Goal: Task Accomplishment & Management: Manage account settings

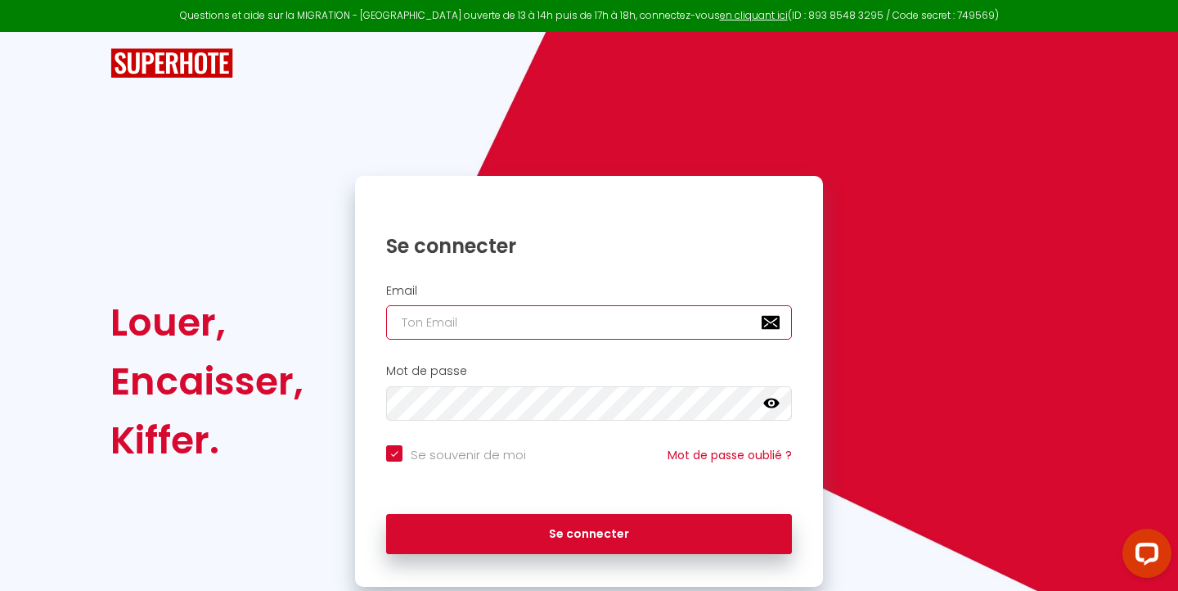
type input "[EMAIL_ADDRESS][DOMAIN_NAME]"
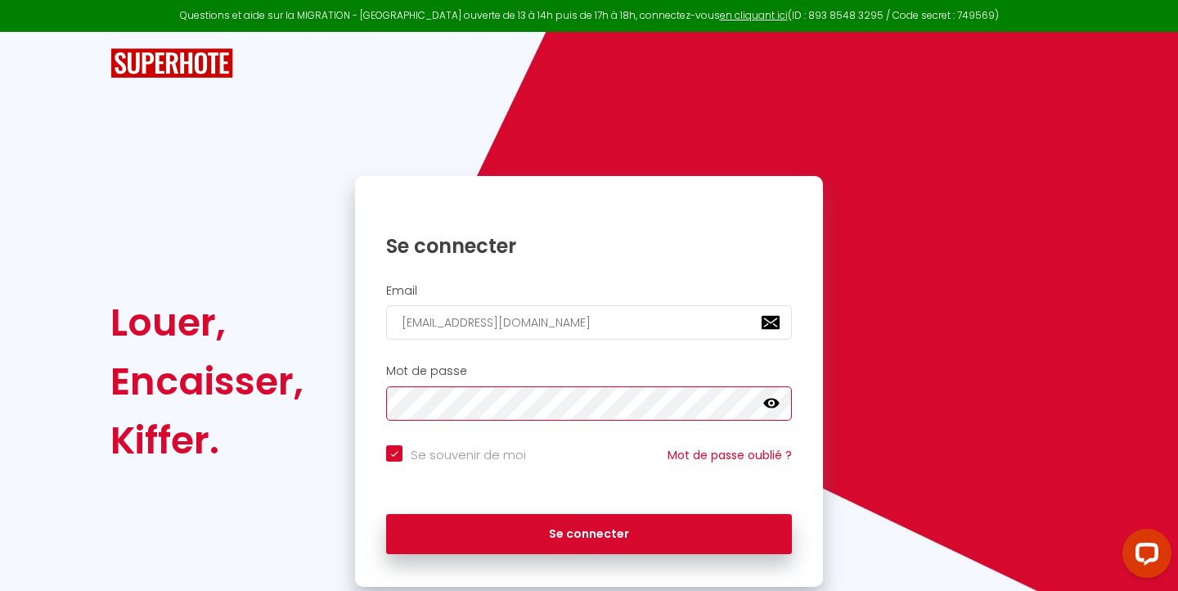
click at [589, 531] on button "Se connecter" at bounding box center [589, 534] width 406 height 41
checkbox input "true"
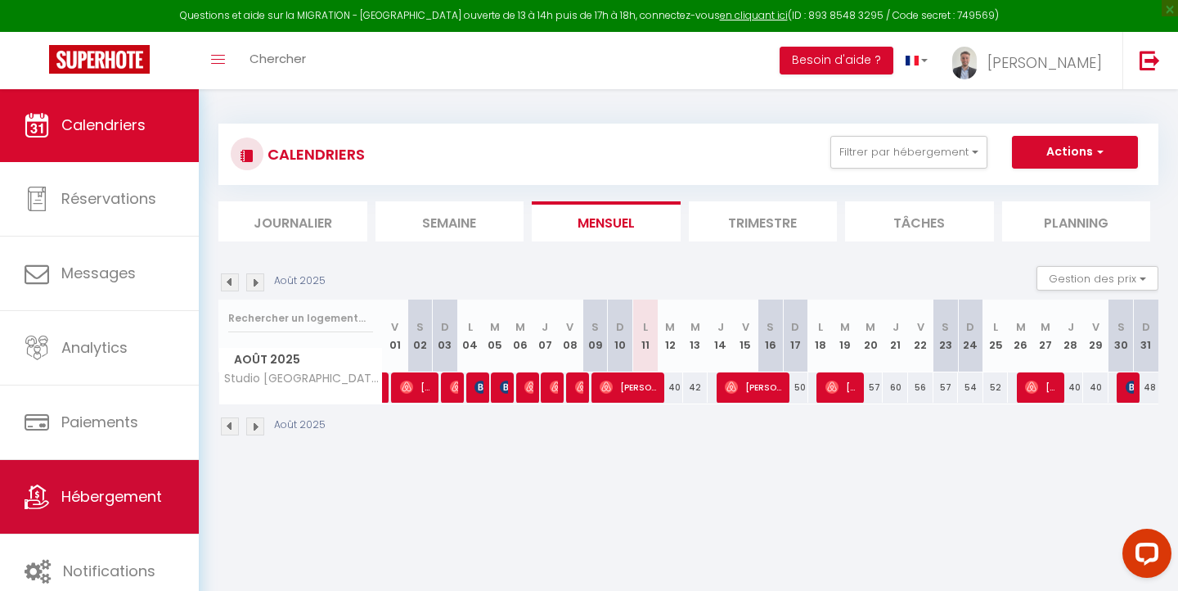
click at [119, 491] on span "Hébergement" at bounding box center [111, 496] width 101 height 20
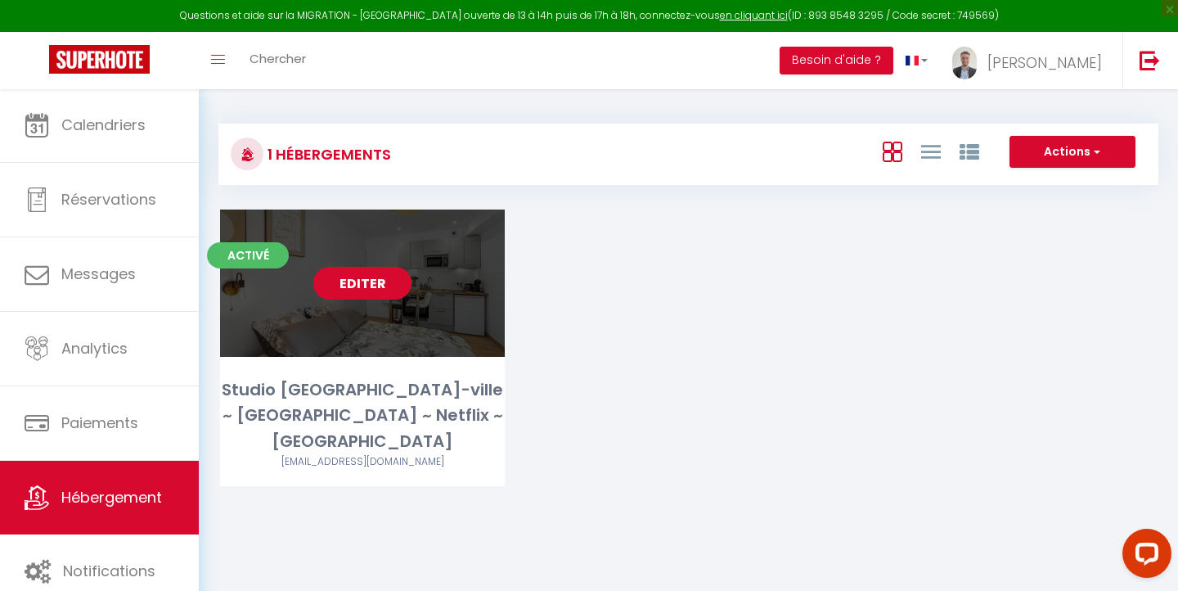
click at [384, 280] on link "Editer" at bounding box center [362, 283] width 98 height 33
select select "3"
select select "2"
select select "1"
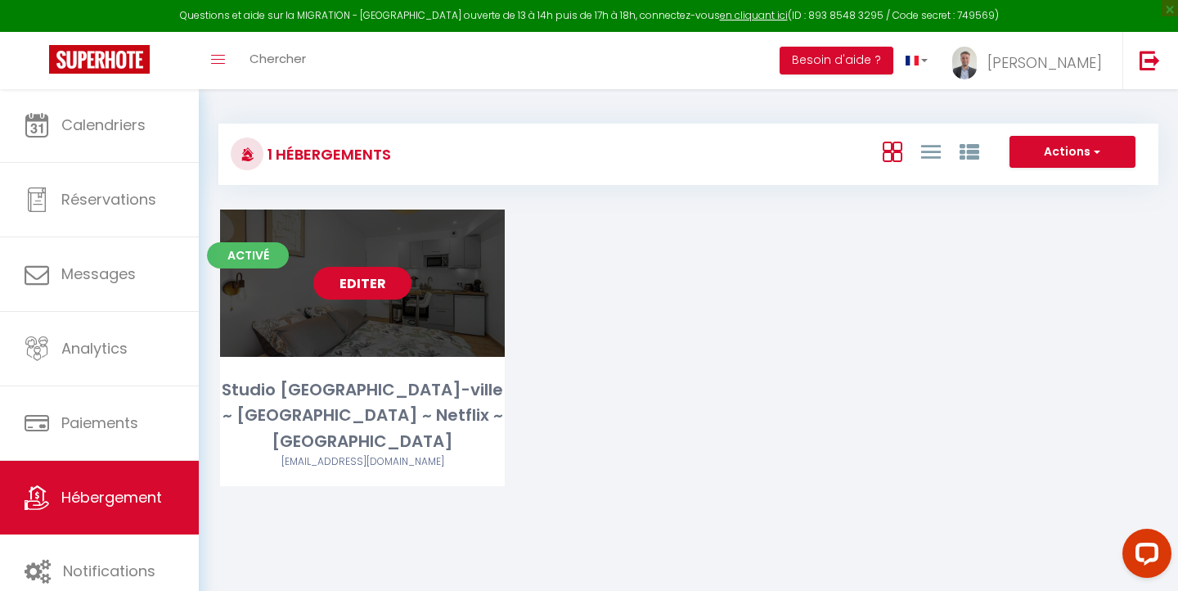
select select "28"
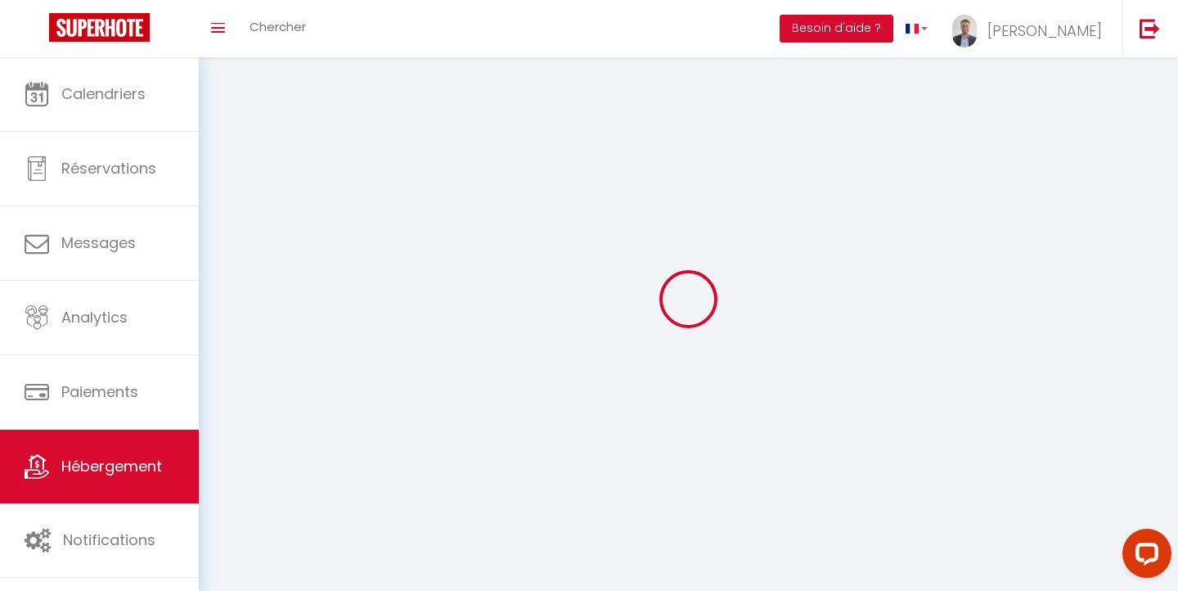
select select
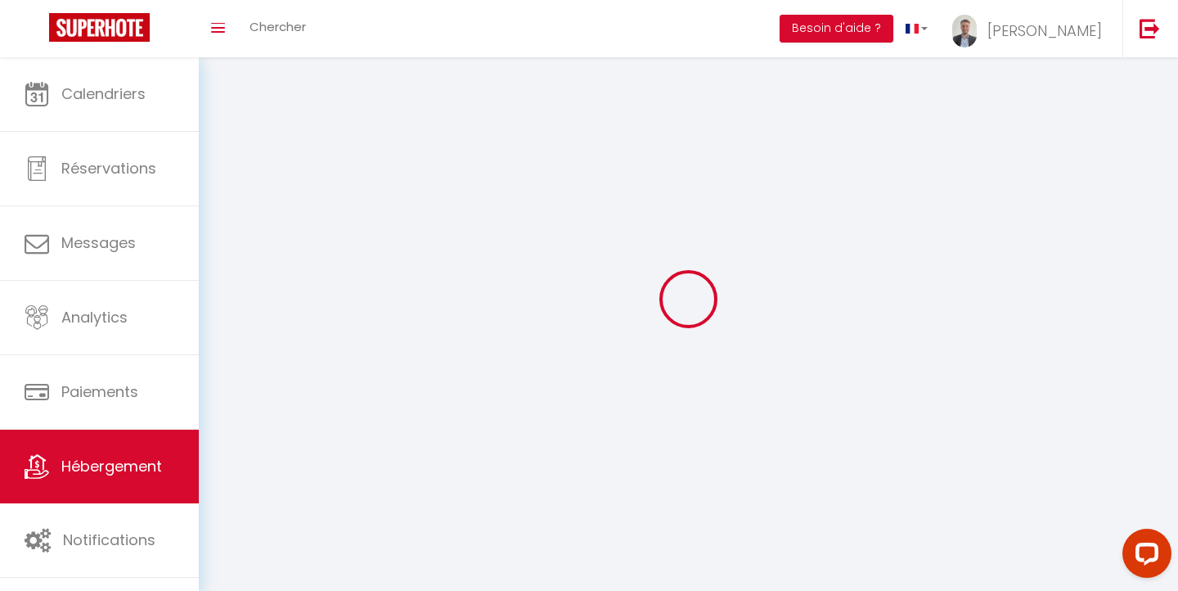
select select
checkbox input "false"
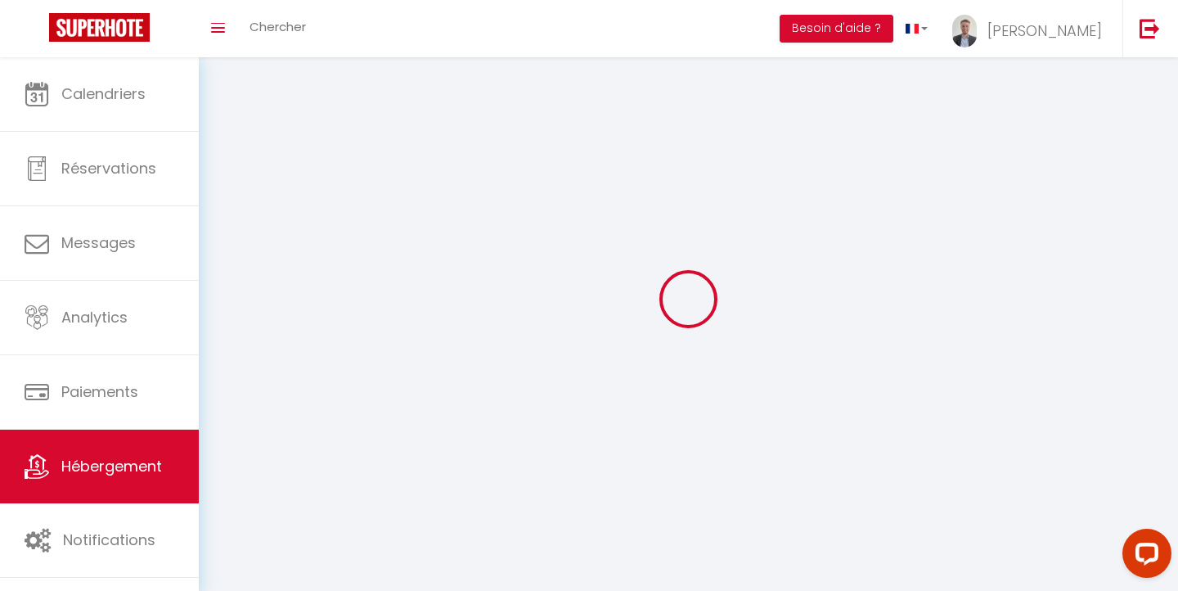
select select
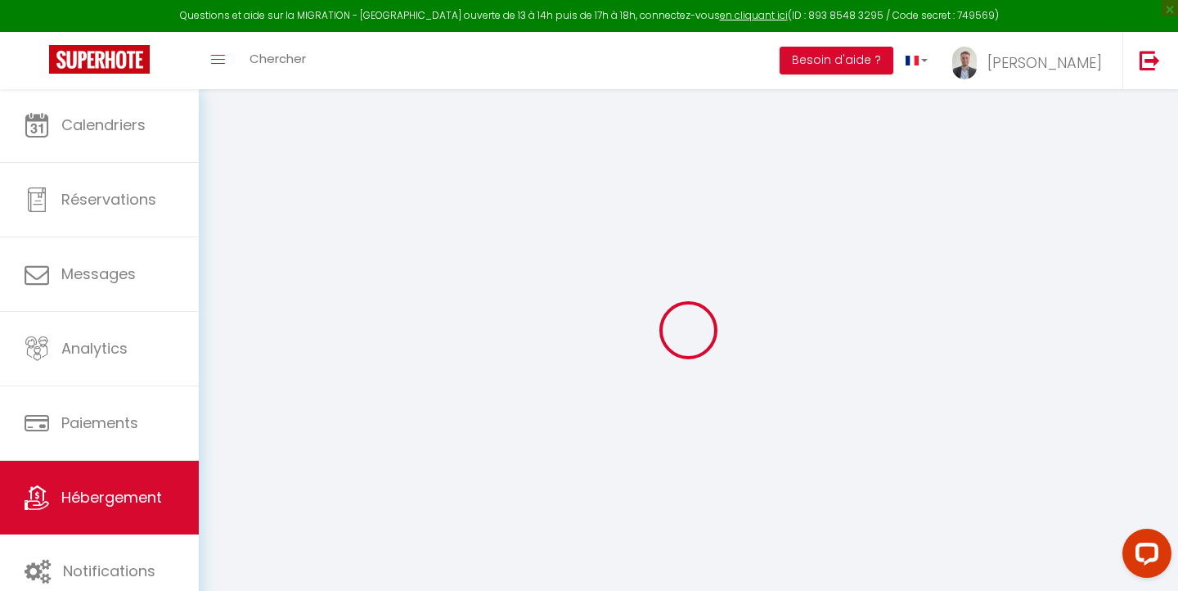
select select
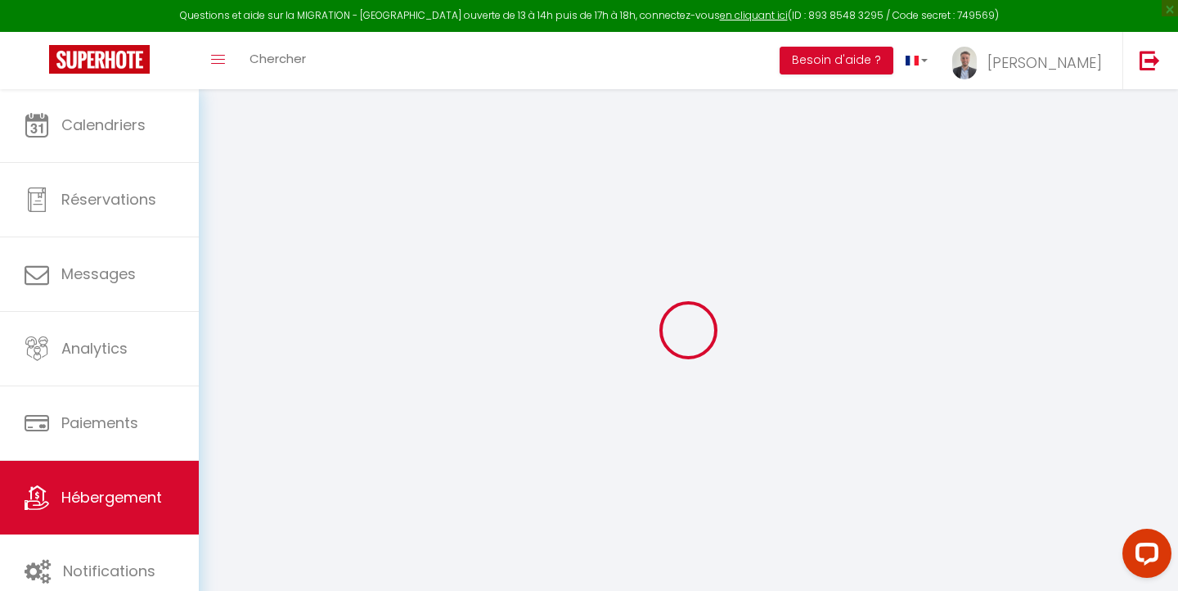
select select
checkbox input "false"
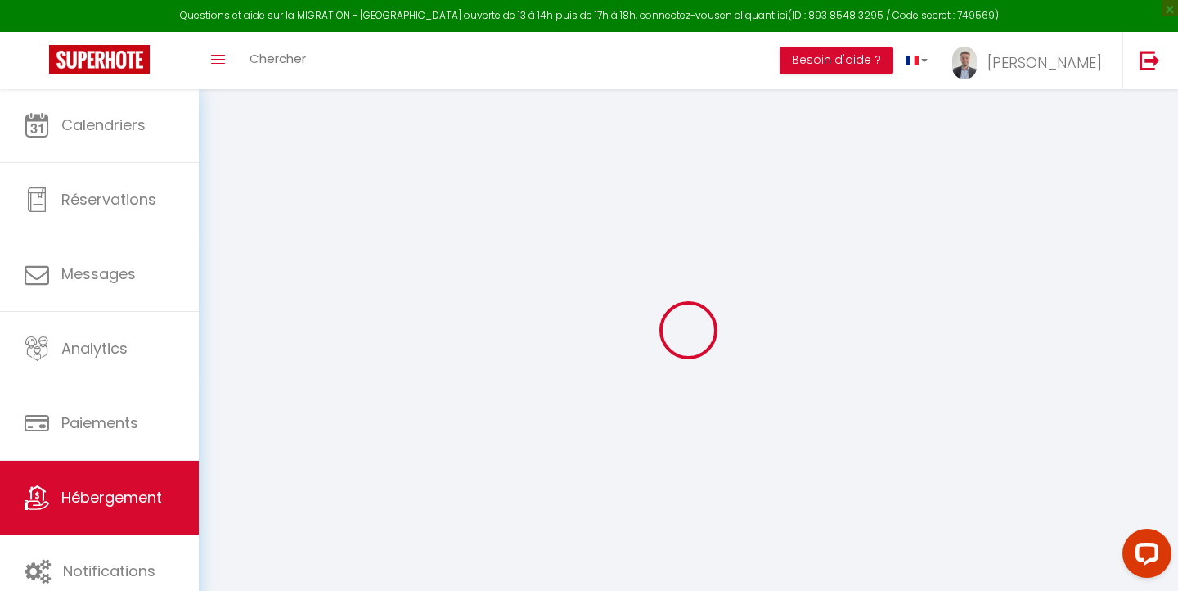
select select
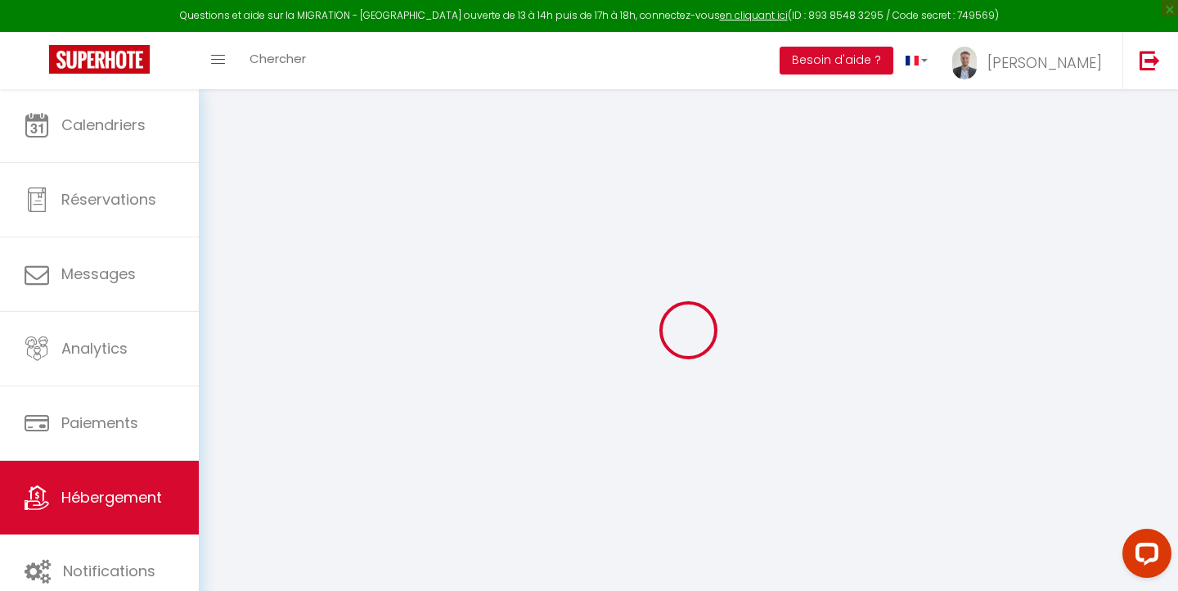
select select
checkbox input "false"
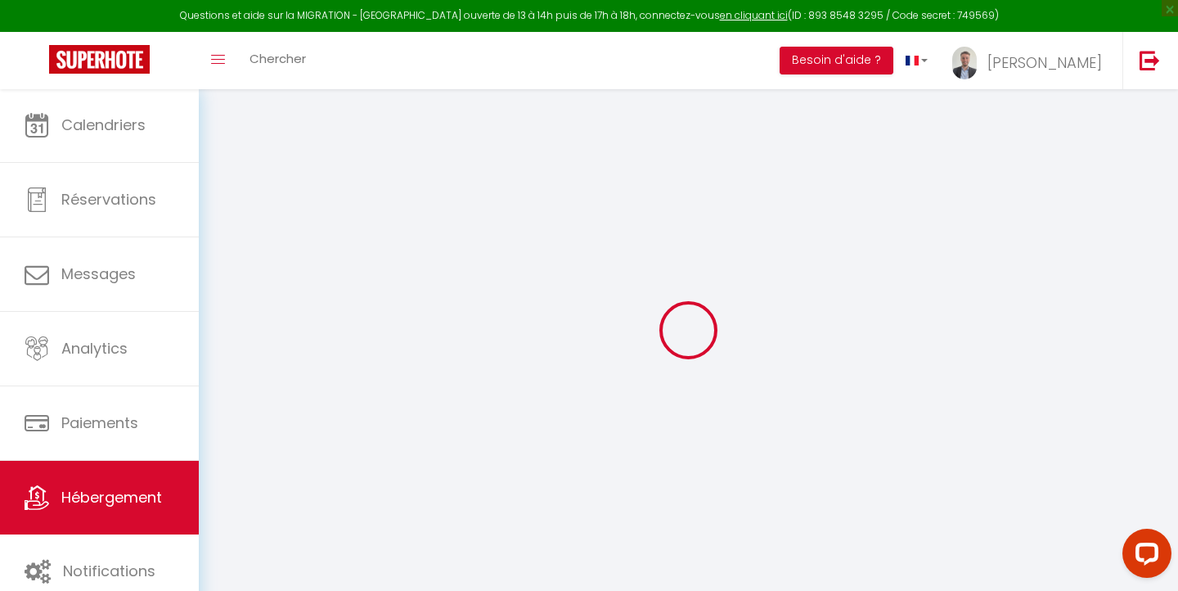
checkbox input "false"
select select
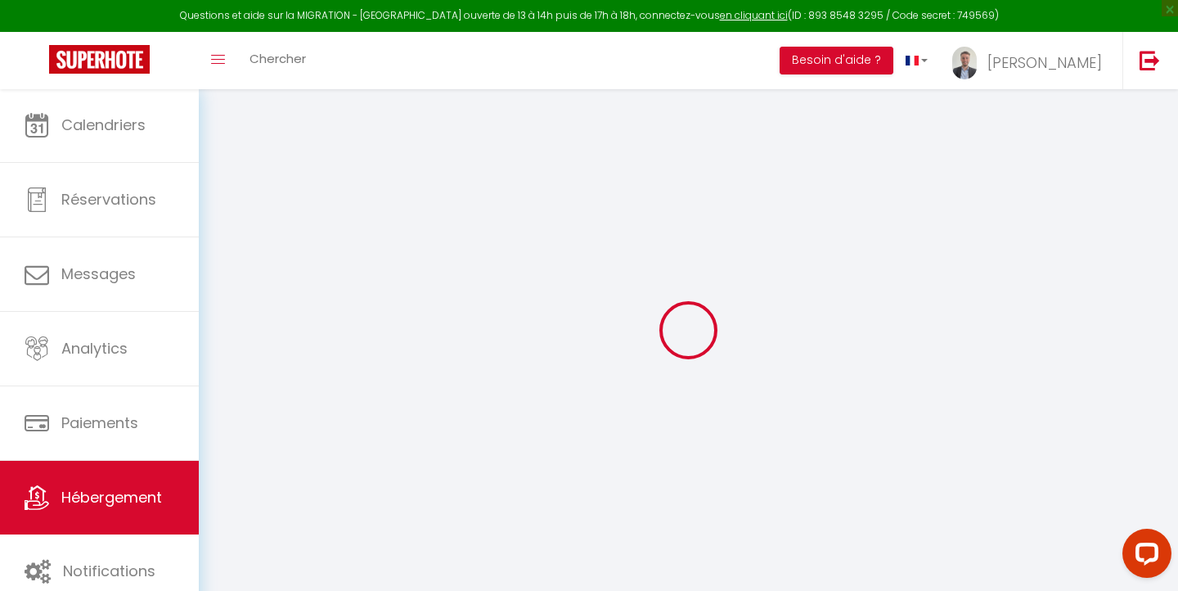
select select
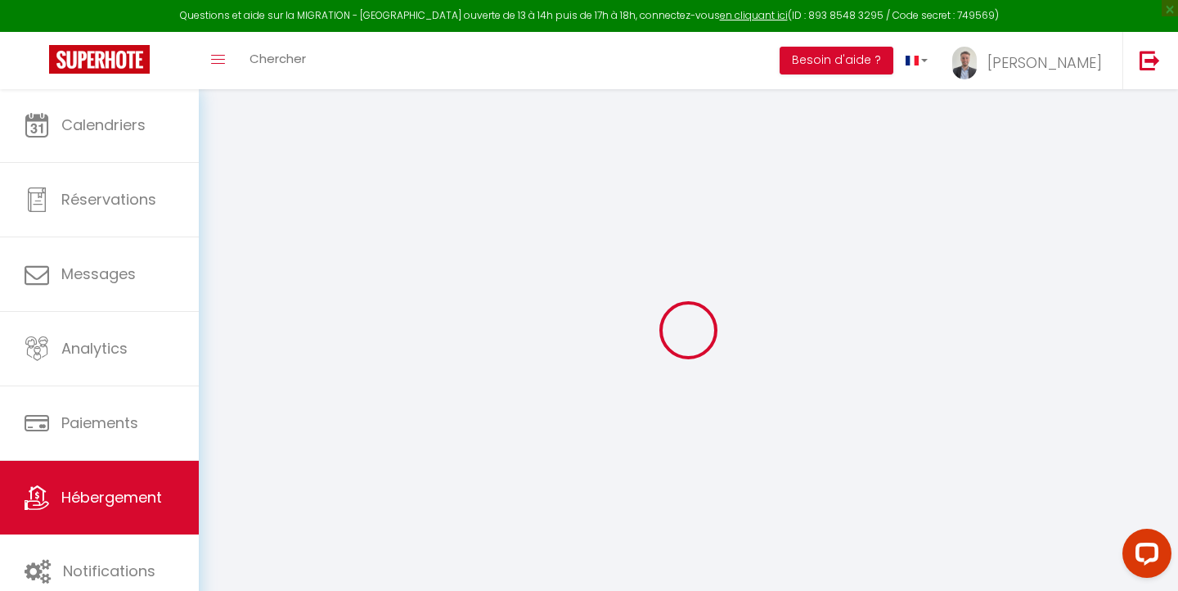
checkbox input "false"
select select
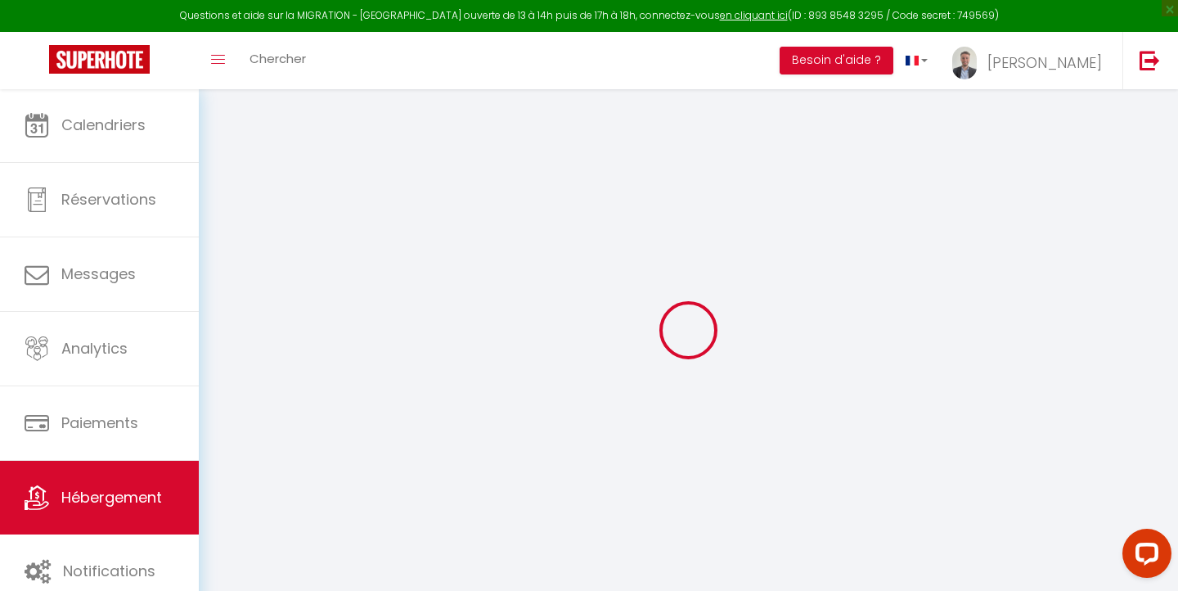
select select
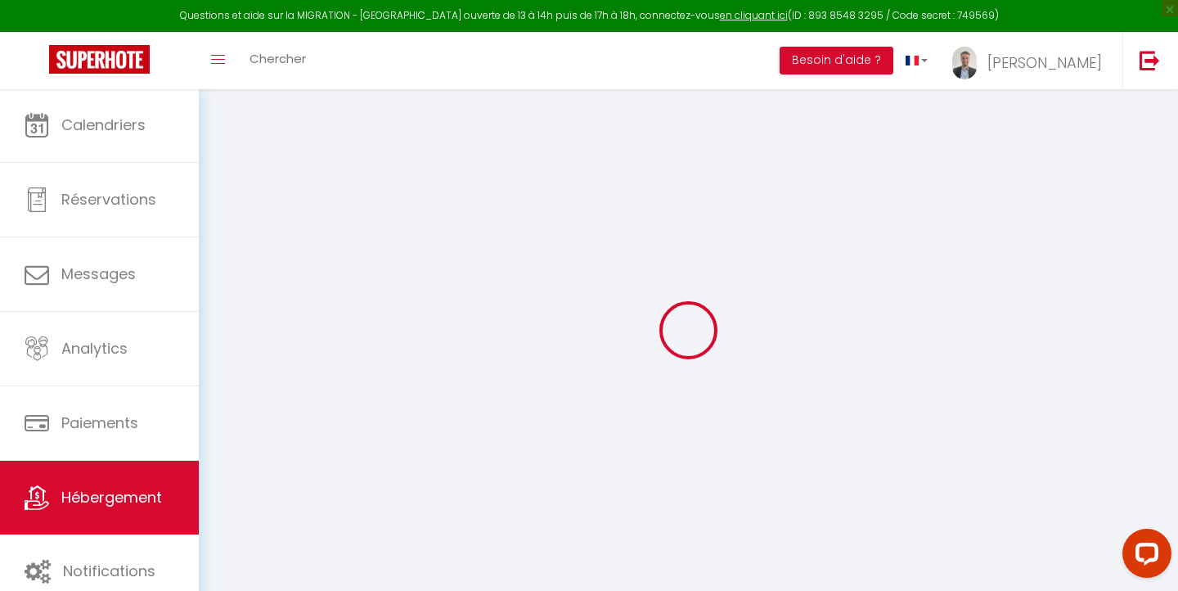
select select
checkbox input "false"
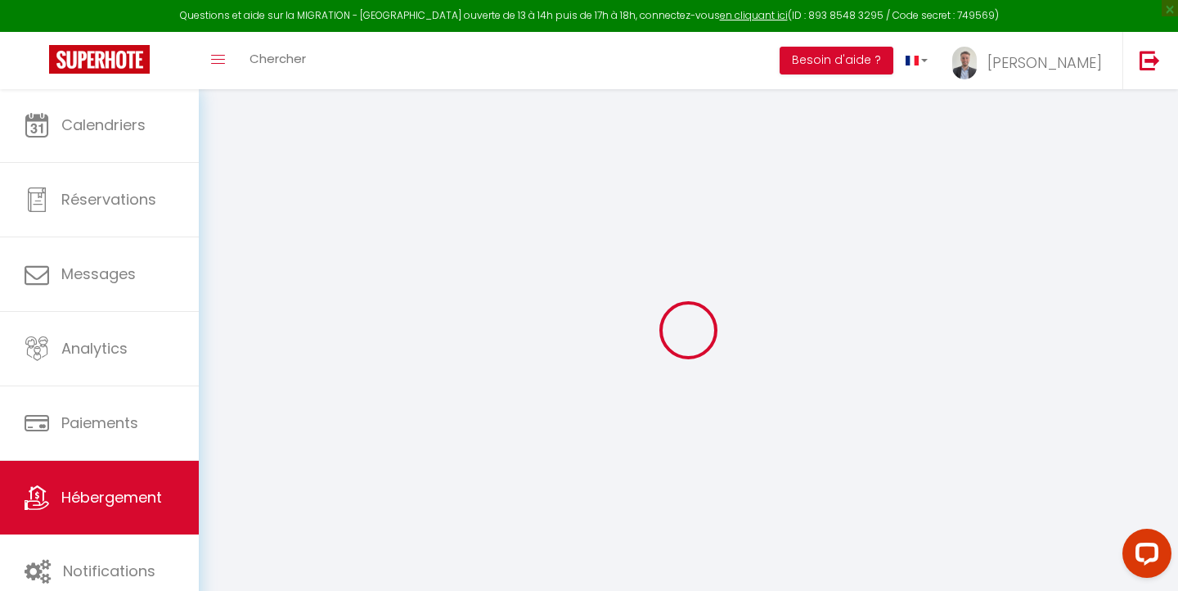
checkbox input "false"
select select
type input "Studio la Loire · Centre-ville ~ [GEOGRAPHIC_DATA] ~ Netflix ~ [GEOGRAPHIC_DATA]"
type input "[PERSON_NAME]"
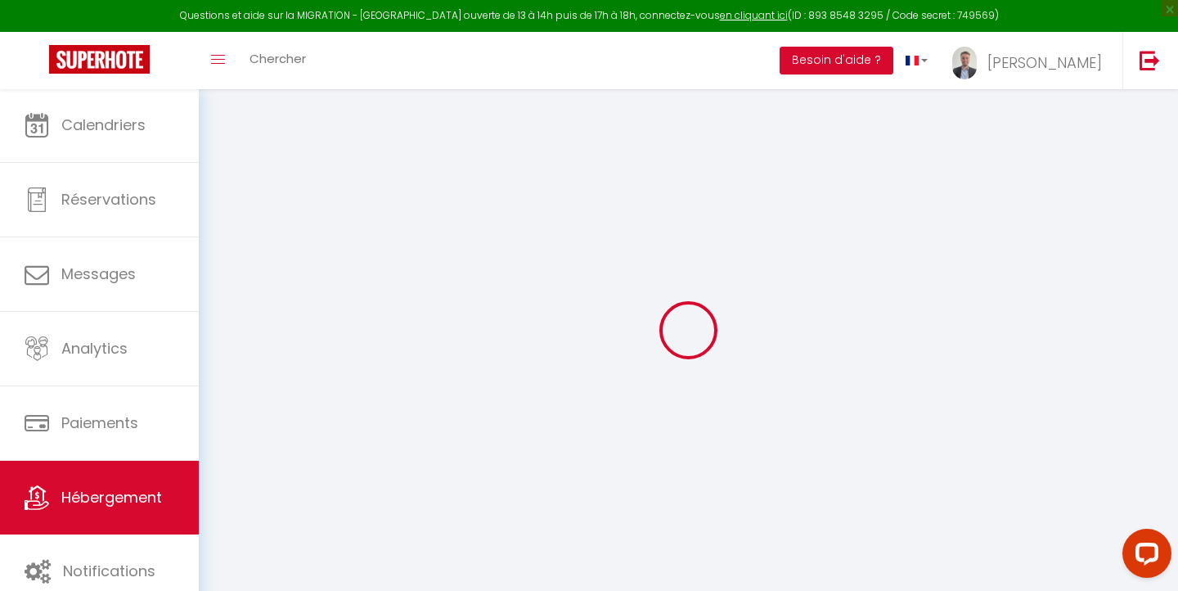
type input "GUILLEMOT"
type input "[STREET_ADDRESS]"
type input "44720"
type input "SAINT-JOACHIM"
select select "2"
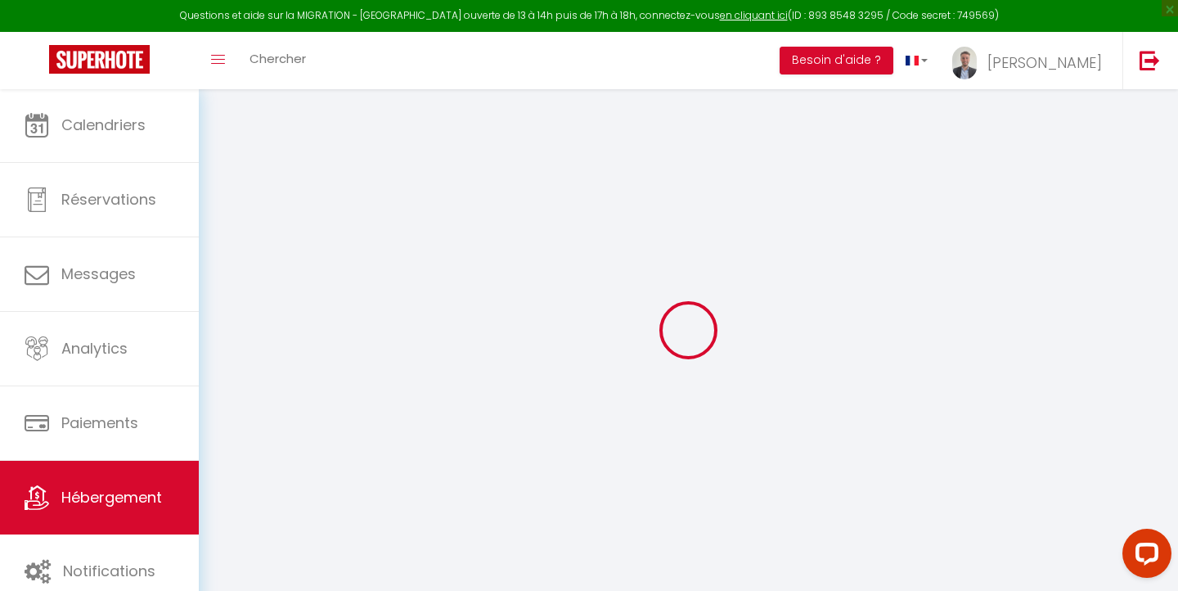
select select "0"
type input "45"
type input "25"
type input "1.00"
type input "100"
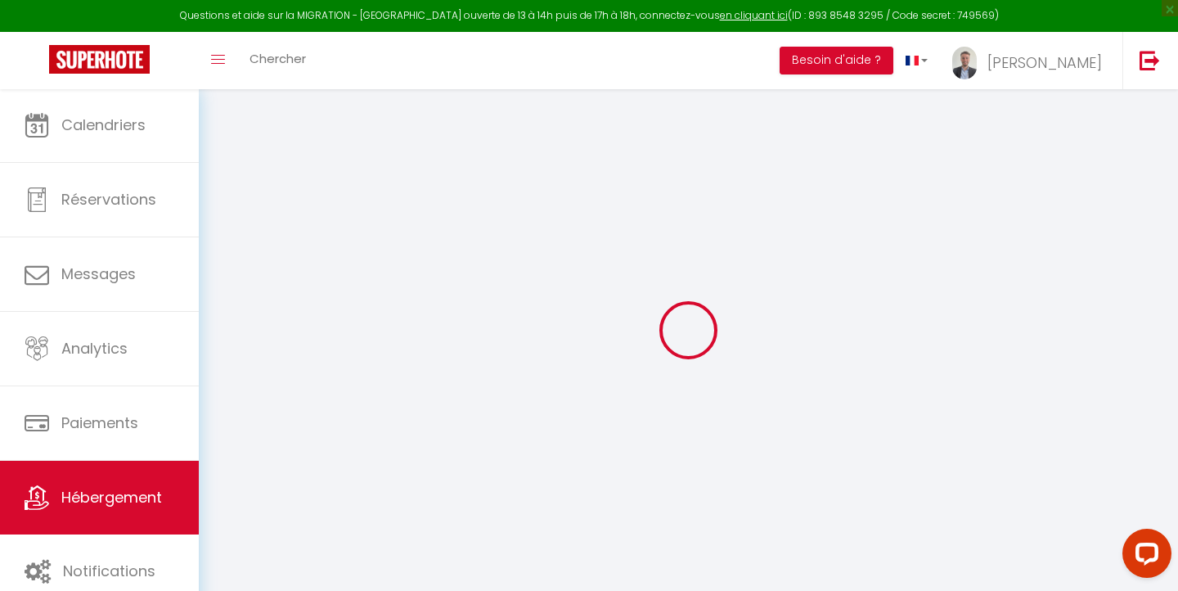
select select
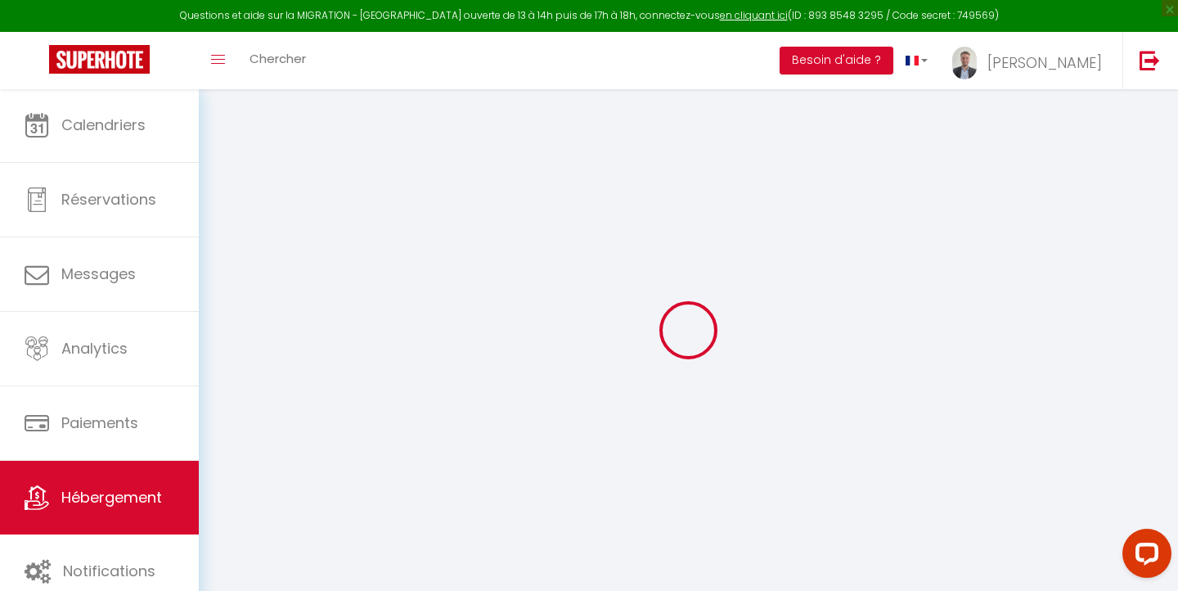
type input "[STREET_ADDRESS]"
type input "44260"
type input "Savenay"
type input "[EMAIL_ADDRESS][DOMAIN_NAME]"
select select
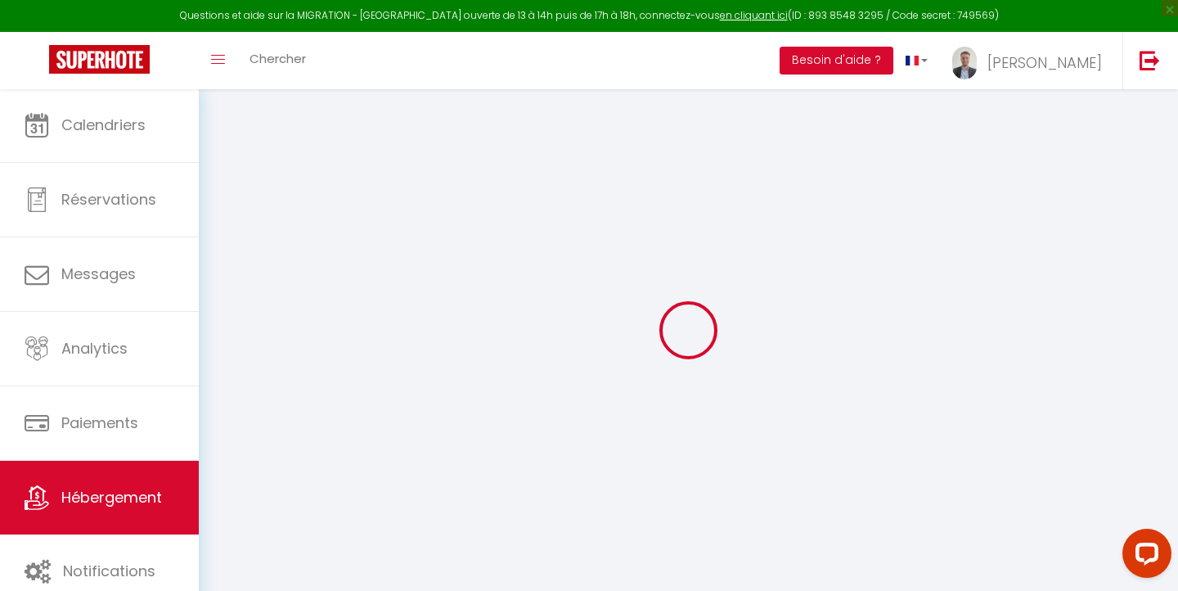
checkbox input "false"
type input "0"
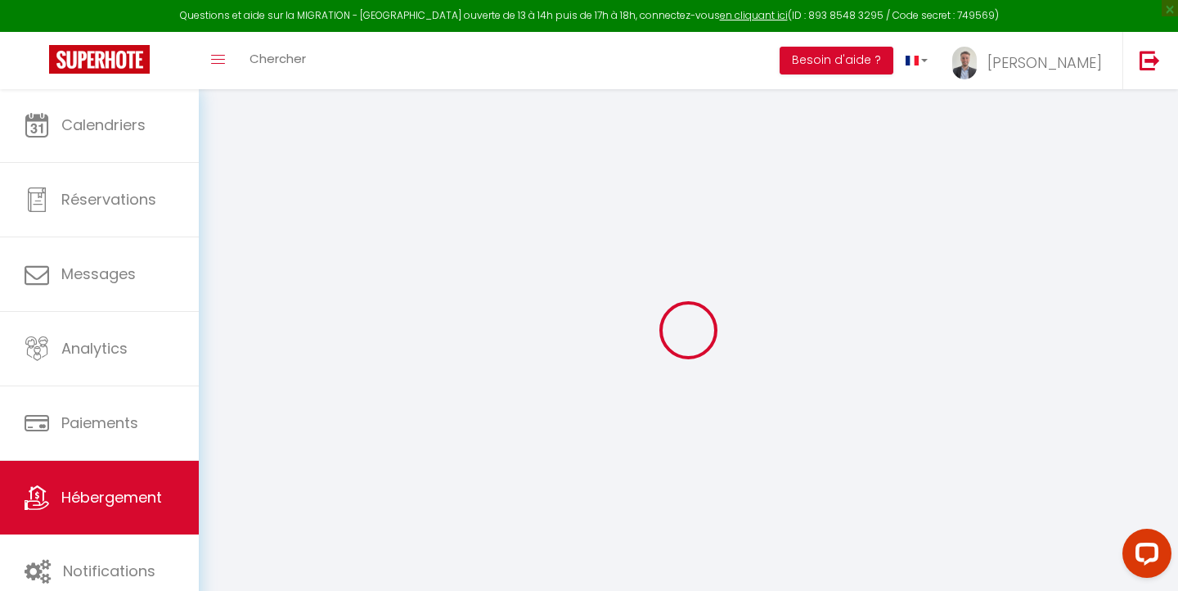
type input "0"
select select "43549"
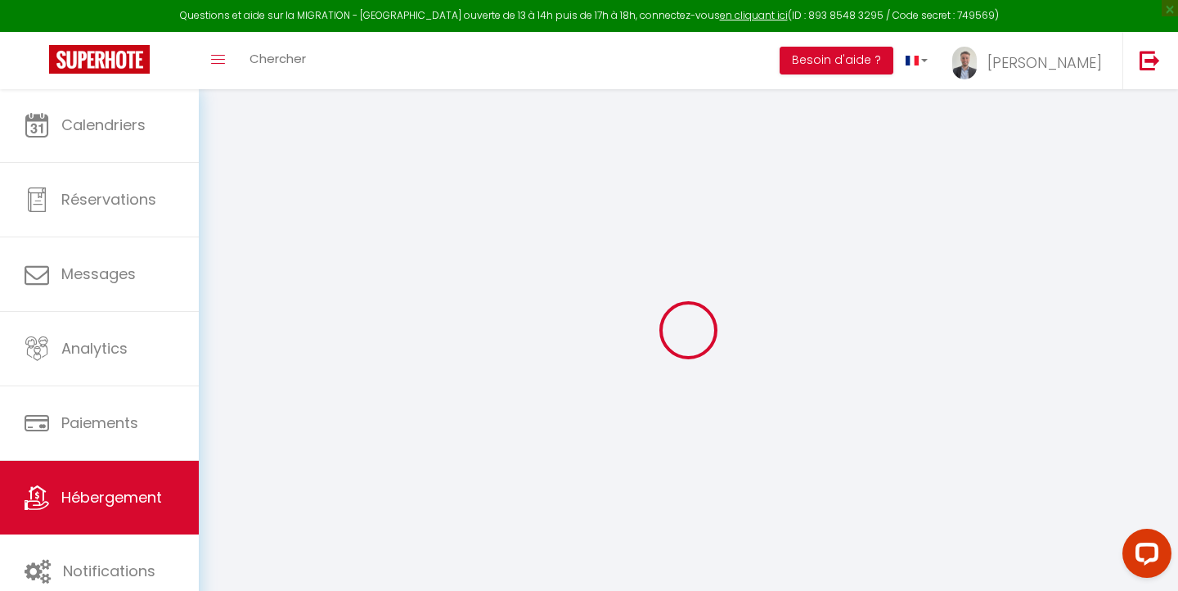
select select
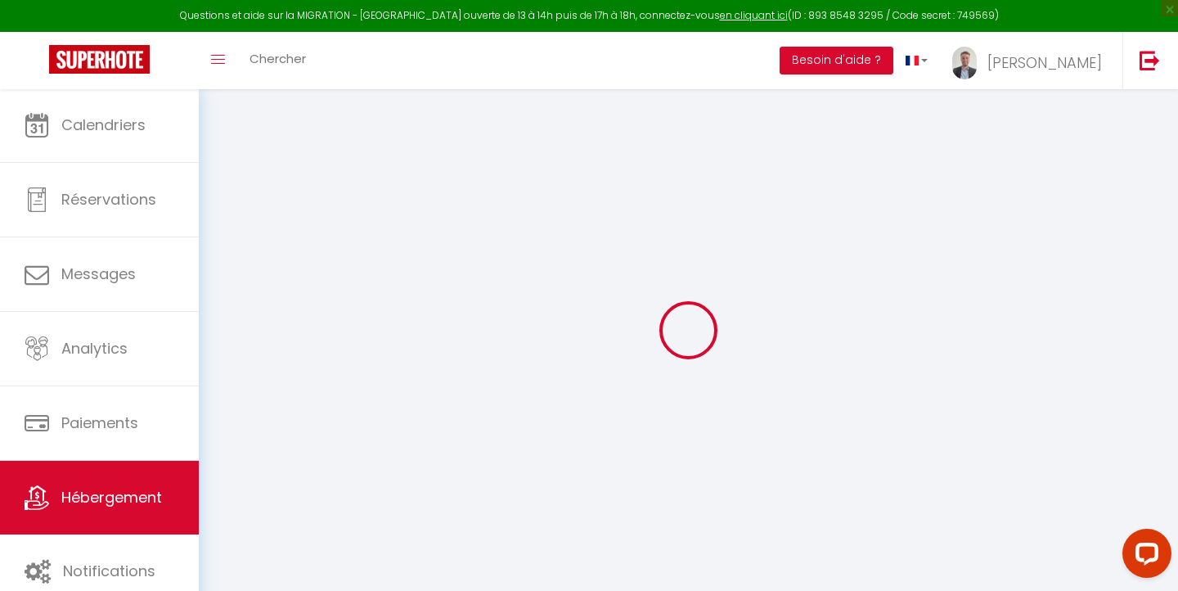
select select
checkbox input "false"
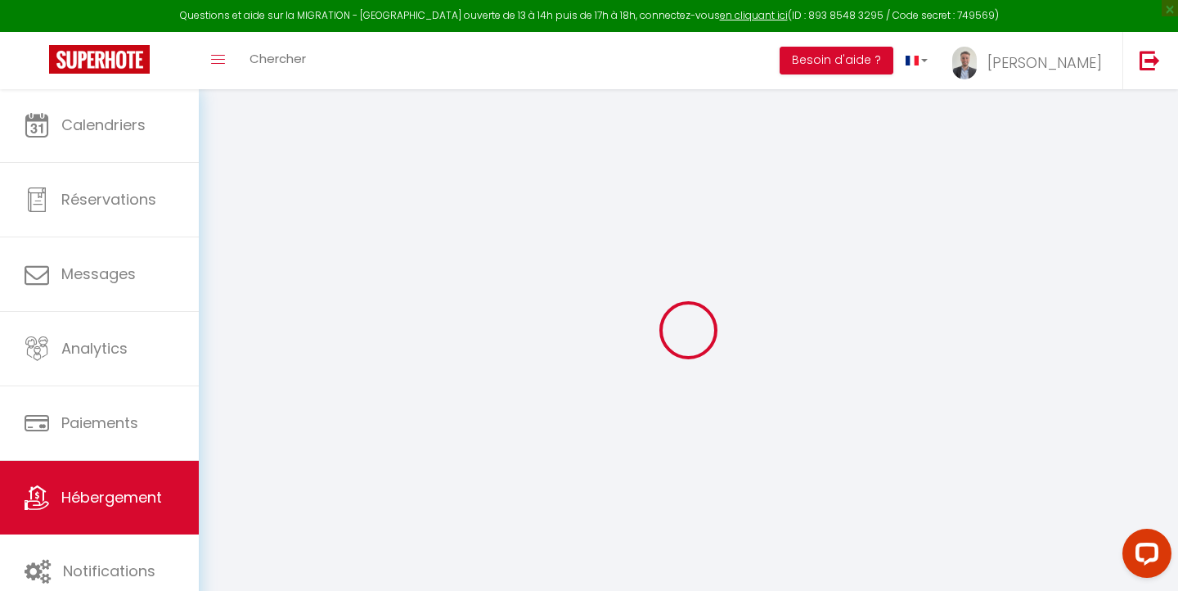
select select
checkbox input "false"
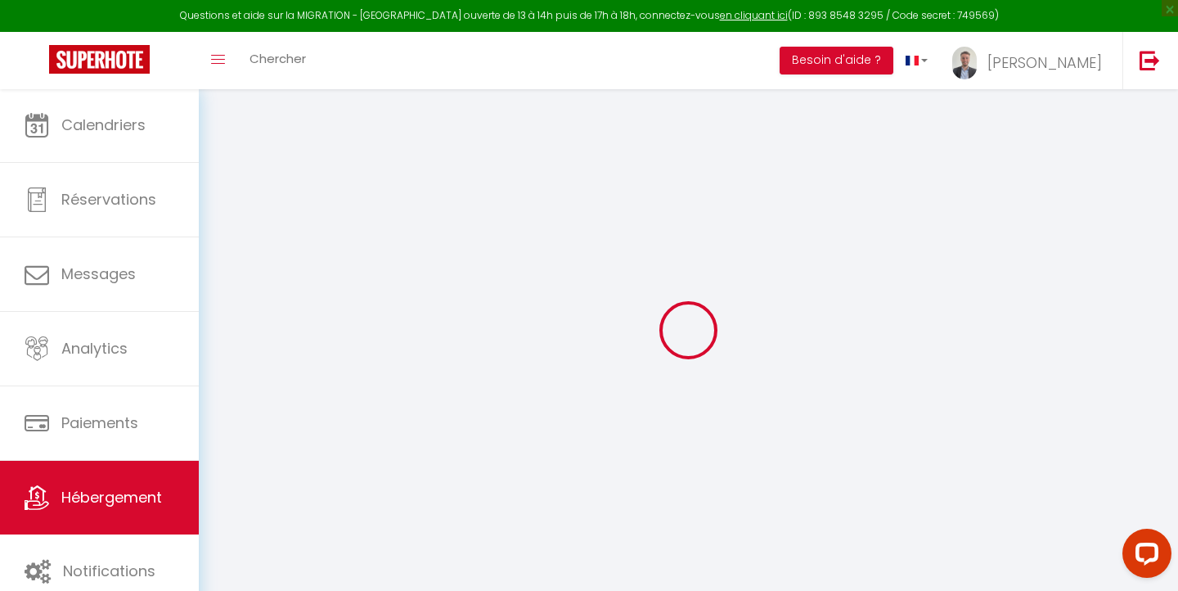
select select "16:00"
select select "23:45"
select select "12:00"
select select "30"
select select "120"
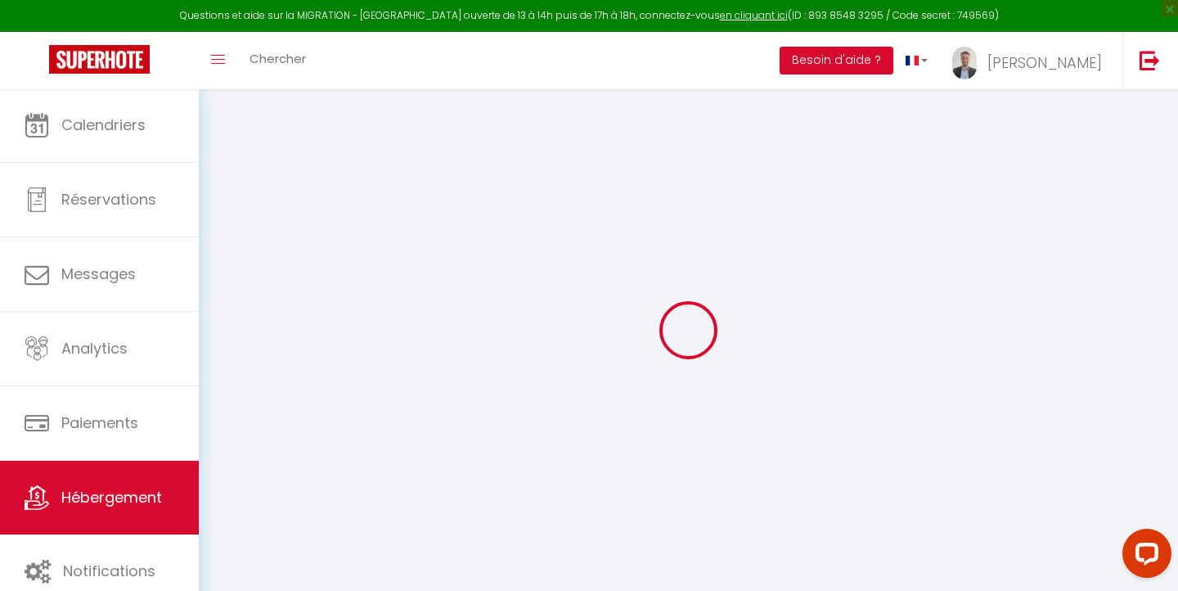
select select
checkbox input "false"
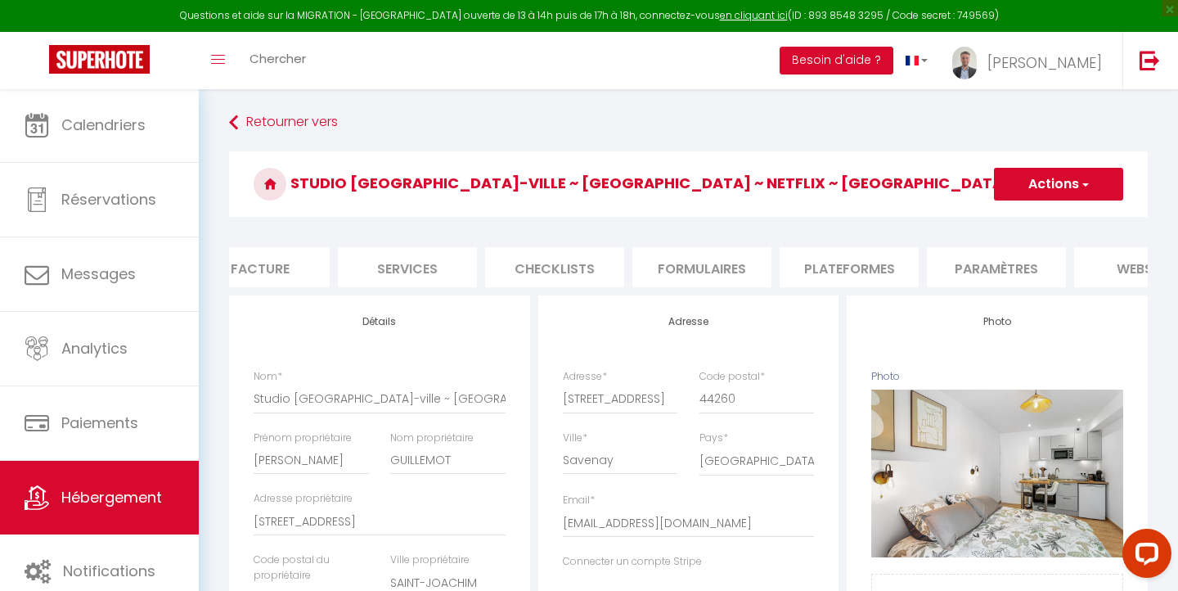
scroll to position [0, 332]
click at [788, 267] on li "Plateformes" at bounding box center [849, 267] width 139 height 40
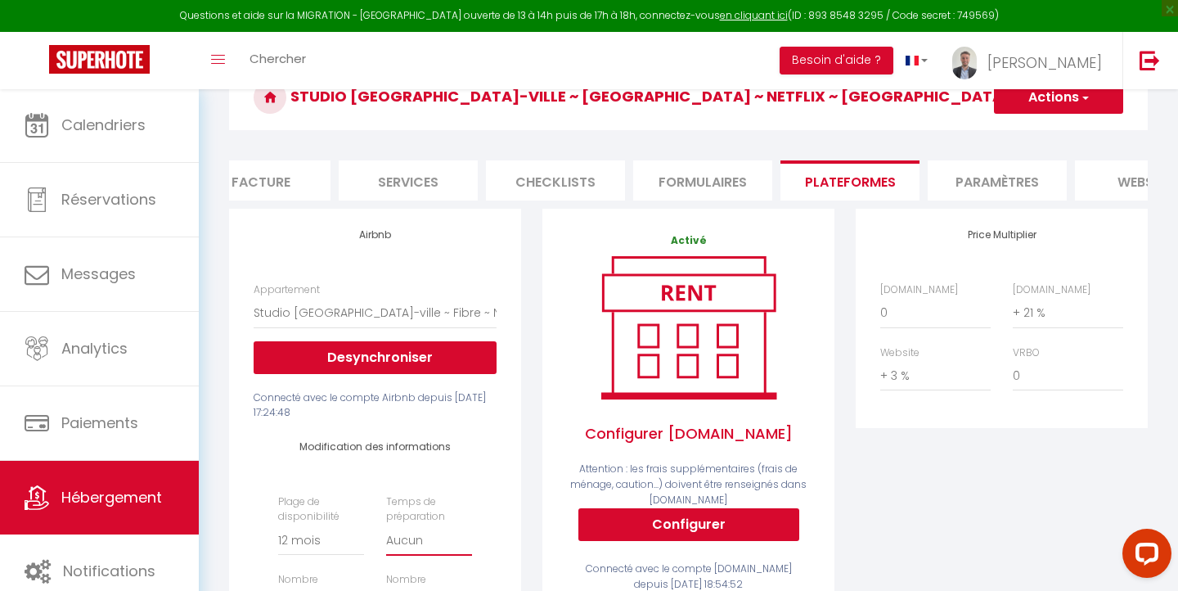
scroll to position [87, 0]
select select "+ 20 %"
click at [923, 465] on div "Price Multiplier Airbnb.com 0 + 1 % + 2 % + 3 % + 4 % + 5 % + 6 % + 7 %" at bounding box center [1001, 518] width 313 height 618
click at [1042, 96] on button "Actions" at bounding box center [1058, 97] width 129 height 33
click at [1034, 133] on link "Enregistrer" at bounding box center [1057, 133] width 129 height 21
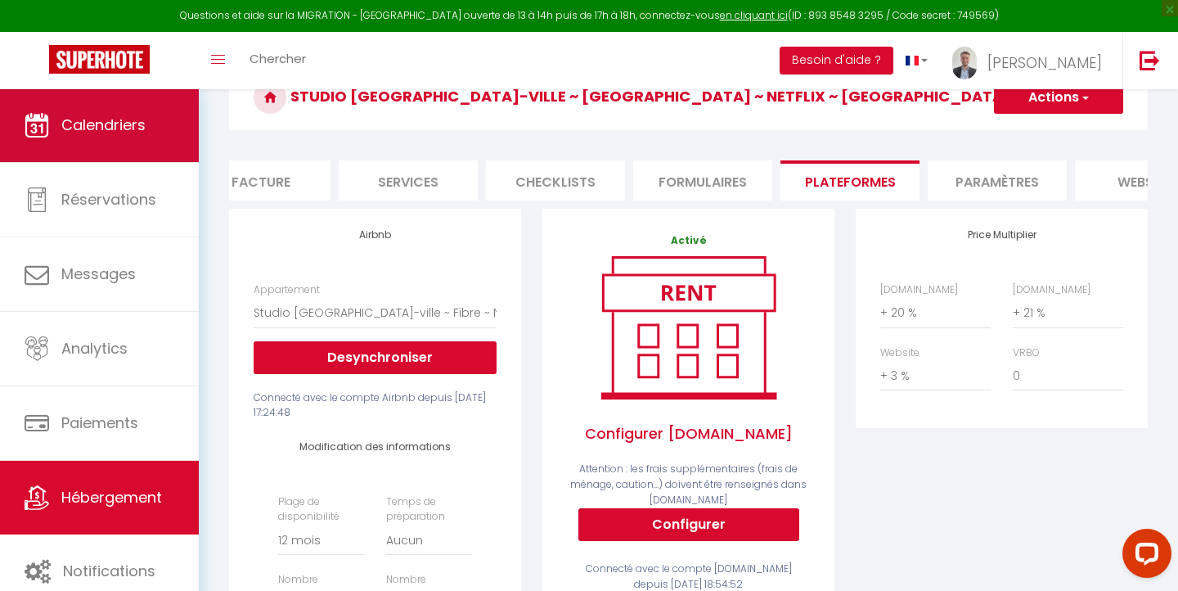
click at [59, 117] on link "Calendriers" at bounding box center [99, 125] width 199 height 74
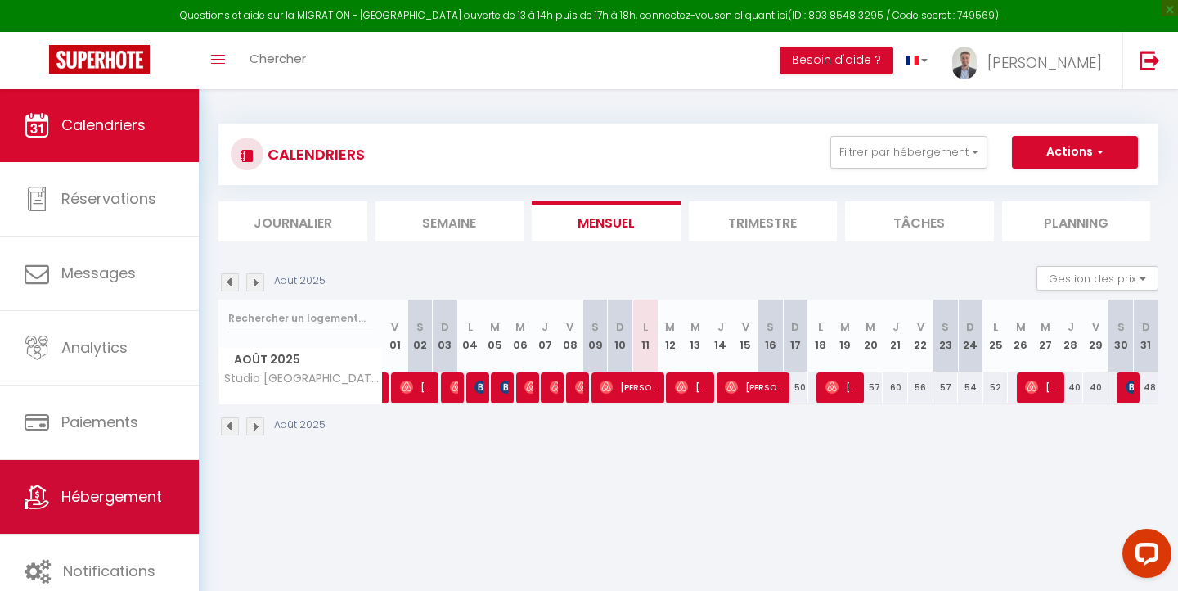
click at [116, 490] on span "Hébergement" at bounding box center [111, 496] width 101 height 20
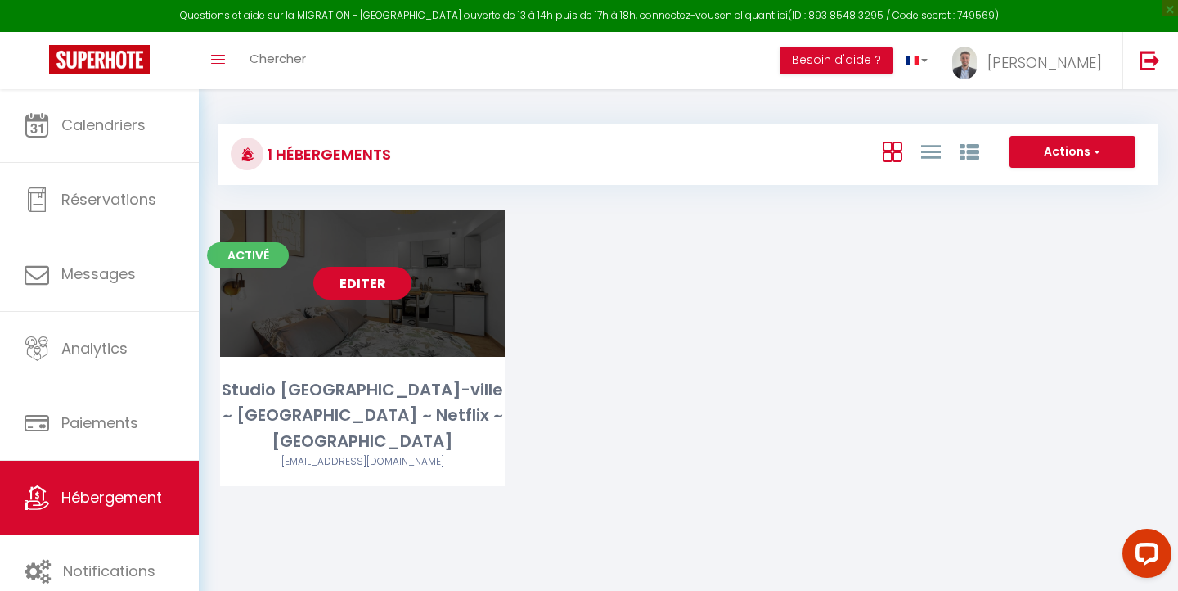
click at [350, 277] on link "Editer" at bounding box center [362, 283] width 98 height 33
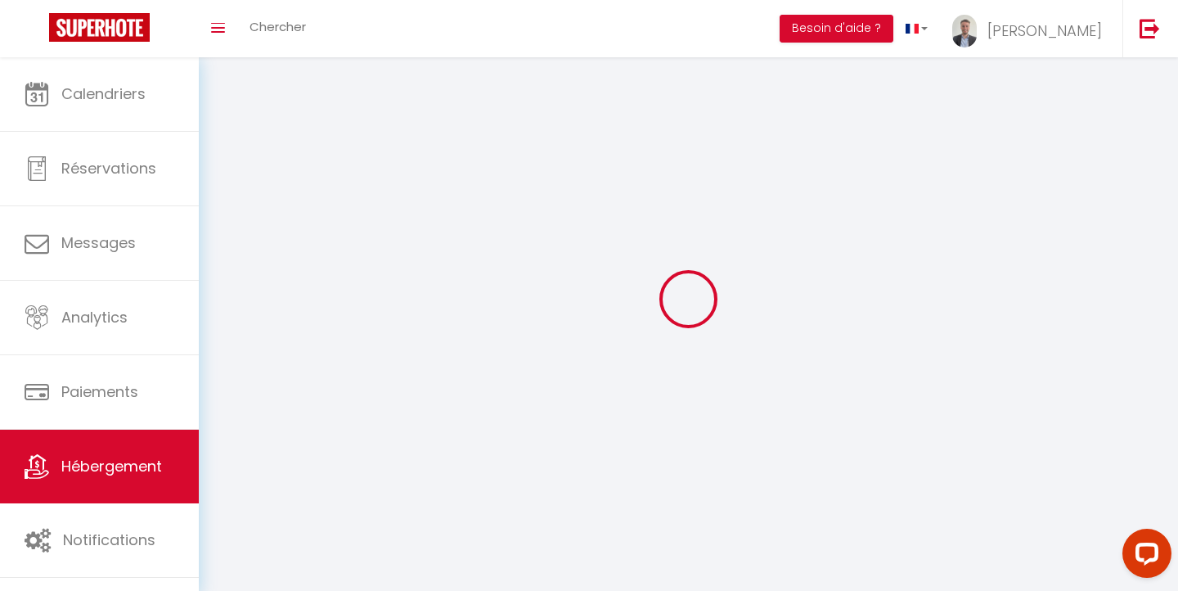
select select "1"
select select "28"
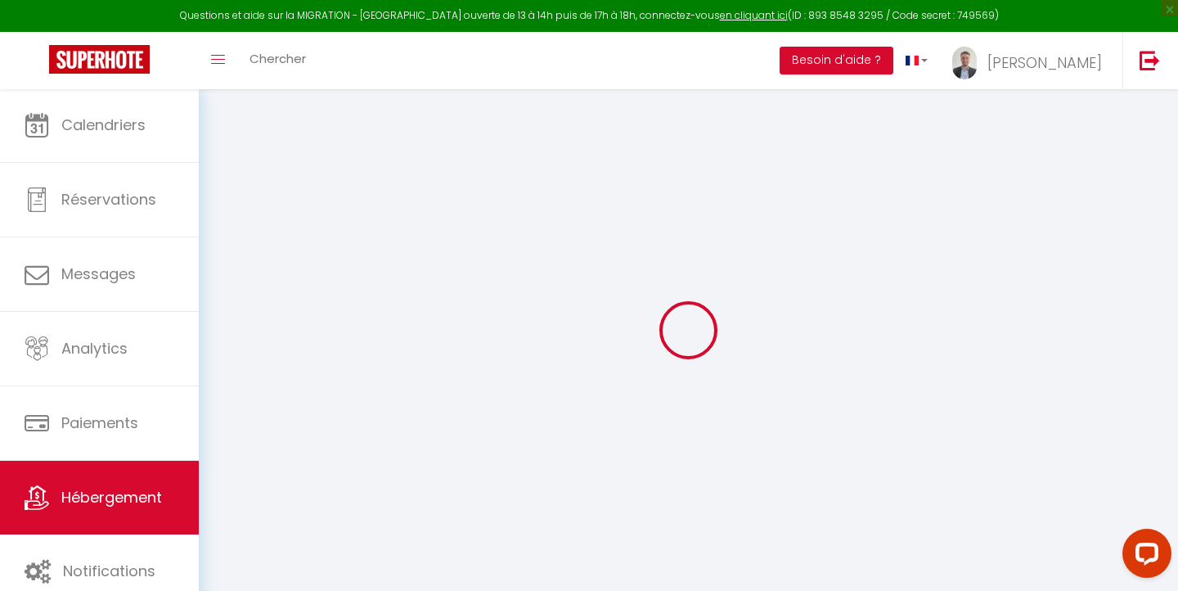
select select
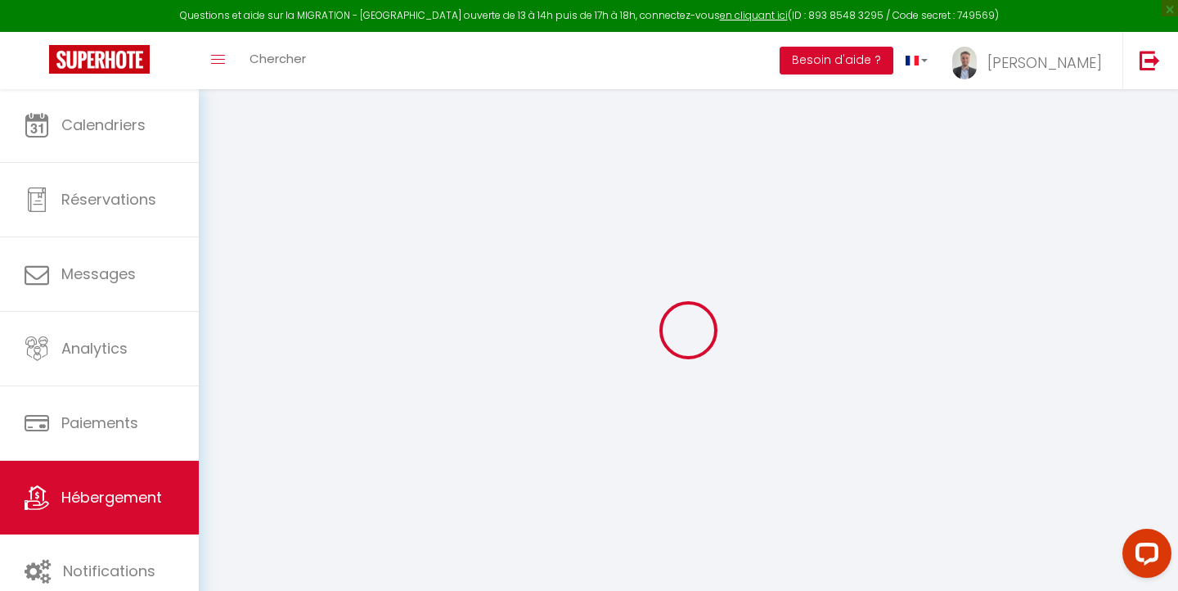
select select
checkbox input "false"
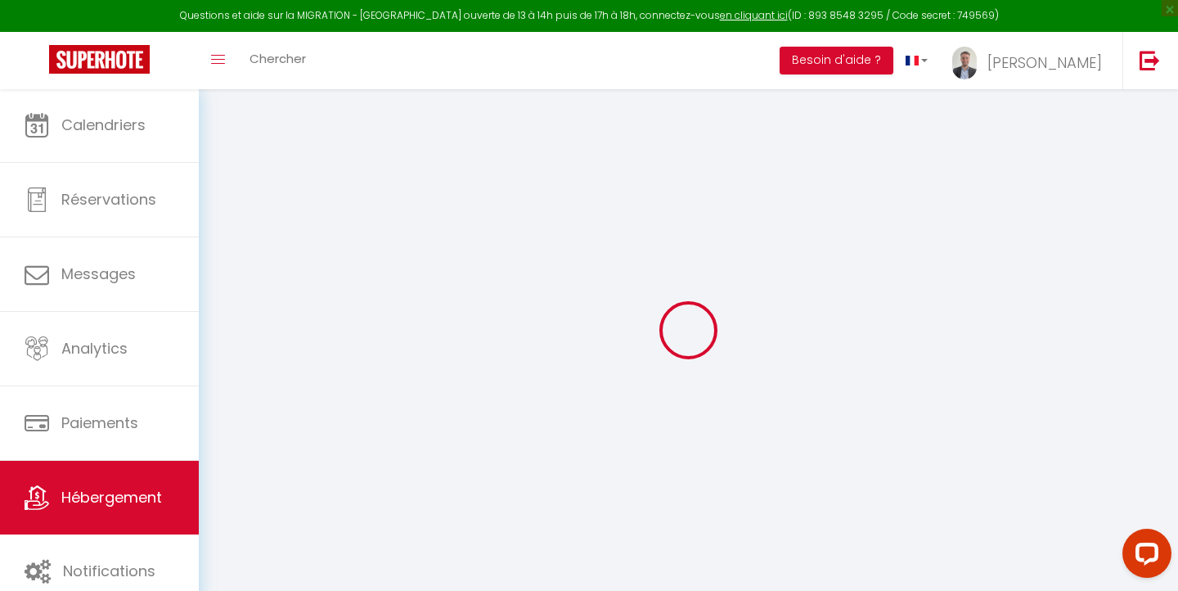
select select
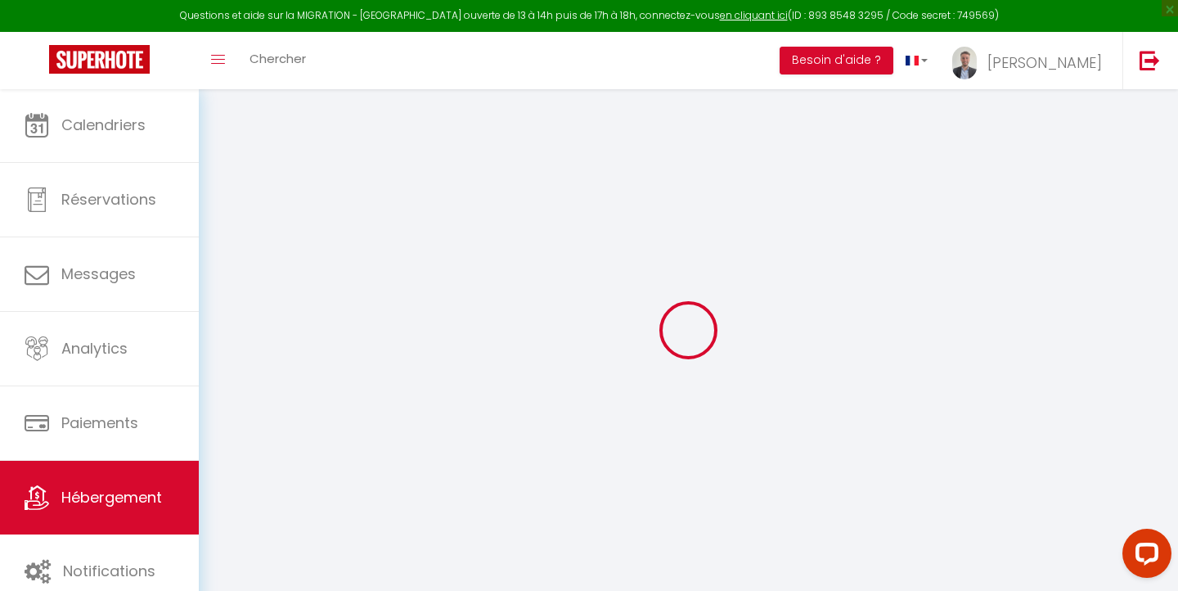
select select
checkbox input "false"
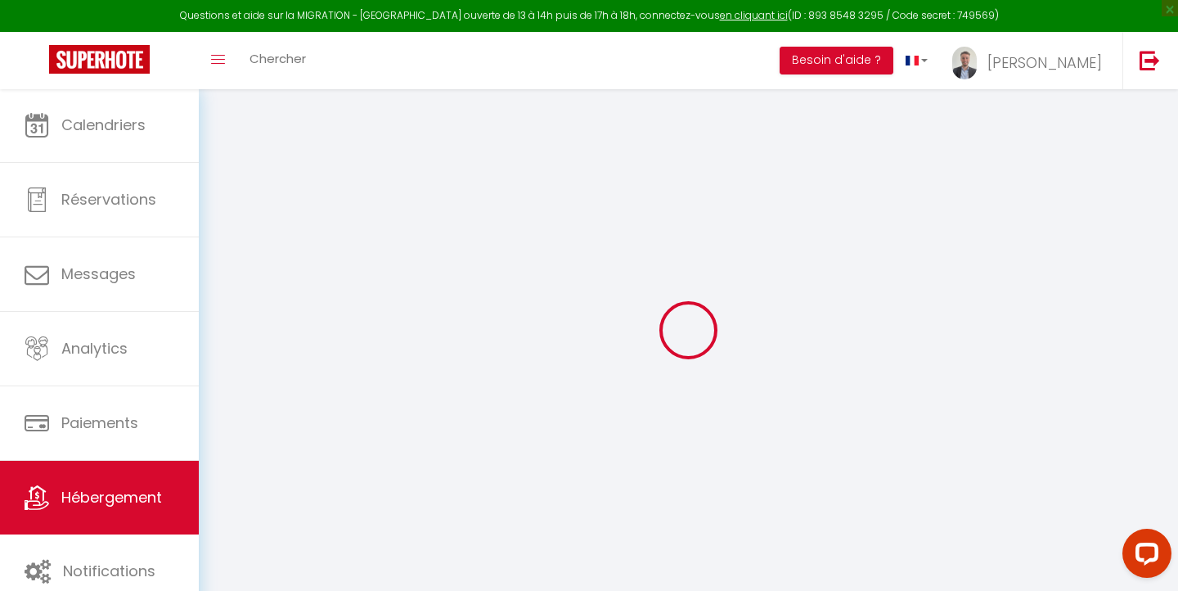
checkbox input "false"
select select
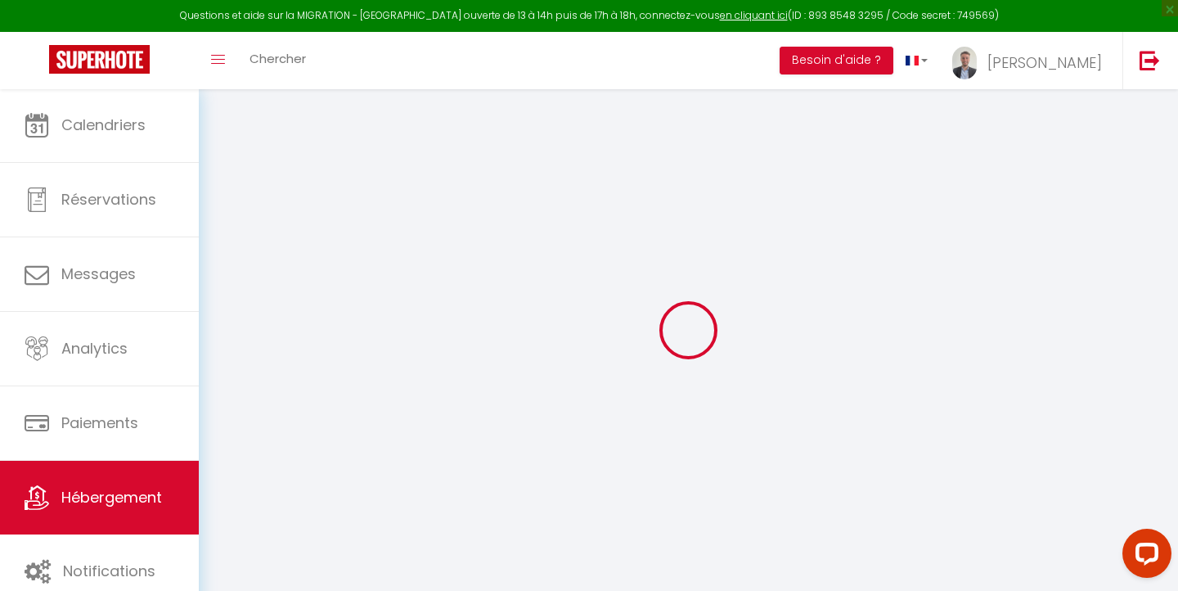
select select
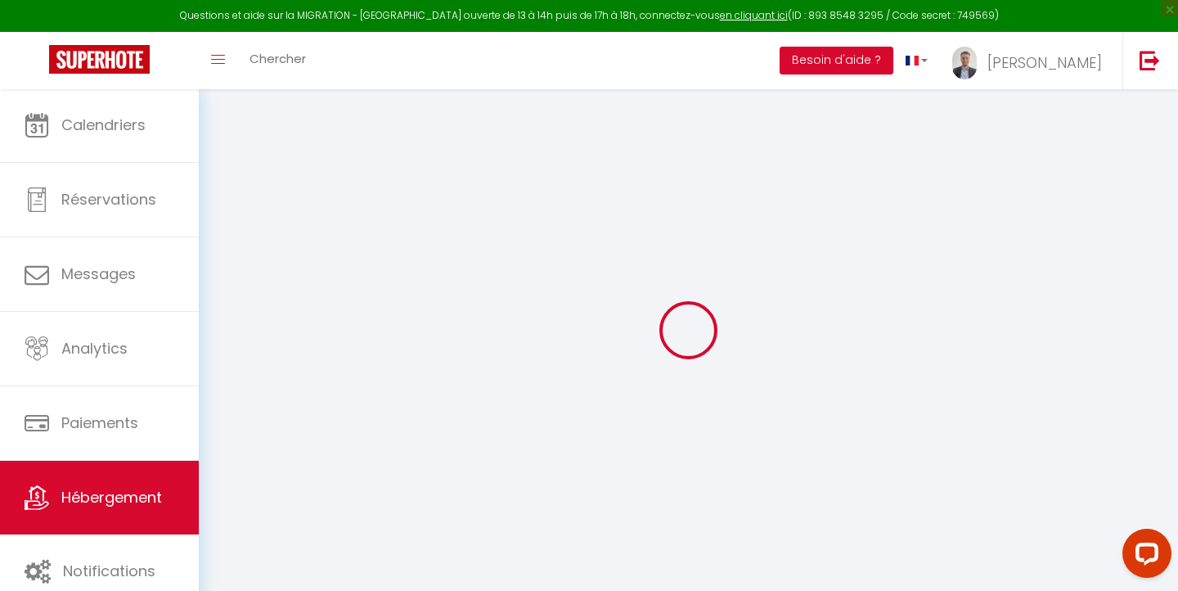
checkbox input "false"
select select
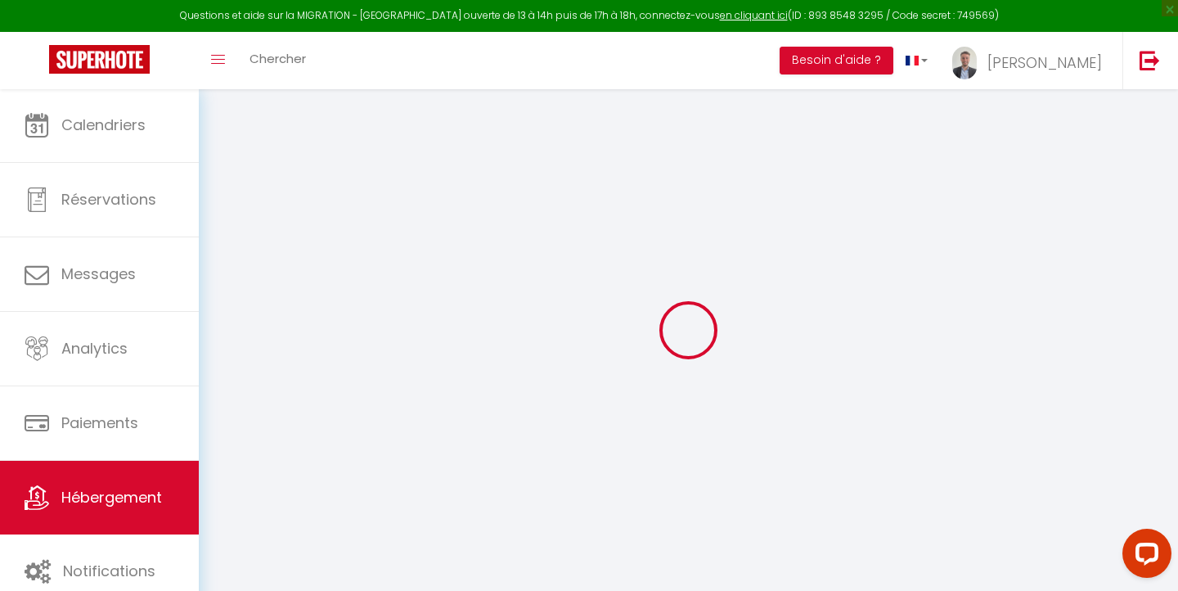
select select
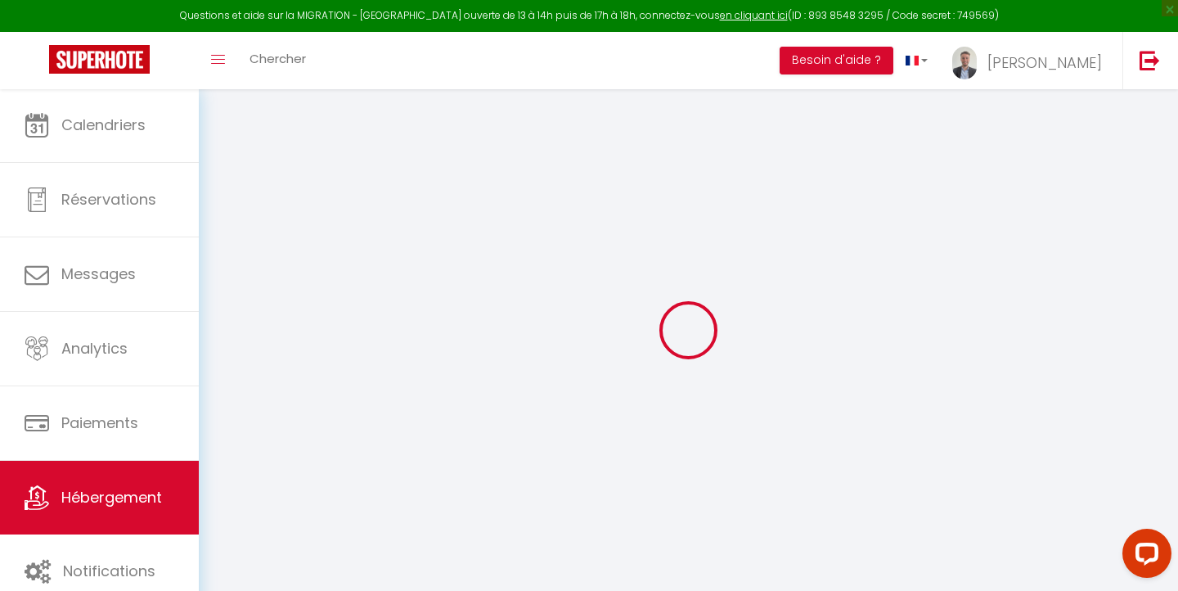
select select
checkbox input "false"
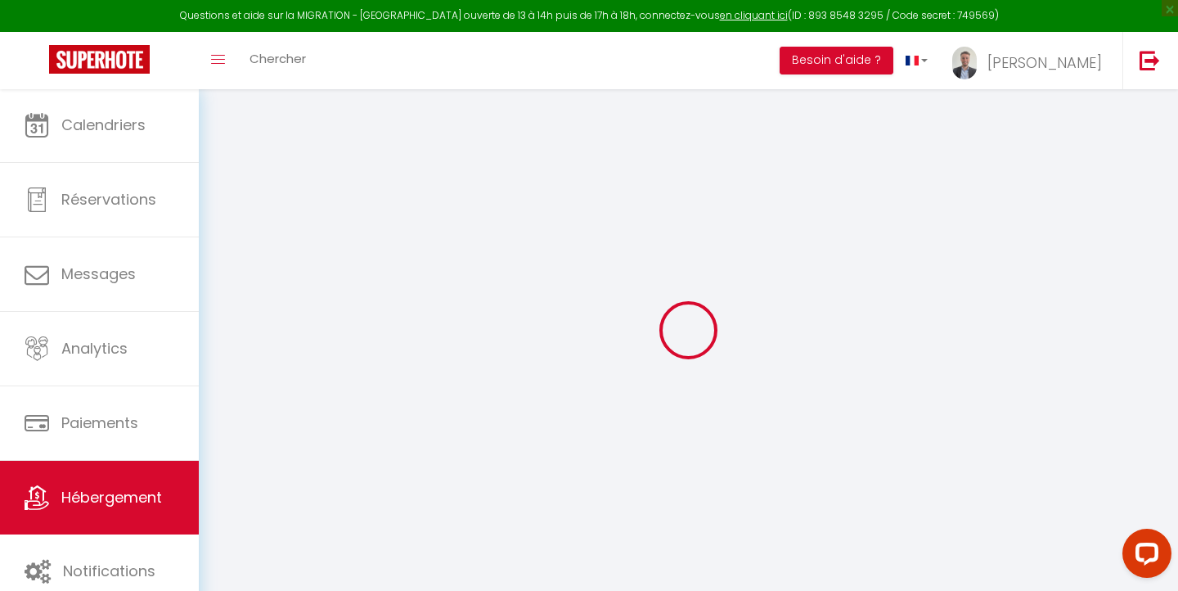
checkbox input "false"
select select
type input "Studio la Loire · Centre-ville ~ [GEOGRAPHIC_DATA] ~ Netflix ~ [GEOGRAPHIC_DATA]"
type input "[PERSON_NAME]"
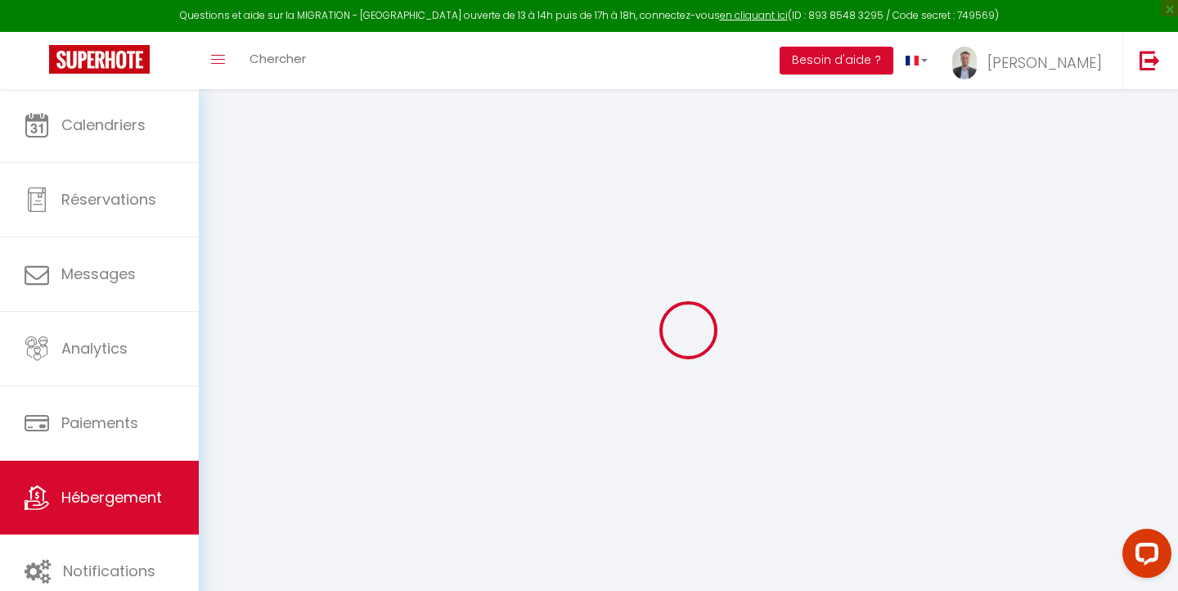
type input "GUILLEMOT"
type input "[STREET_ADDRESS]"
type input "44720"
type input "SAINT-JOACHIM"
select select "2"
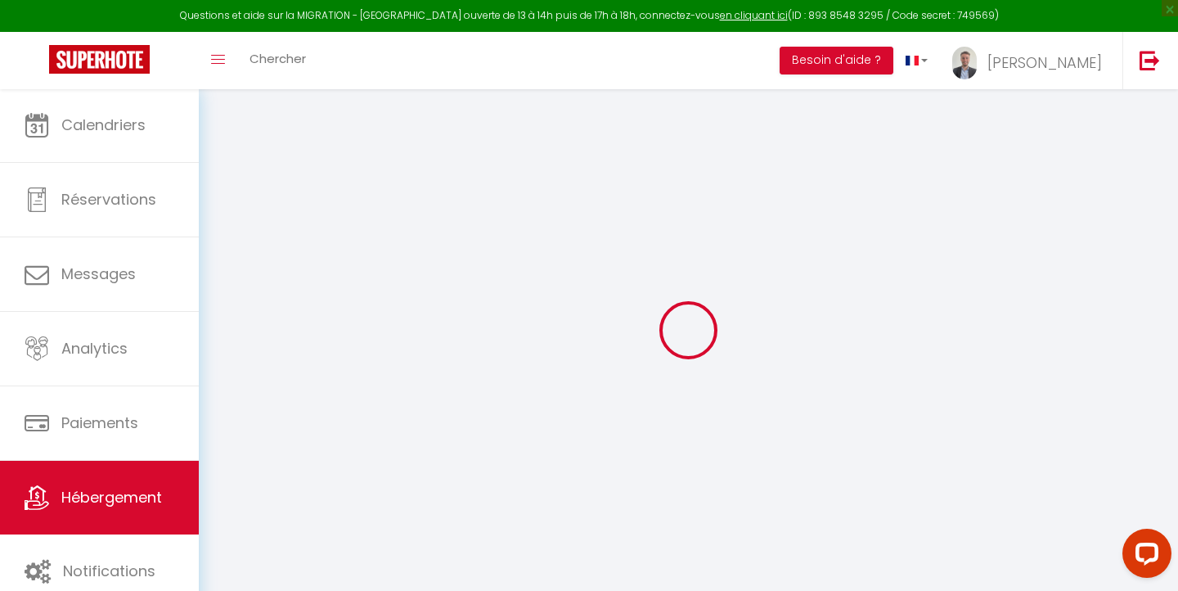
select select "0"
type input "45"
type input "25"
type input "1.00"
type input "100"
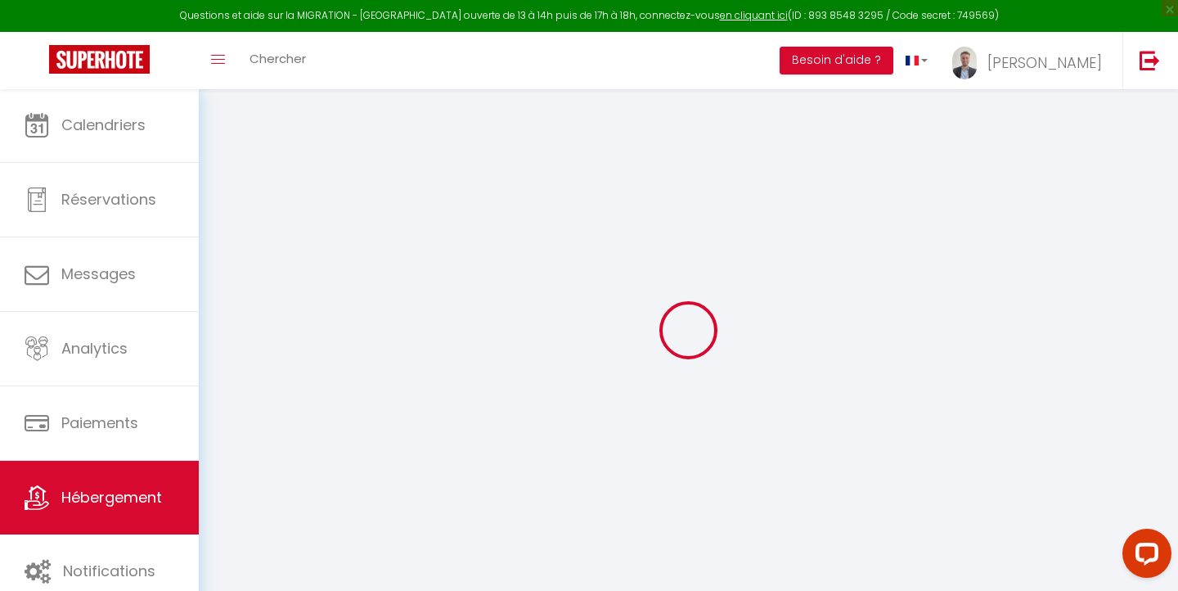
select select
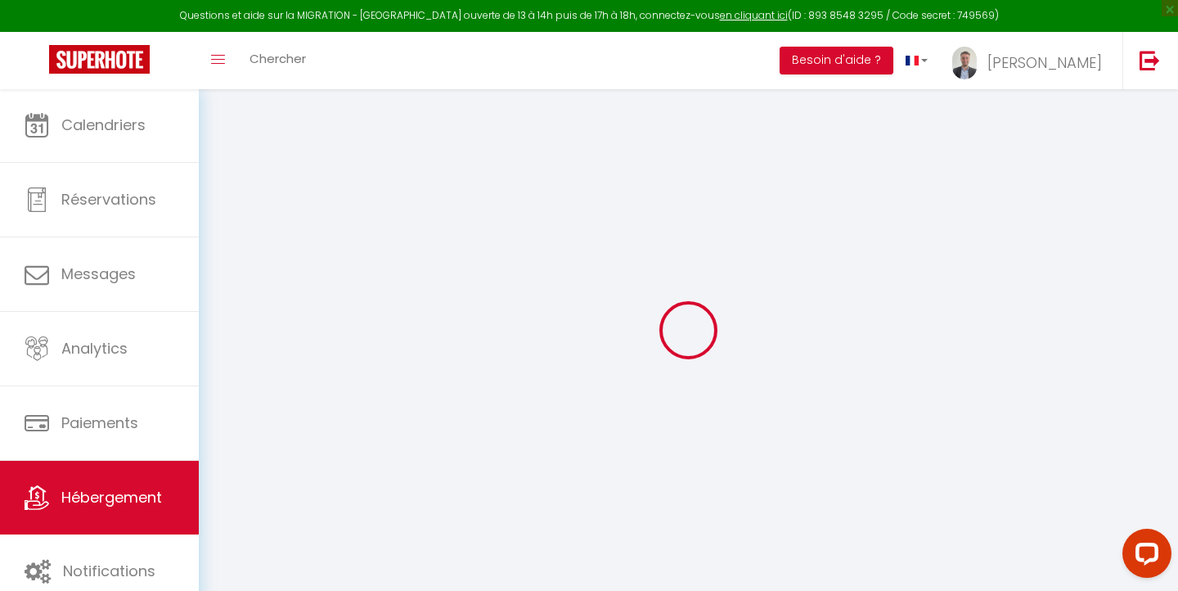
type input "[STREET_ADDRESS]"
type input "44260"
type input "Savenay"
type input "[EMAIL_ADDRESS][DOMAIN_NAME]"
select select
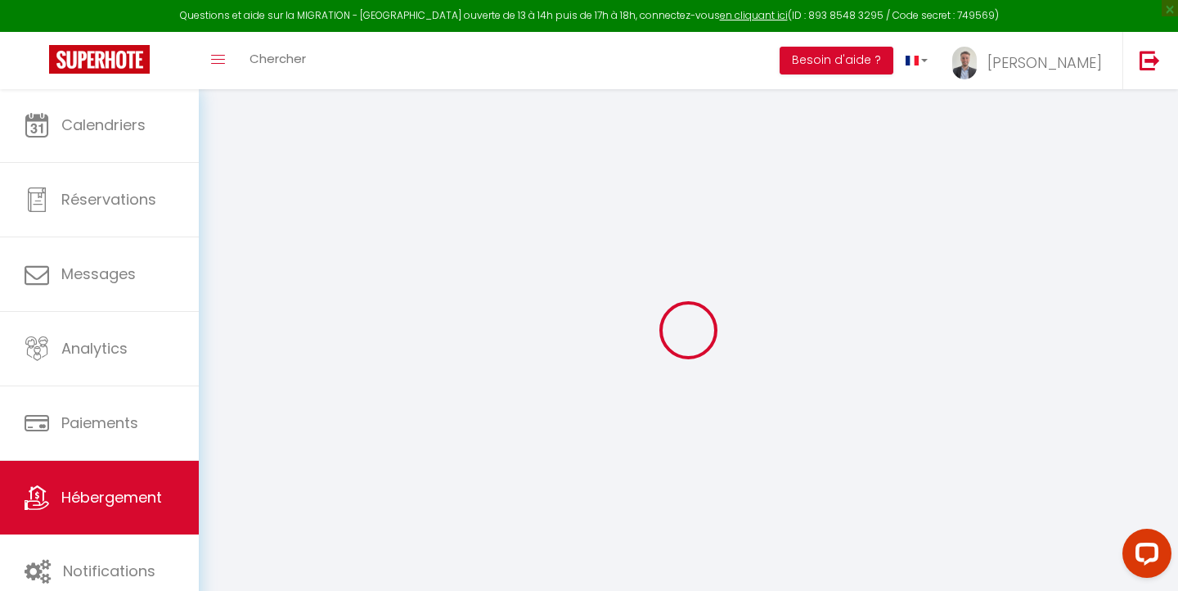
checkbox input "false"
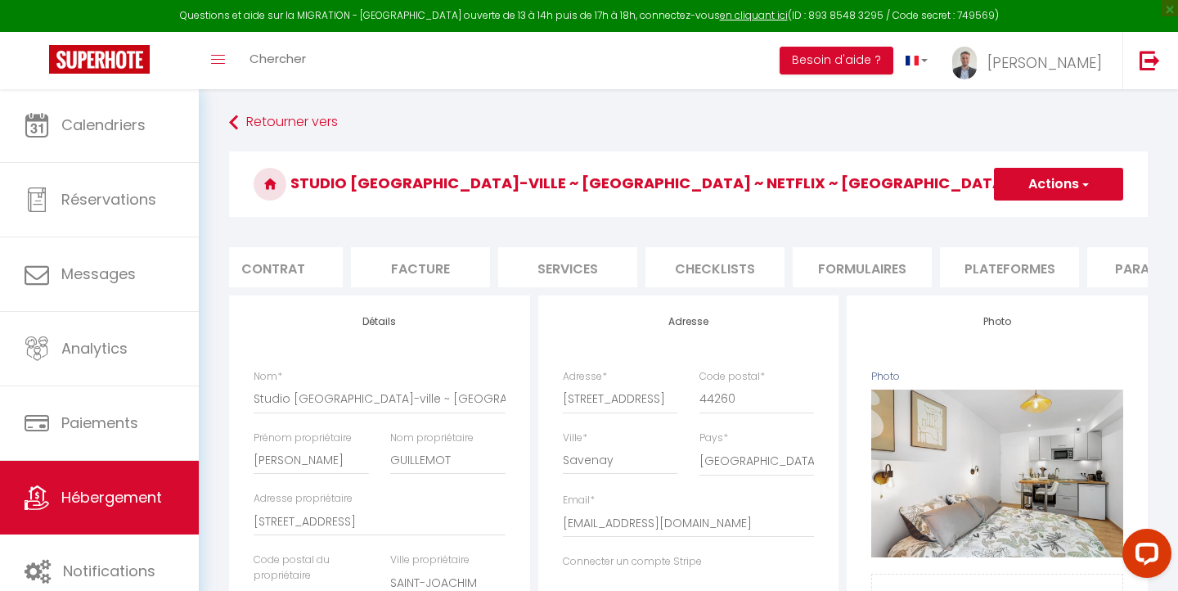
scroll to position [0, 191]
click at [1022, 271] on li "Plateformes" at bounding box center [991, 267] width 139 height 40
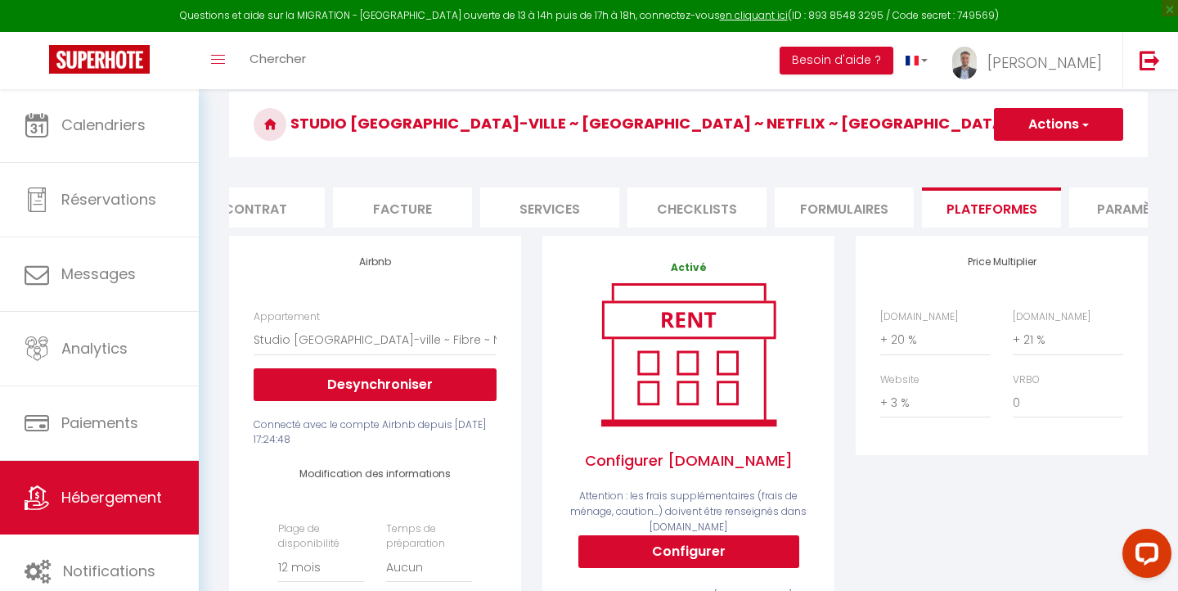
scroll to position [58, 0]
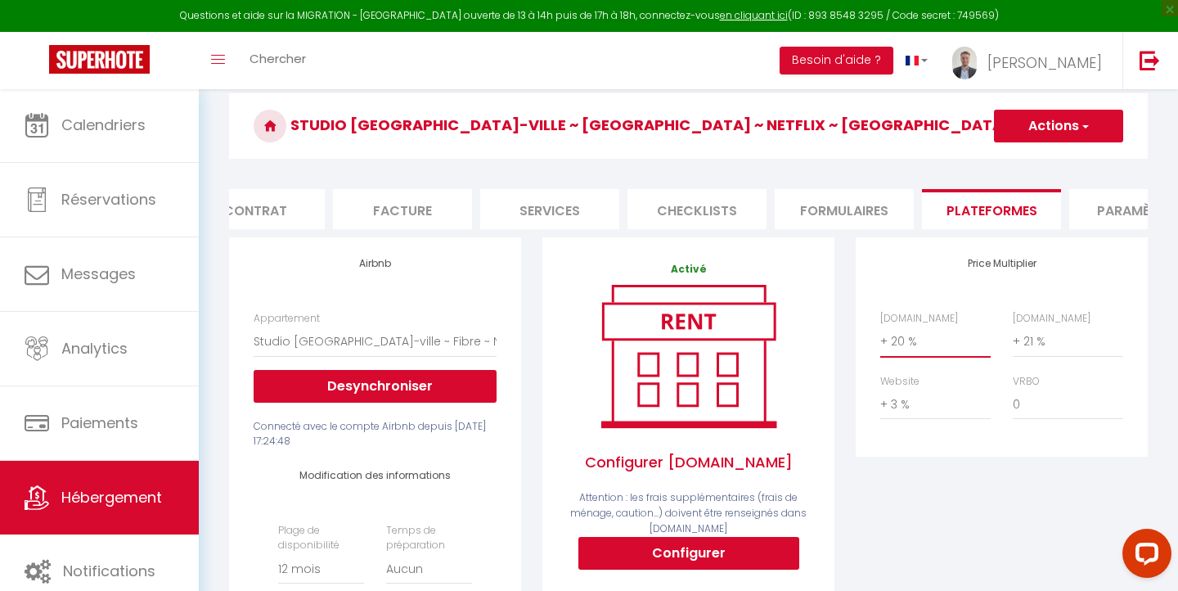
click at [931, 331] on select "0 + 1 % + 2 % + 3 % + 4 % + 5 % + 6 % + 7 % + 8 % + 9 %" at bounding box center [935, 341] width 110 height 31
click at [942, 318] on div "Airbnb.com 0 + 1 % + 2 % + 3 % + 4 % + 5 % + 6 % + 7 % + 8 %" at bounding box center [936, 334] width 133 height 47
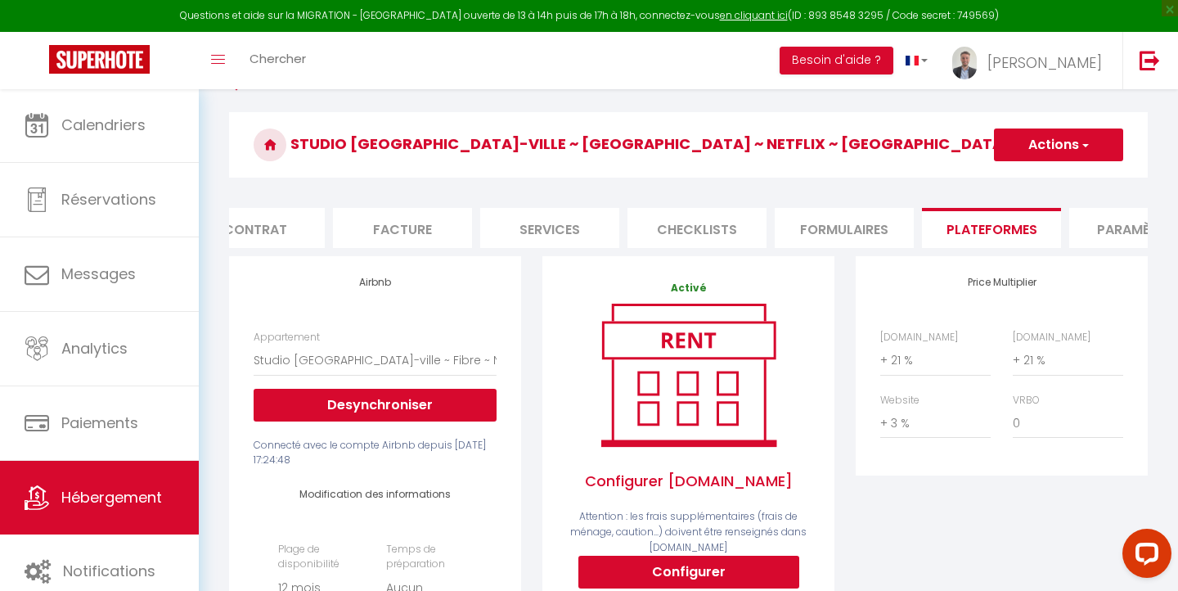
scroll to position [34, 0]
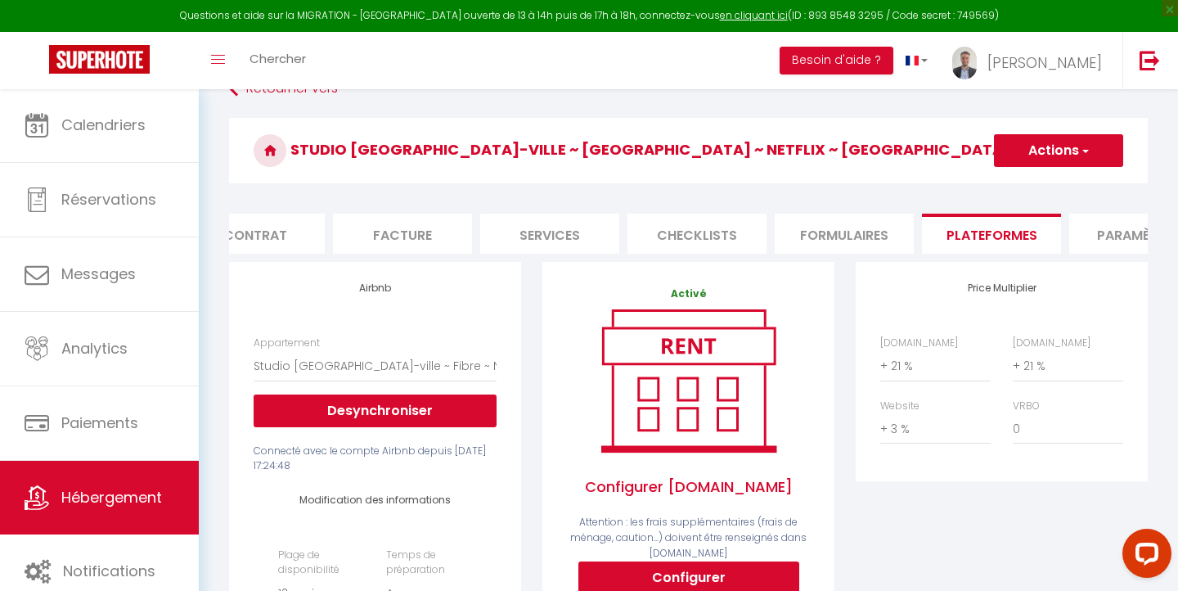
click at [1060, 137] on button "Actions" at bounding box center [1058, 150] width 129 height 33
click at [1075, 99] on link "Retourner vers" at bounding box center [688, 88] width 919 height 29
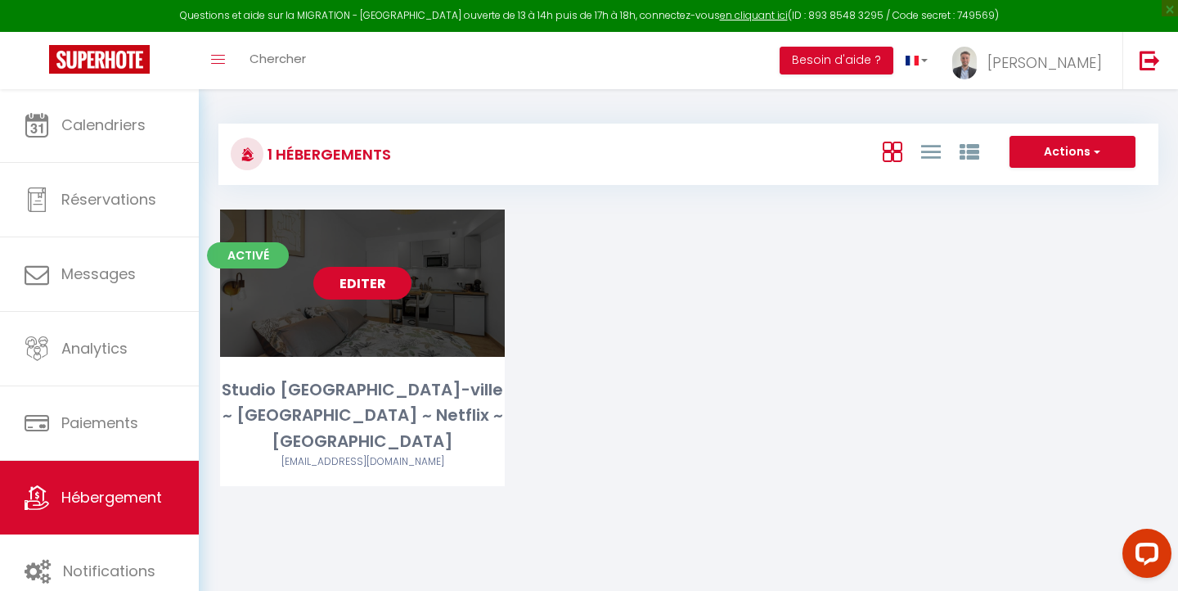
click at [376, 282] on link "Editer" at bounding box center [362, 283] width 98 height 33
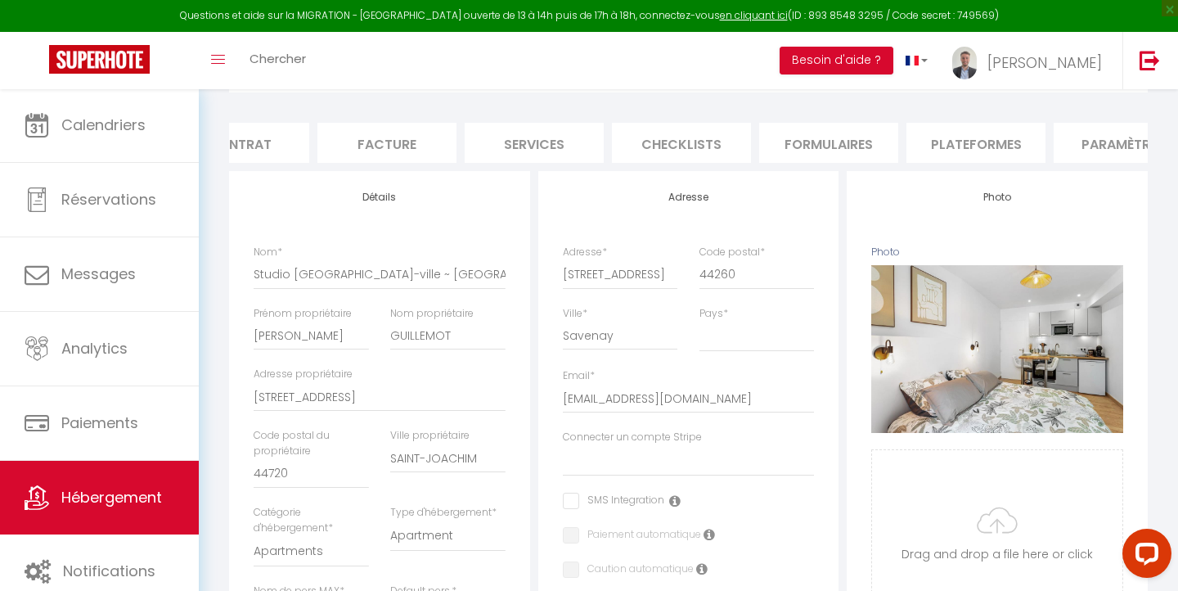
scroll to position [0, 366]
click at [837, 144] on li "Plateformes" at bounding box center [816, 143] width 139 height 40
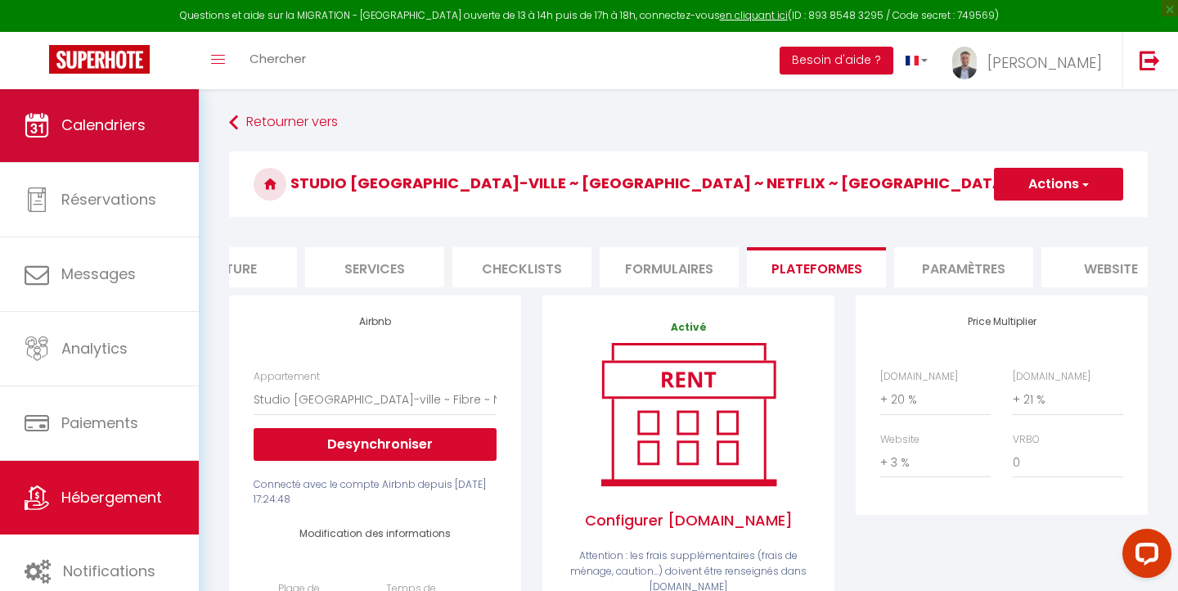
click at [142, 134] on span "Calendriers" at bounding box center [103, 125] width 84 height 20
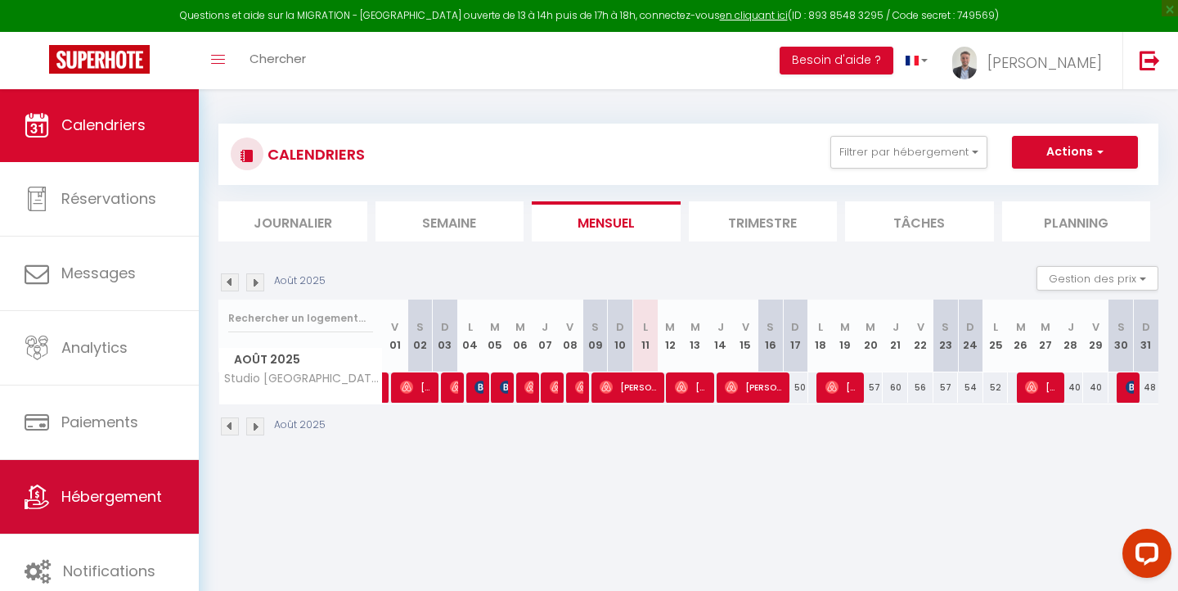
click at [118, 473] on link "Hébergement" at bounding box center [99, 497] width 199 height 74
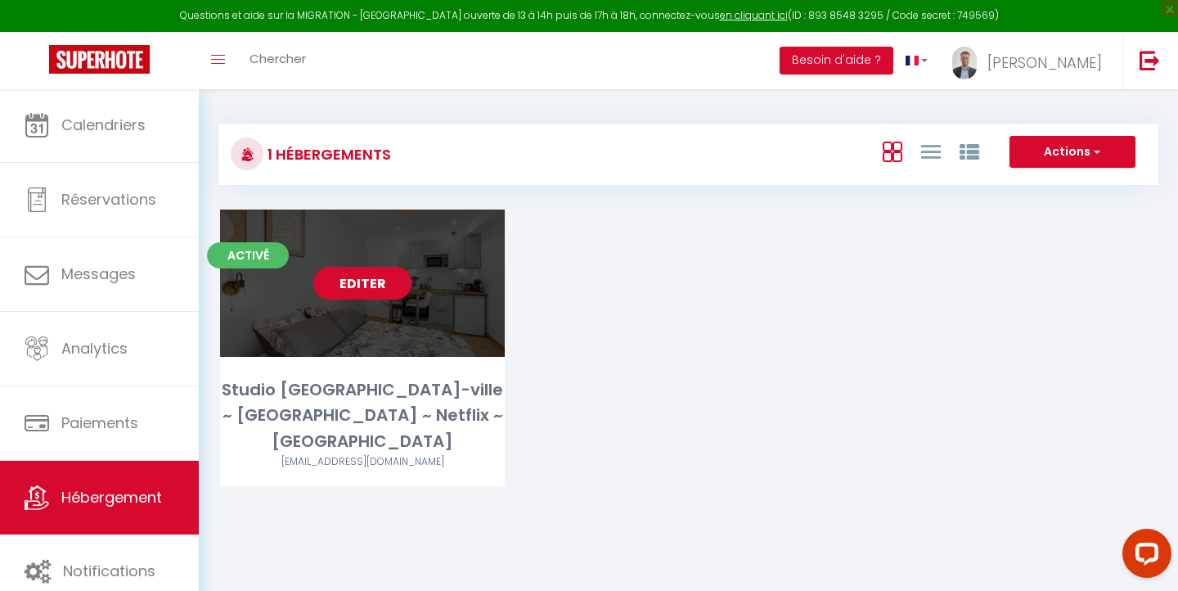
click at [384, 285] on link "Editer" at bounding box center [362, 283] width 98 height 33
click at [379, 281] on link "Editer" at bounding box center [362, 283] width 98 height 33
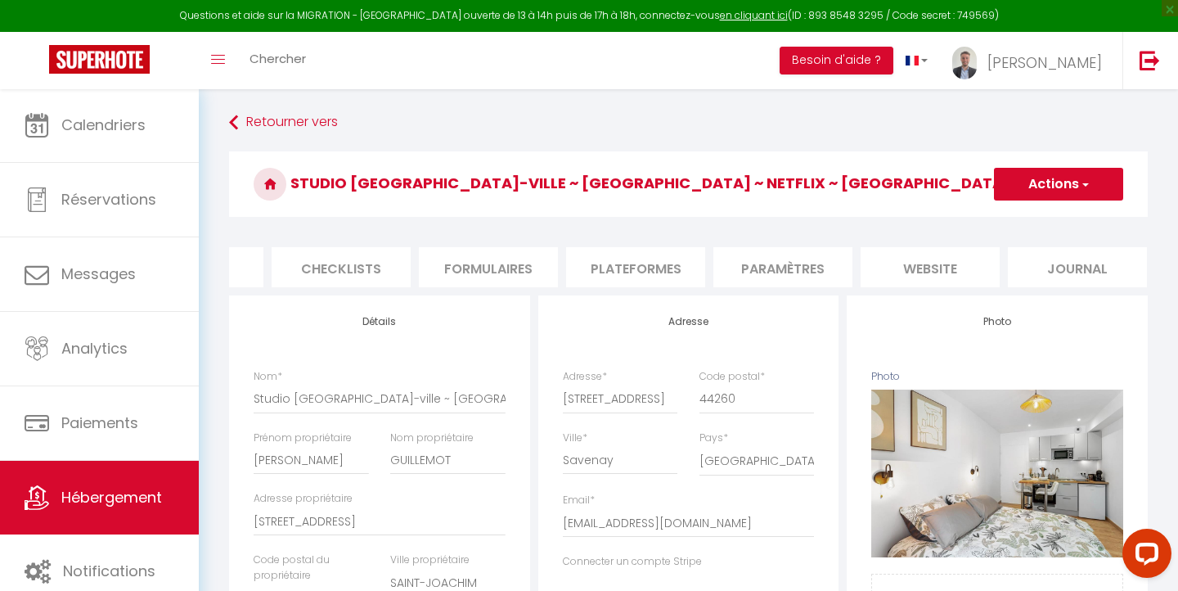
scroll to position [0, 546]
click at [675, 254] on li "Plateformes" at bounding box center [636, 267] width 139 height 40
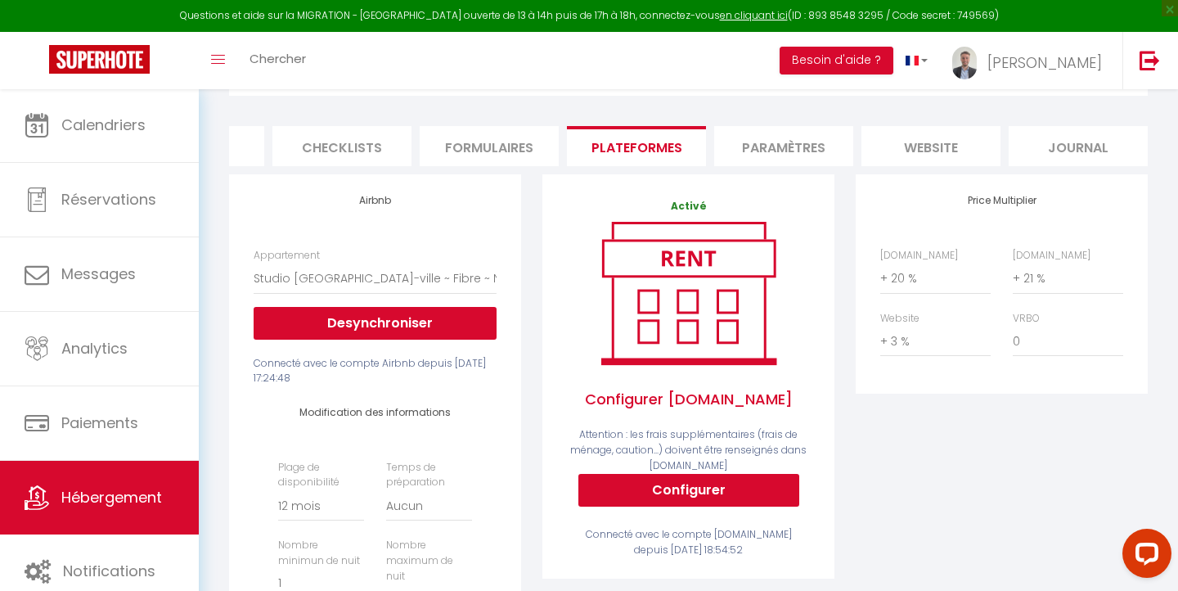
scroll to position [122, 0]
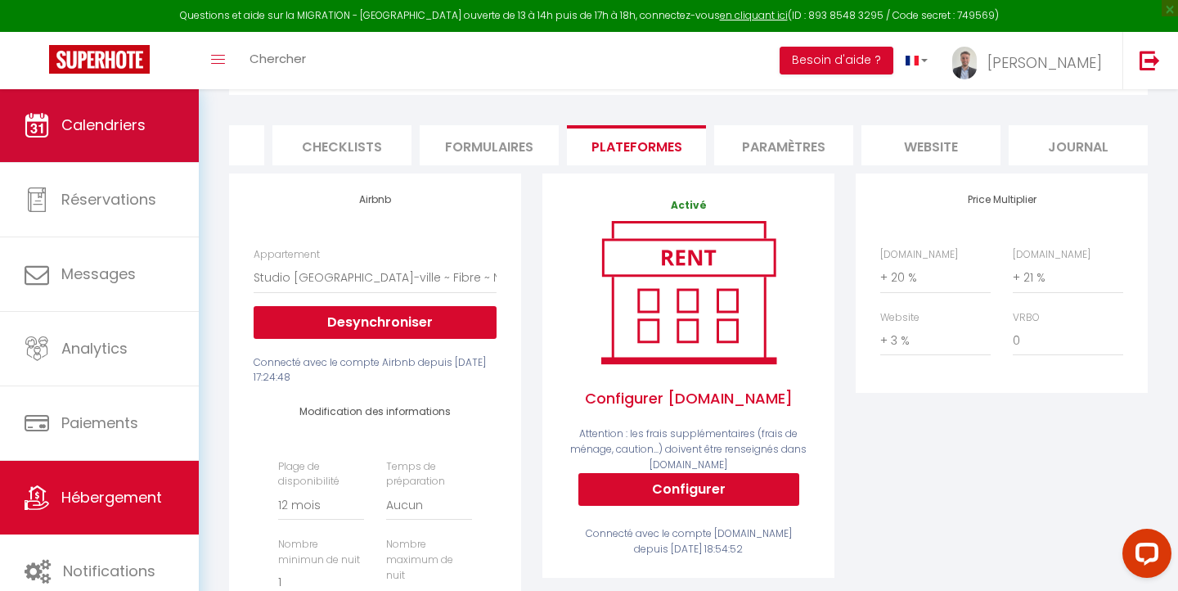
click at [108, 133] on span "Calendriers" at bounding box center [103, 125] width 84 height 20
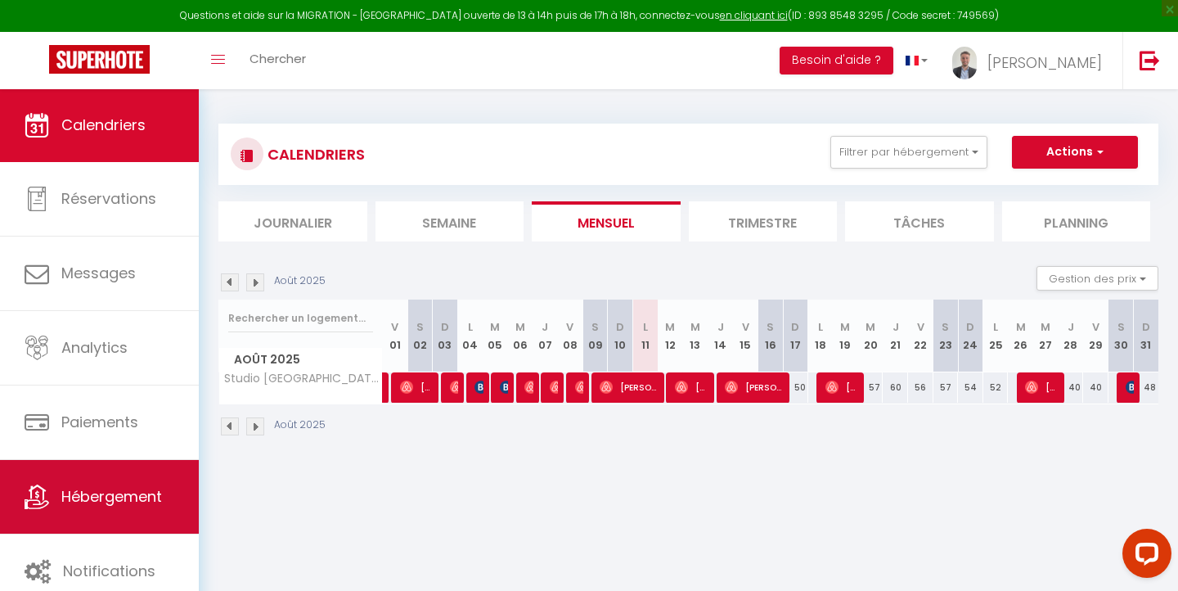
click at [95, 485] on link "Hébergement" at bounding box center [99, 497] width 199 height 74
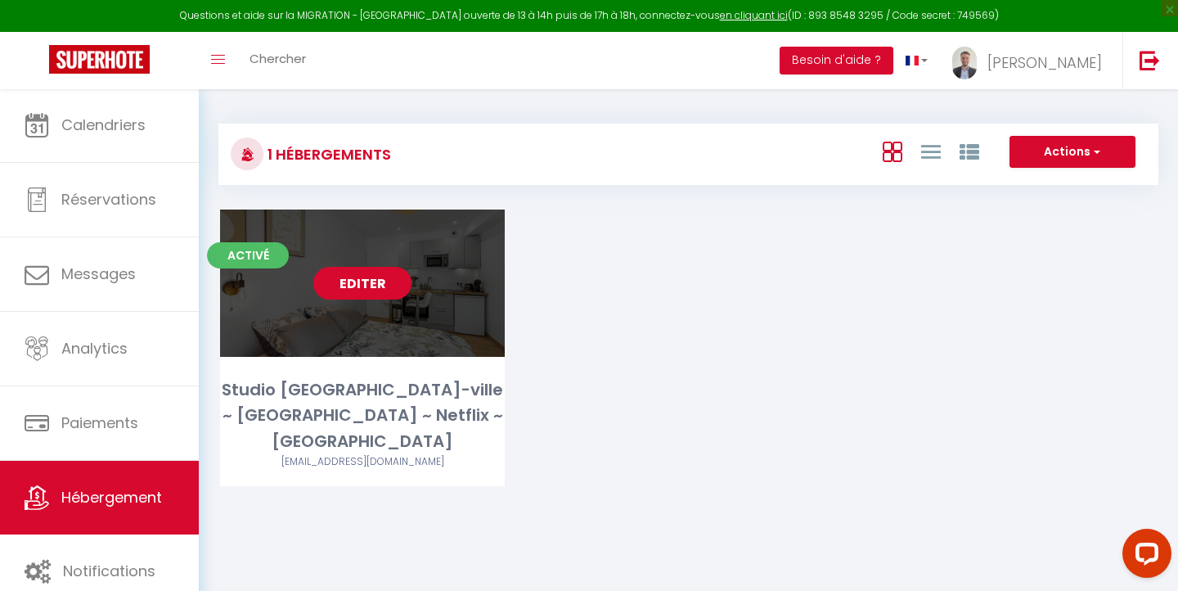
click at [336, 287] on link "Editer" at bounding box center [362, 283] width 98 height 33
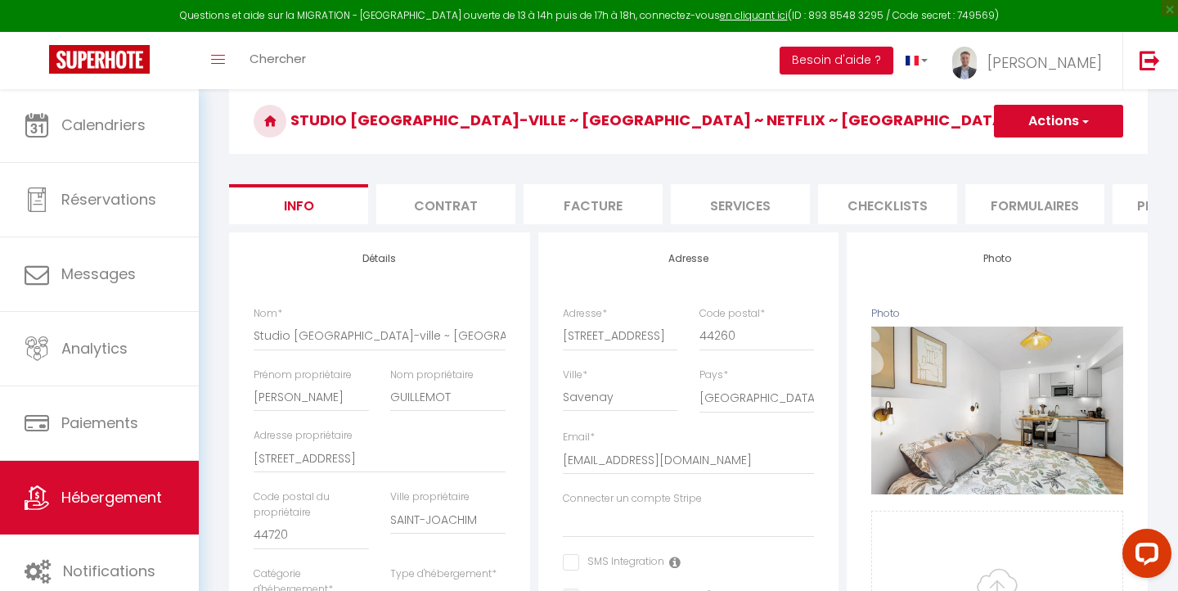
scroll to position [66, 0]
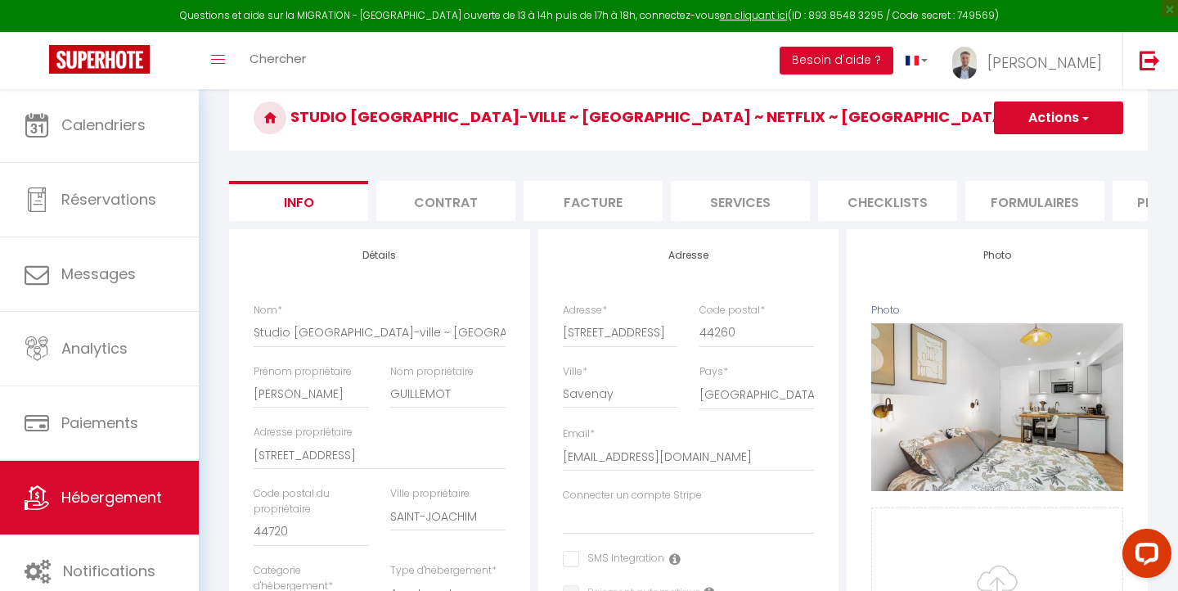
click at [508, 212] on li "Contrat" at bounding box center [445, 201] width 139 height 40
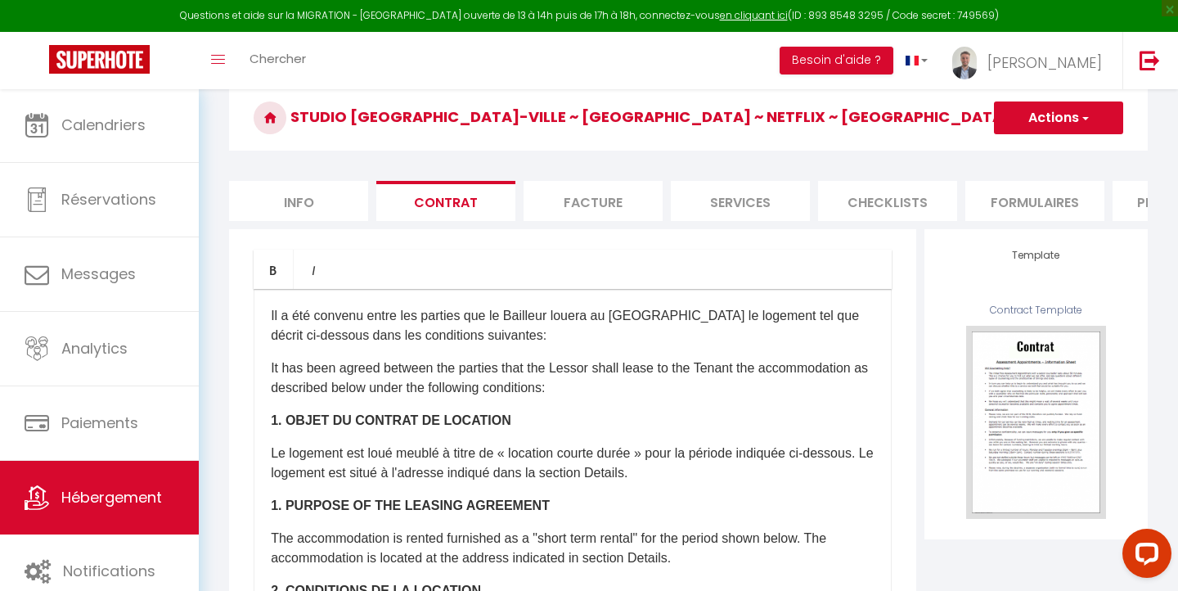
click at [582, 207] on li "Facture" at bounding box center [593, 201] width 139 height 40
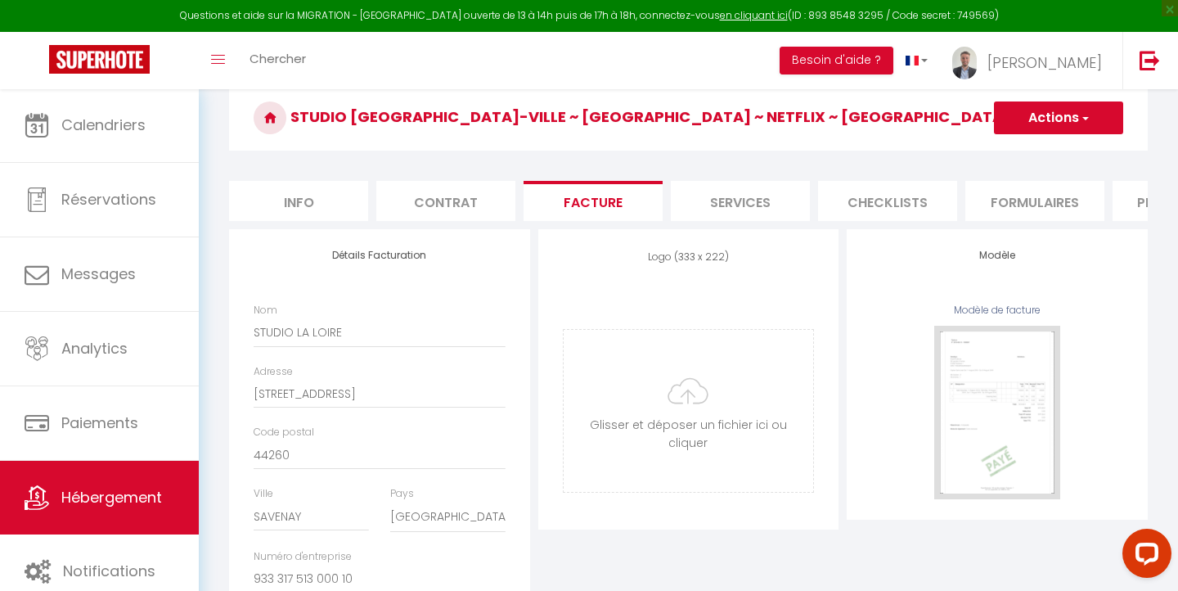
click at [753, 200] on li "Services" at bounding box center [740, 201] width 139 height 40
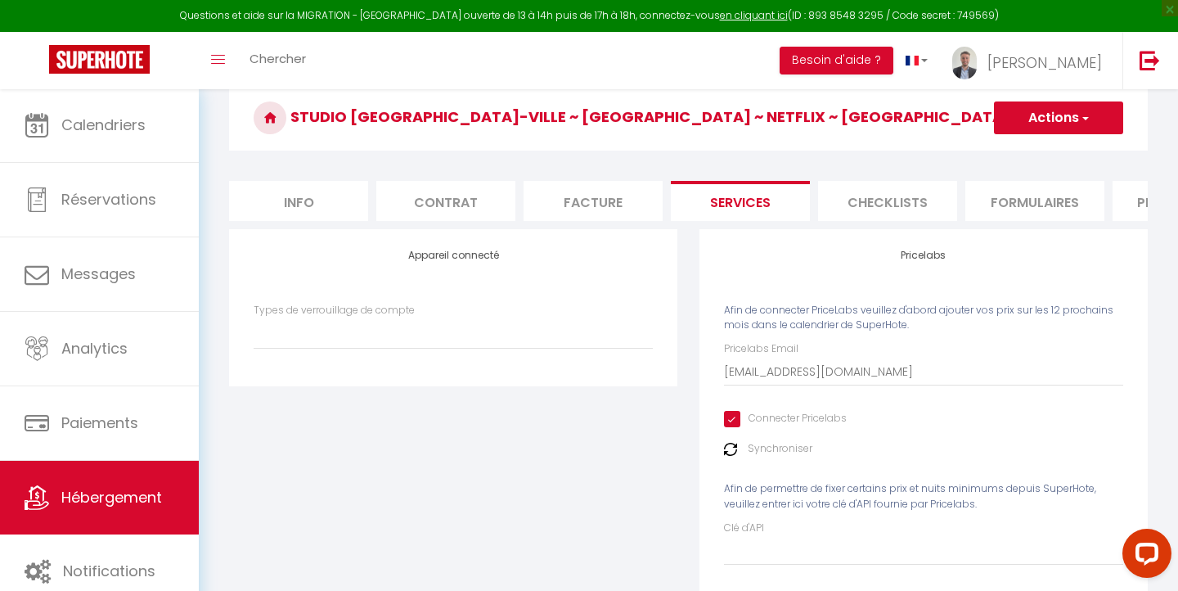
click at [857, 200] on li "Checklists" at bounding box center [887, 201] width 139 height 40
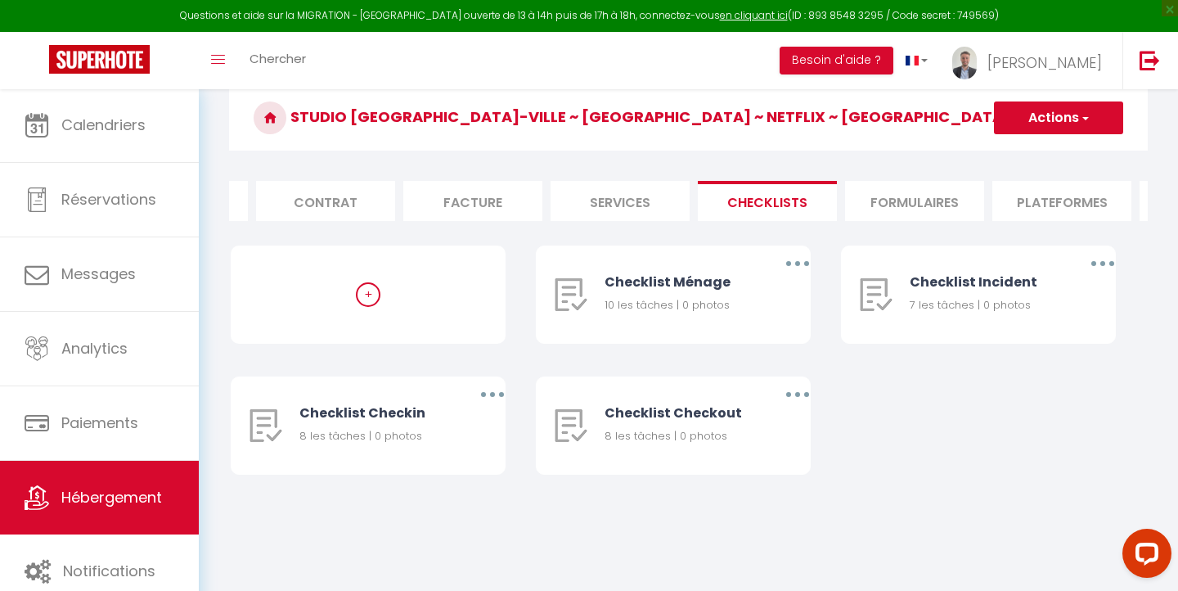
scroll to position [0, 128]
click at [880, 198] on li "Formulaires" at bounding box center [907, 201] width 139 height 40
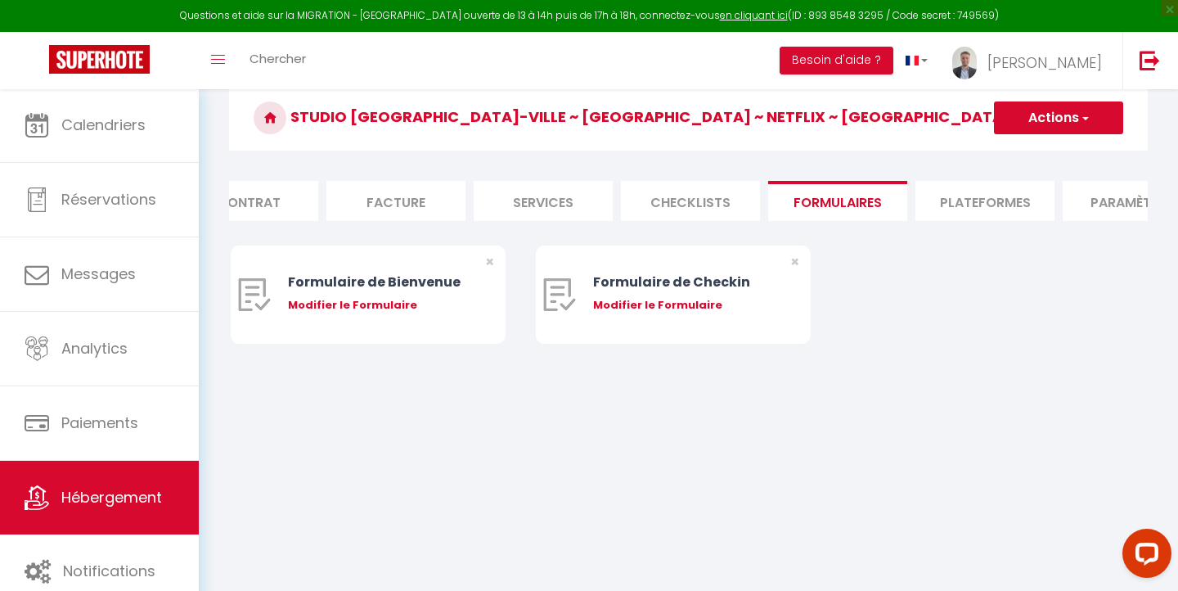
scroll to position [0, 207]
click at [996, 189] on li "Plateformes" at bounding box center [975, 201] width 139 height 40
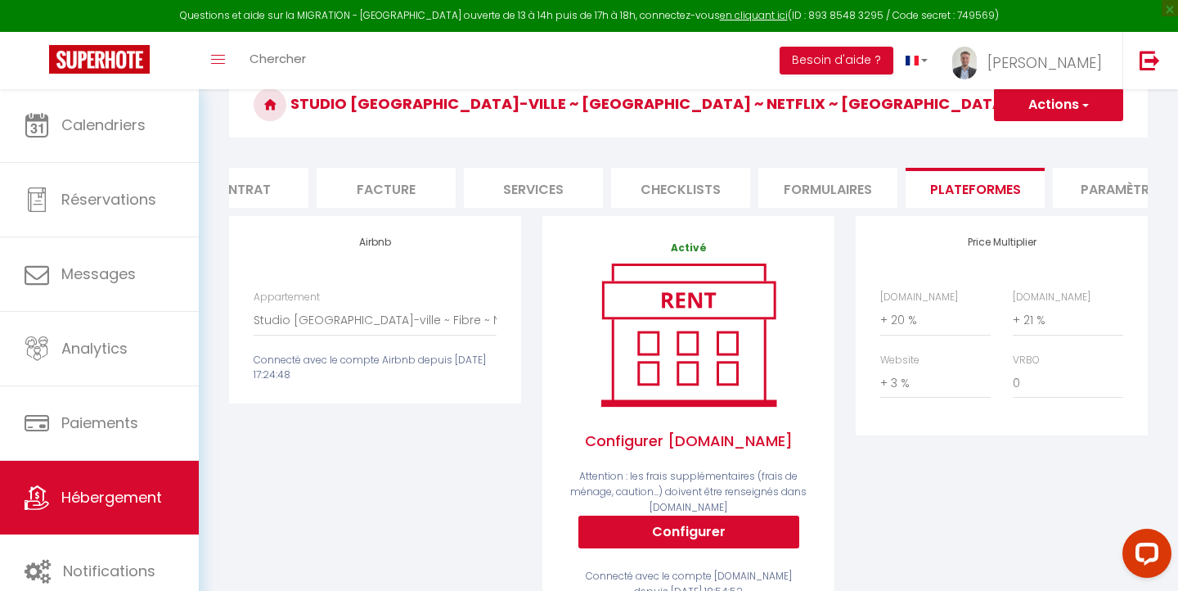
scroll to position [59, 0]
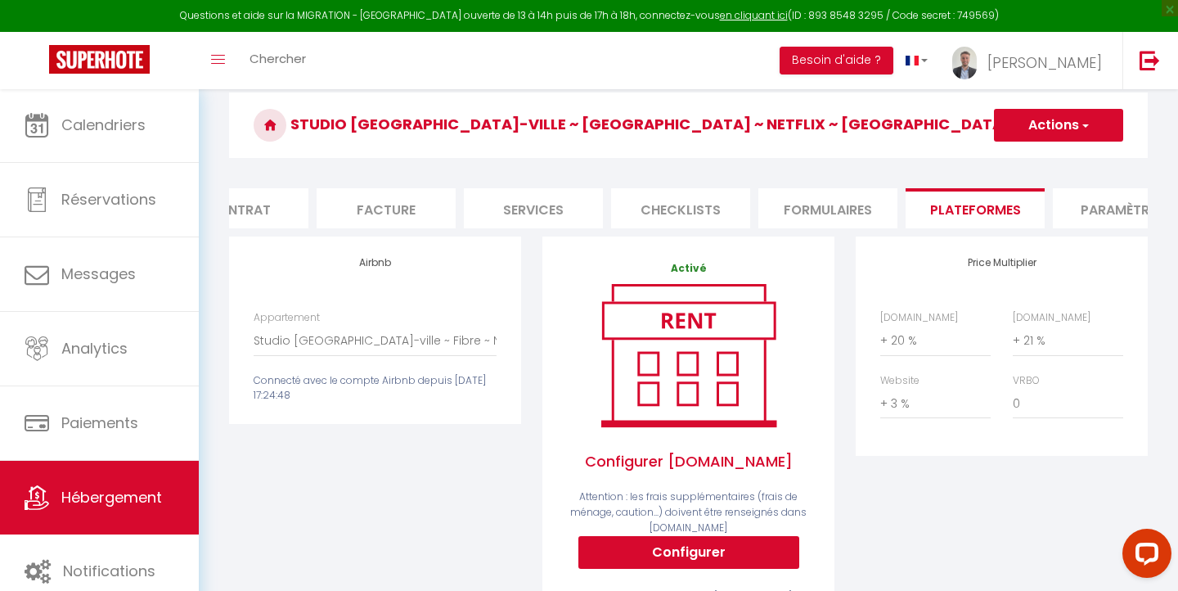
click at [1032, 127] on button "Actions" at bounding box center [1058, 125] width 129 height 33
click at [1028, 161] on link "Enregistrer" at bounding box center [1057, 161] width 129 height 21
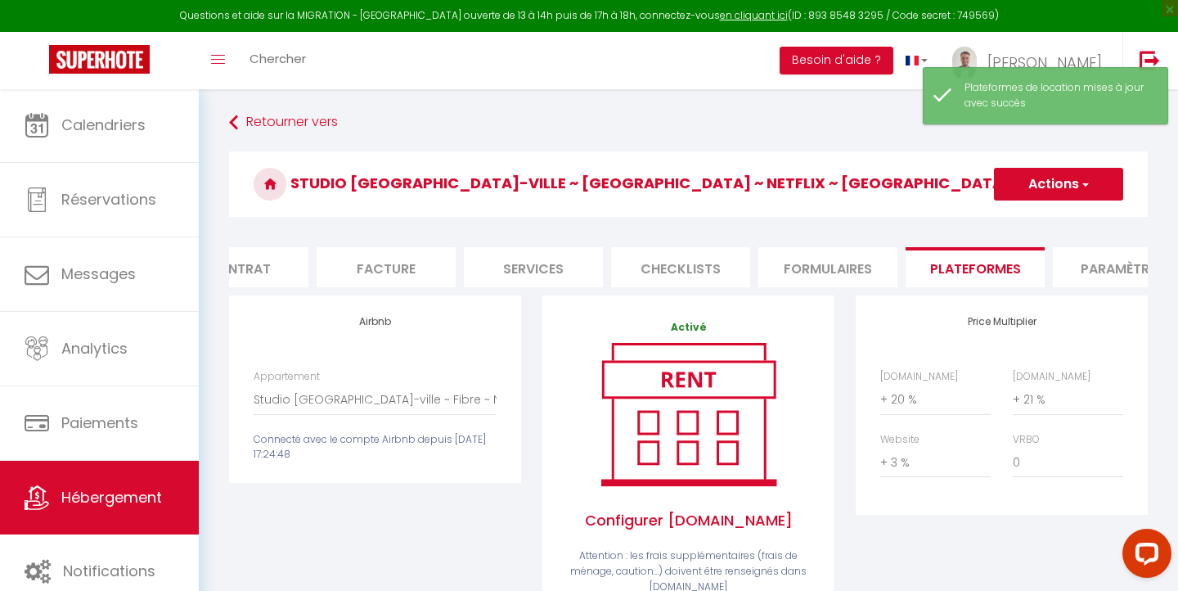
scroll to position [0, 0]
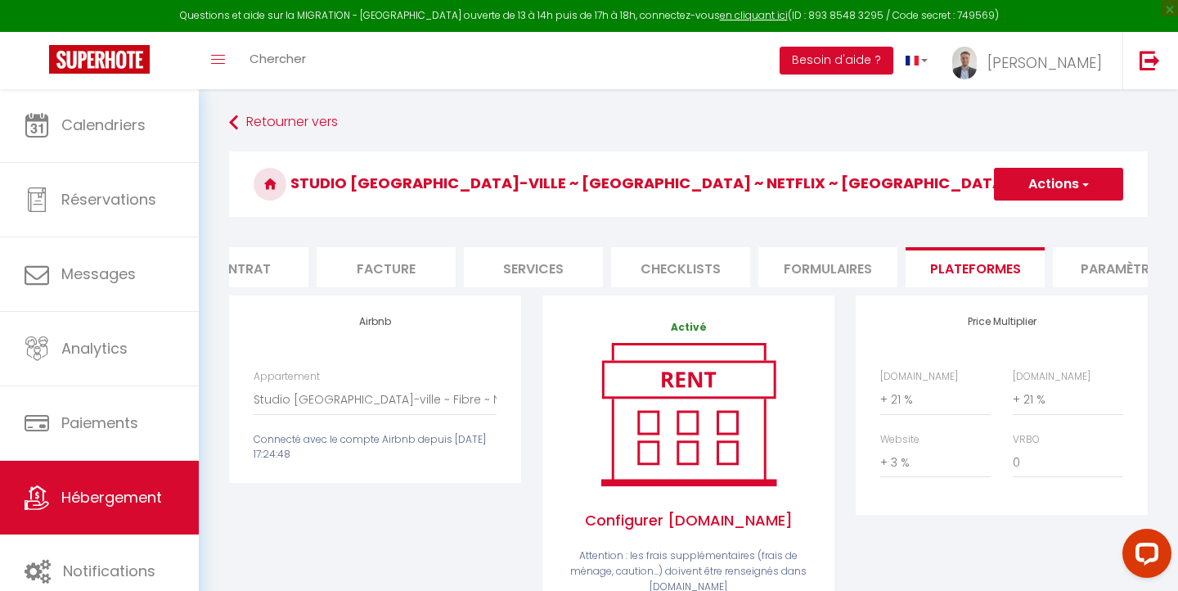
click at [1035, 185] on button "Actions" at bounding box center [1058, 184] width 129 height 33
click at [1032, 215] on link "Enregistrer" at bounding box center [1057, 219] width 129 height 21
click at [1058, 194] on button "Actions" at bounding box center [1058, 184] width 129 height 33
click at [1046, 223] on link "Enregistrer" at bounding box center [1057, 219] width 129 height 21
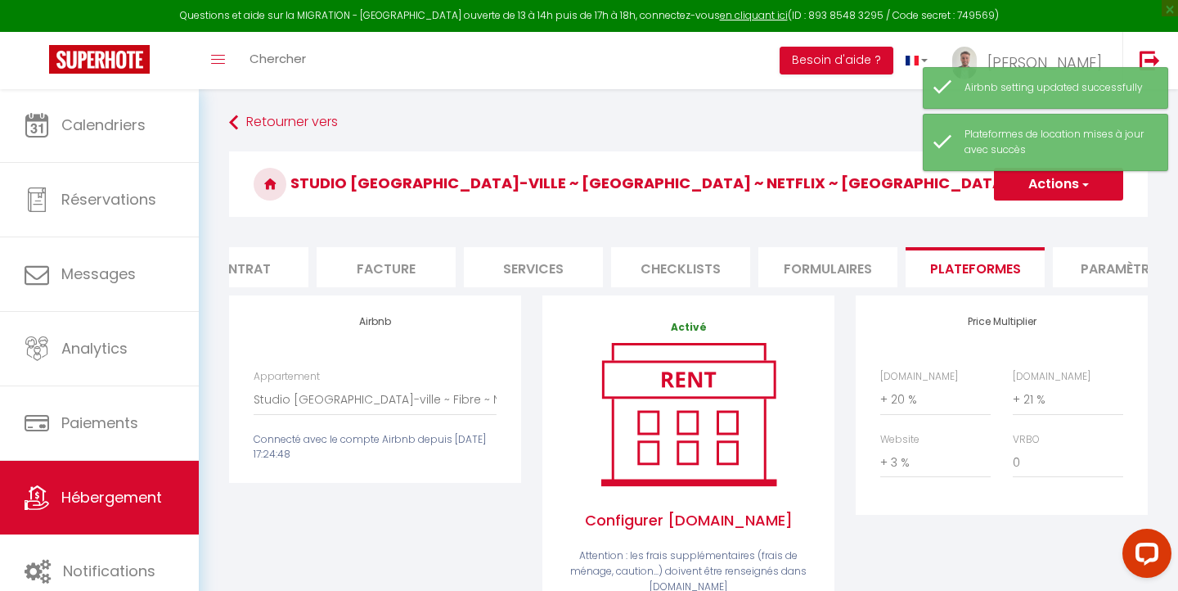
click at [1032, 191] on button "Actions" at bounding box center [1058, 184] width 129 height 33
click at [1031, 223] on link "Enregistrer" at bounding box center [1057, 219] width 129 height 21
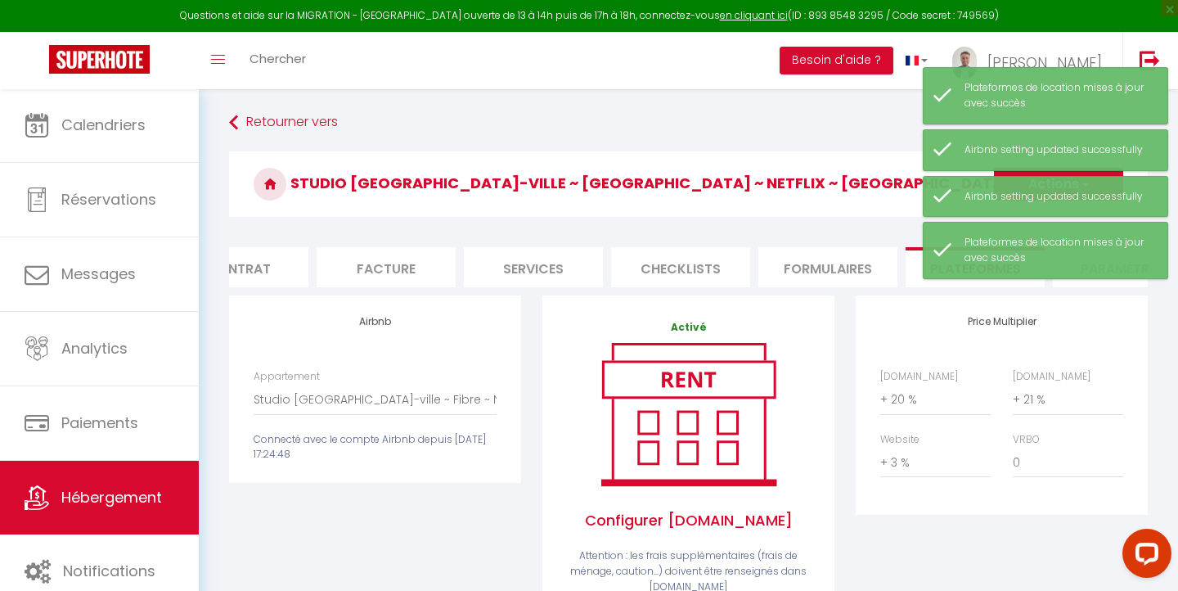
click at [856, 197] on h3 "Studio la Loire · Centre-ville ~ [GEOGRAPHIC_DATA] ~ Netflix ~ [GEOGRAPHIC_DATA]" at bounding box center [688, 183] width 919 height 65
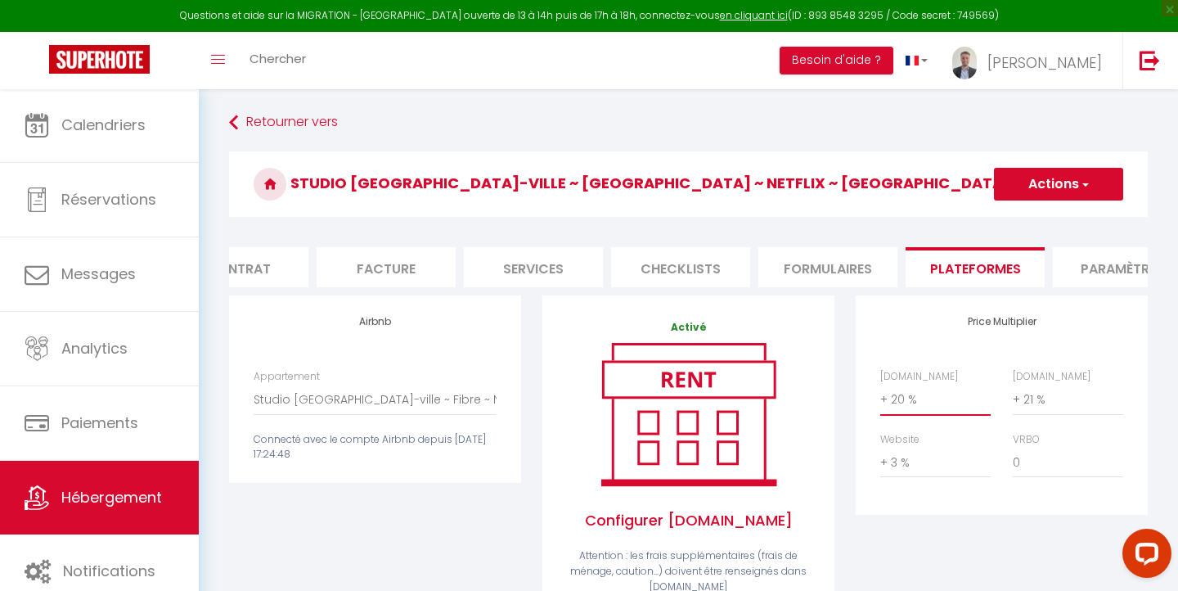
click at [923, 389] on select "0 + 1 % + 2 % + 3 % + 4 % + 5 % + 6 % + 7 % + 8 % + 9 %" at bounding box center [935, 399] width 110 height 31
click at [1032, 195] on button "Actions" at bounding box center [1058, 184] width 129 height 33
click at [1031, 217] on link "Enregistrer" at bounding box center [1057, 219] width 129 height 21
click at [587, 90] on div "Retourner vers Studio la Loire · Centre-ville ~ Fibre ~ Netflix ~ Studio la Loi…" at bounding box center [688, 570] width 979 height 964
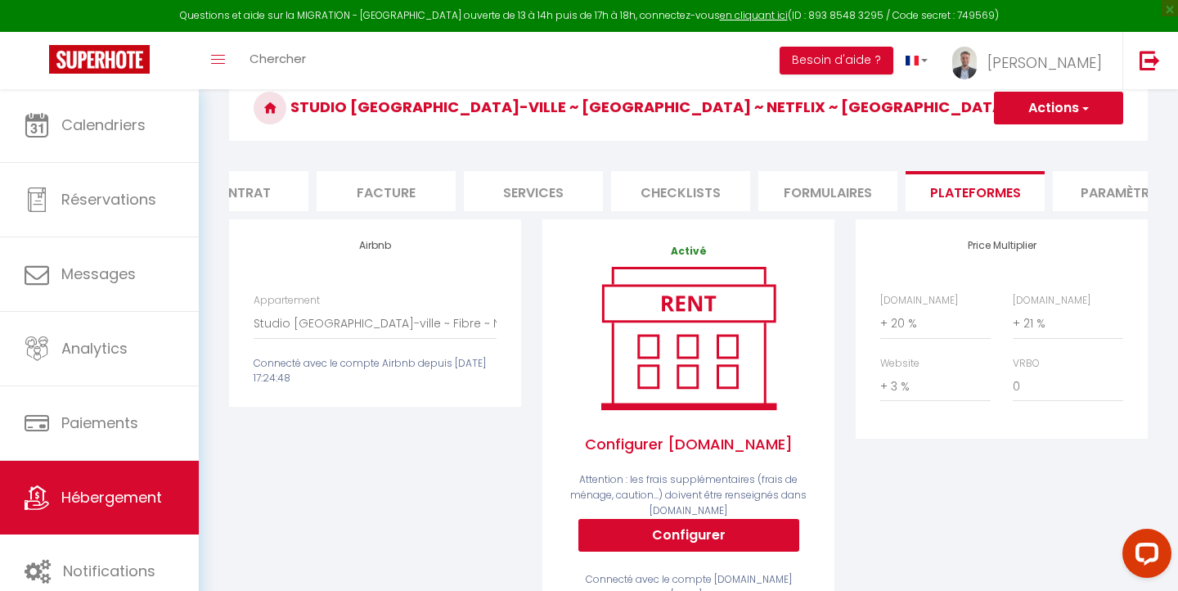
click at [1050, 117] on button "Actions" at bounding box center [1058, 108] width 129 height 33
click at [1047, 144] on link "Enregistrer" at bounding box center [1057, 143] width 129 height 21
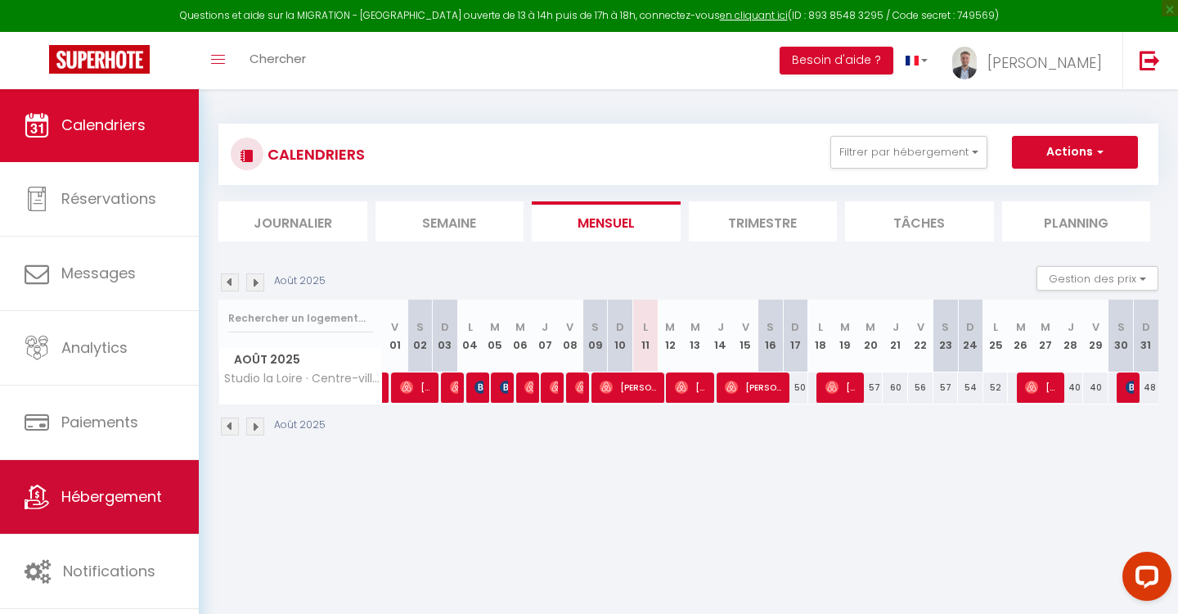
click at [136, 477] on link "Hébergement" at bounding box center [99, 497] width 199 height 74
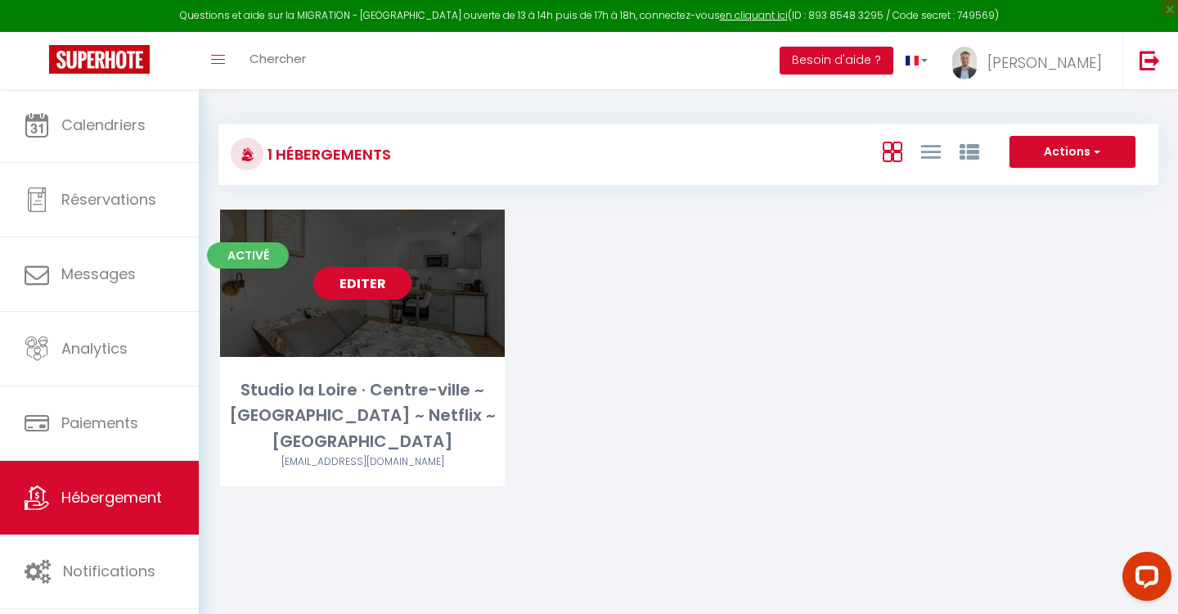
click at [348, 295] on link "Editer" at bounding box center [362, 283] width 98 height 33
select select "3"
select select "2"
select select "1"
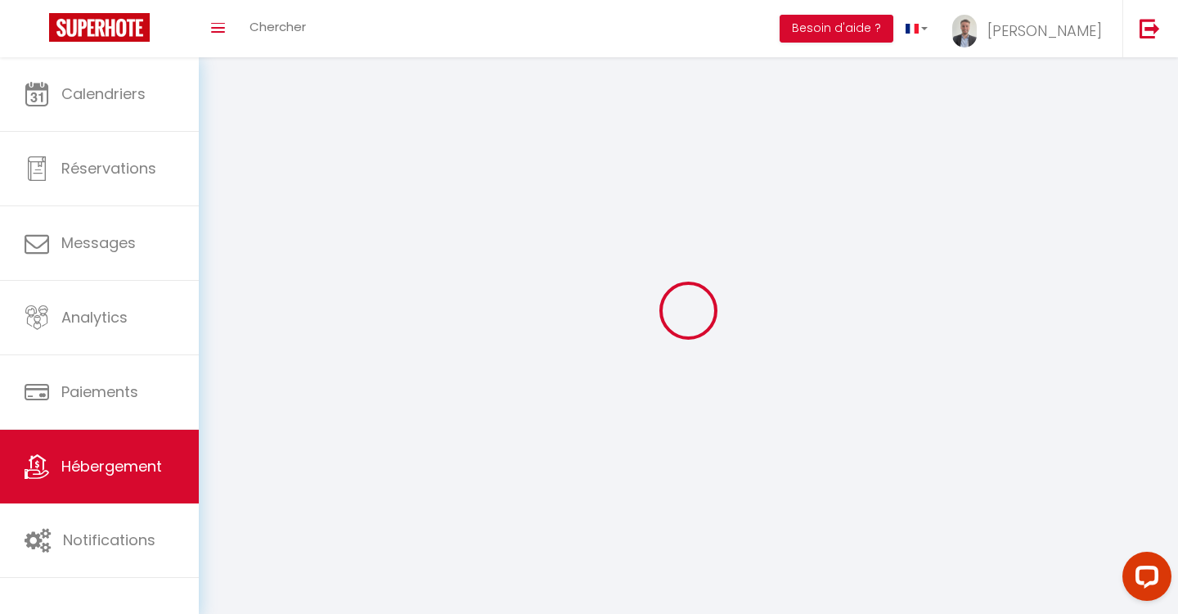
select select
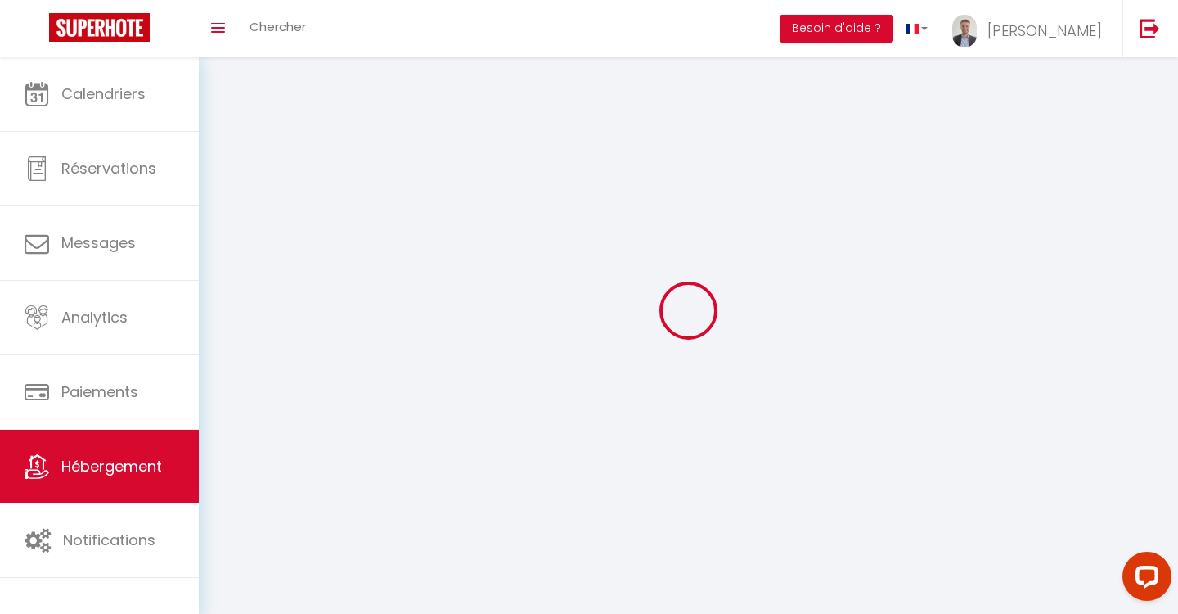
select select
checkbox input "false"
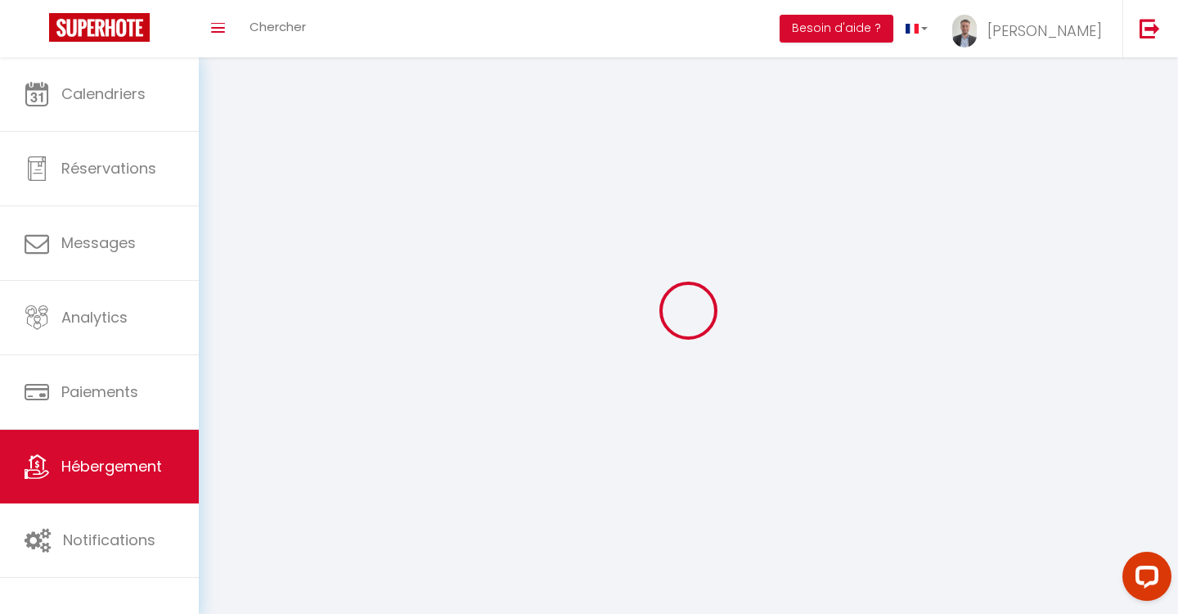
select select
select select "28"
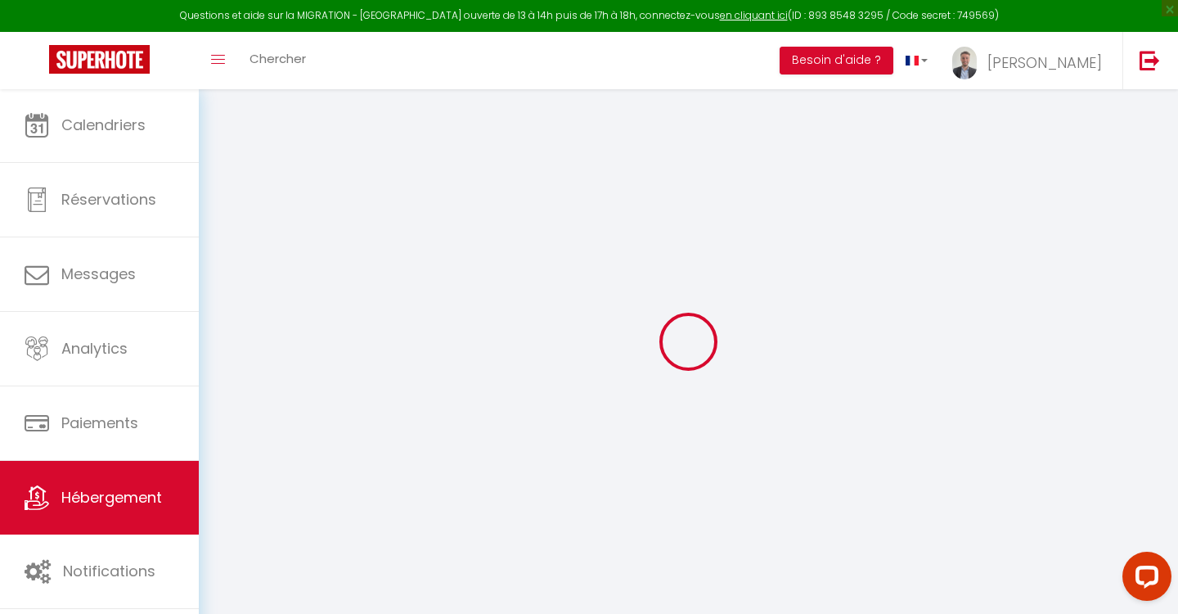
select select
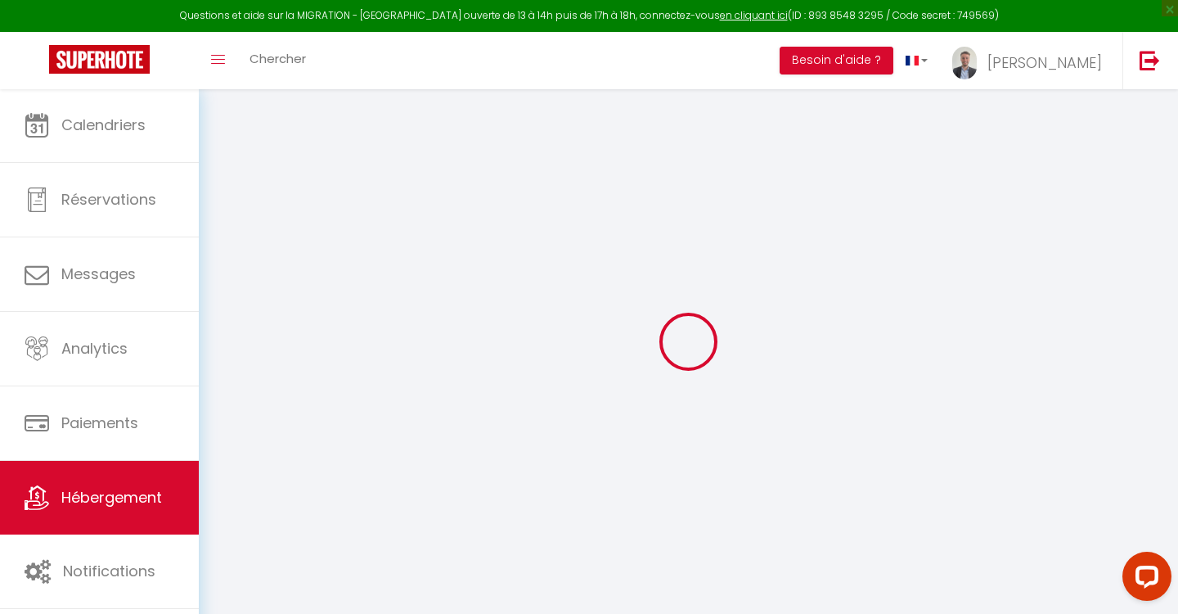
select select
checkbox input "false"
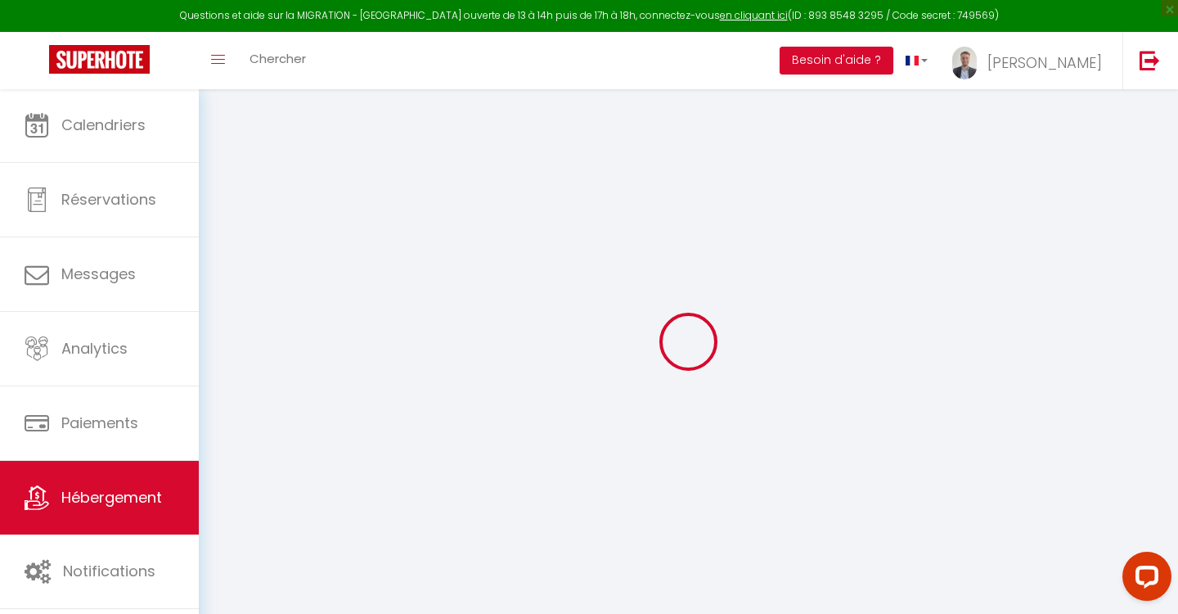
select select
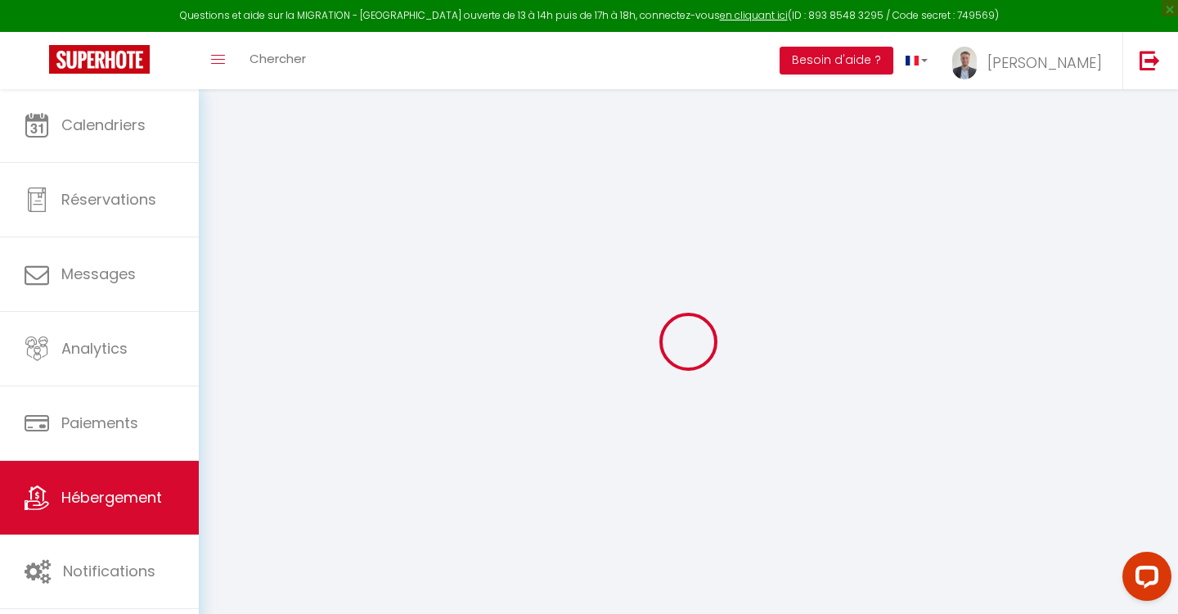
select select
checkbox input "false"
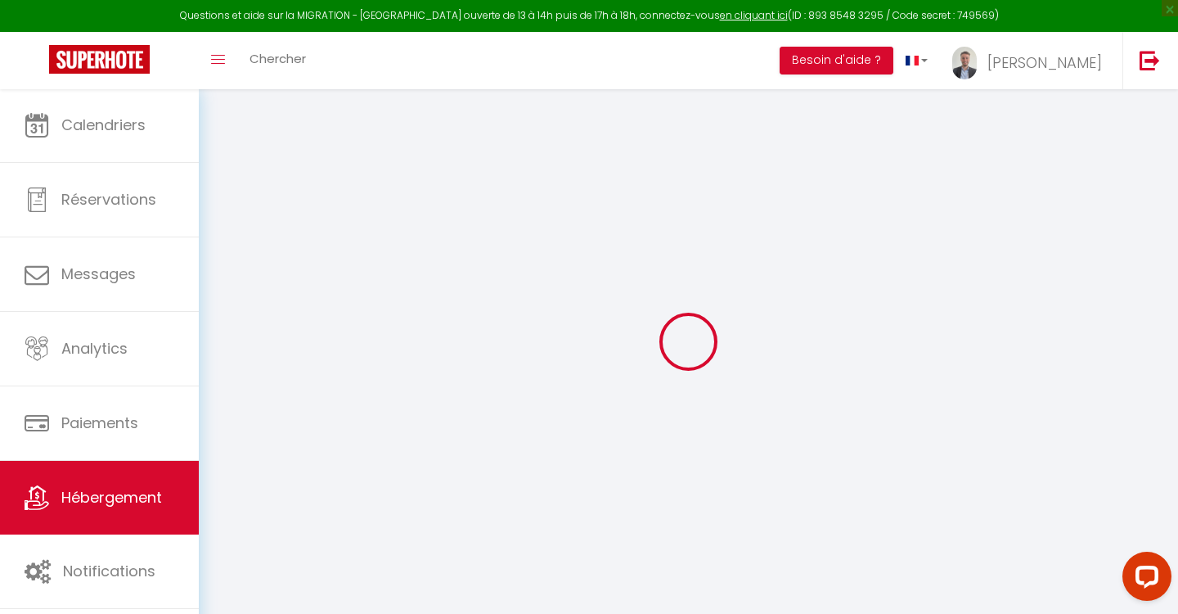
checkbox input "false"
select select
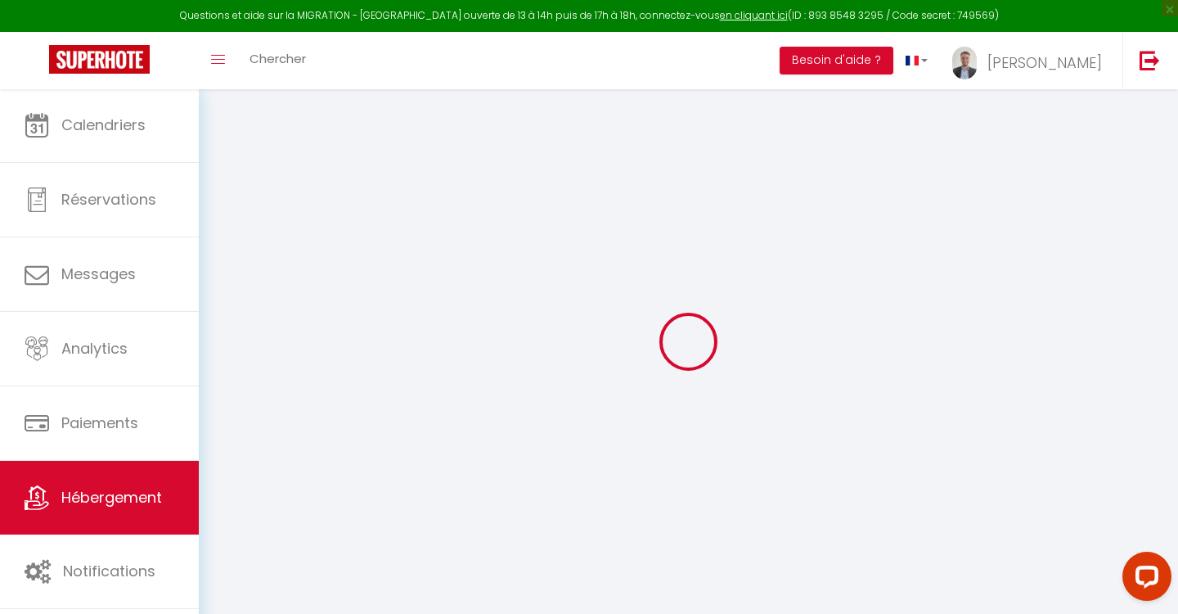
select select
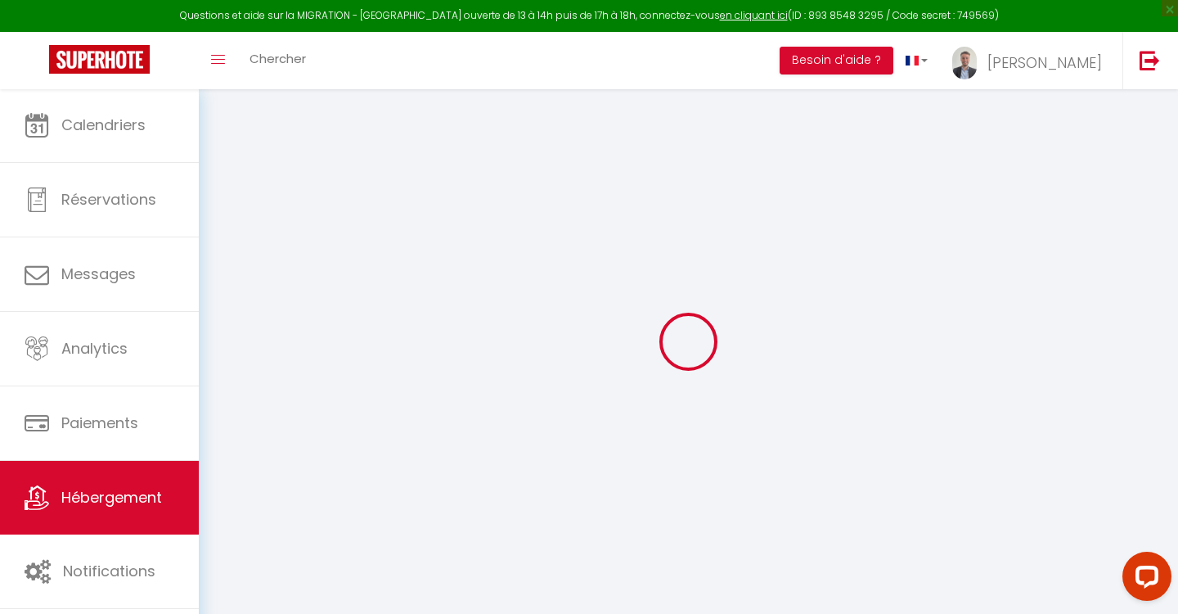
checkbox input "false"
select select
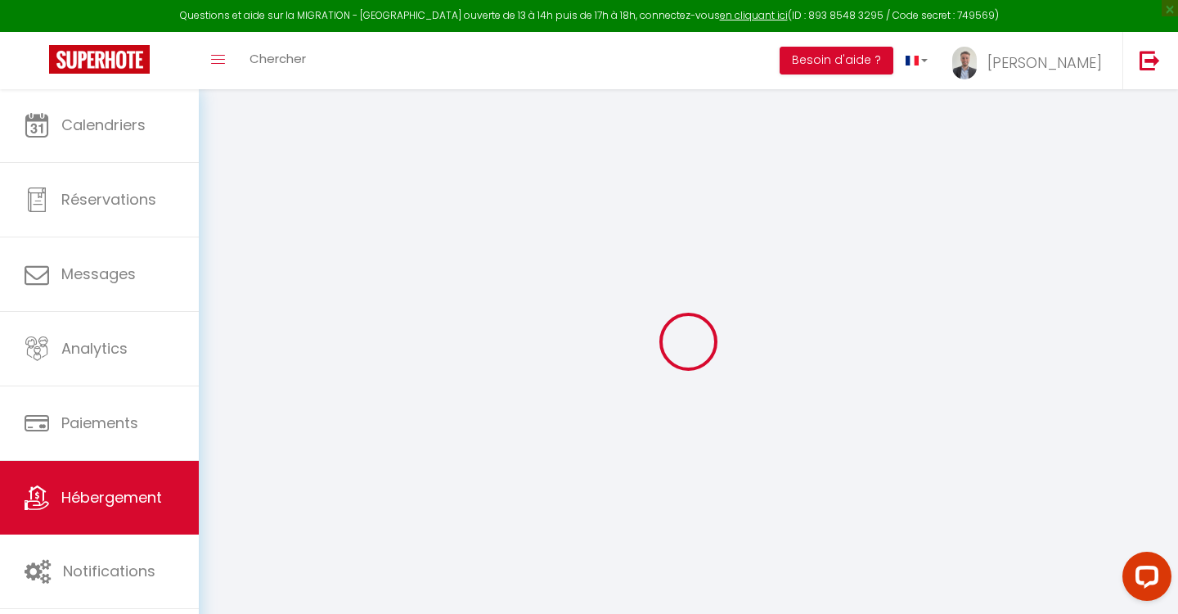
select select
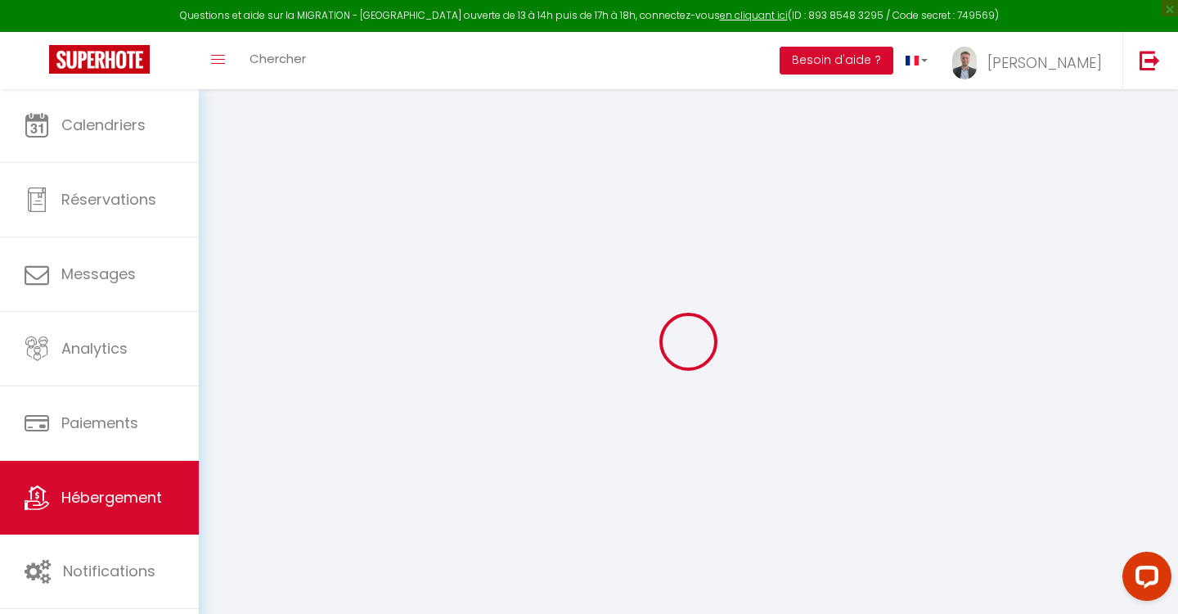
select select
checkbox input "false"
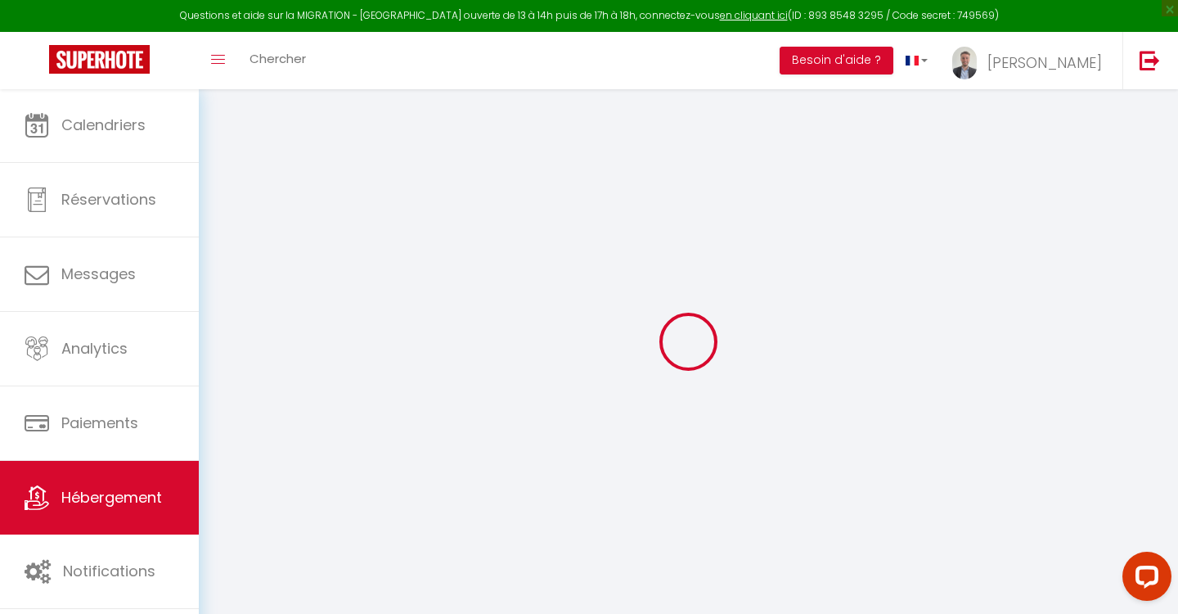
checkbox input "false"
select select
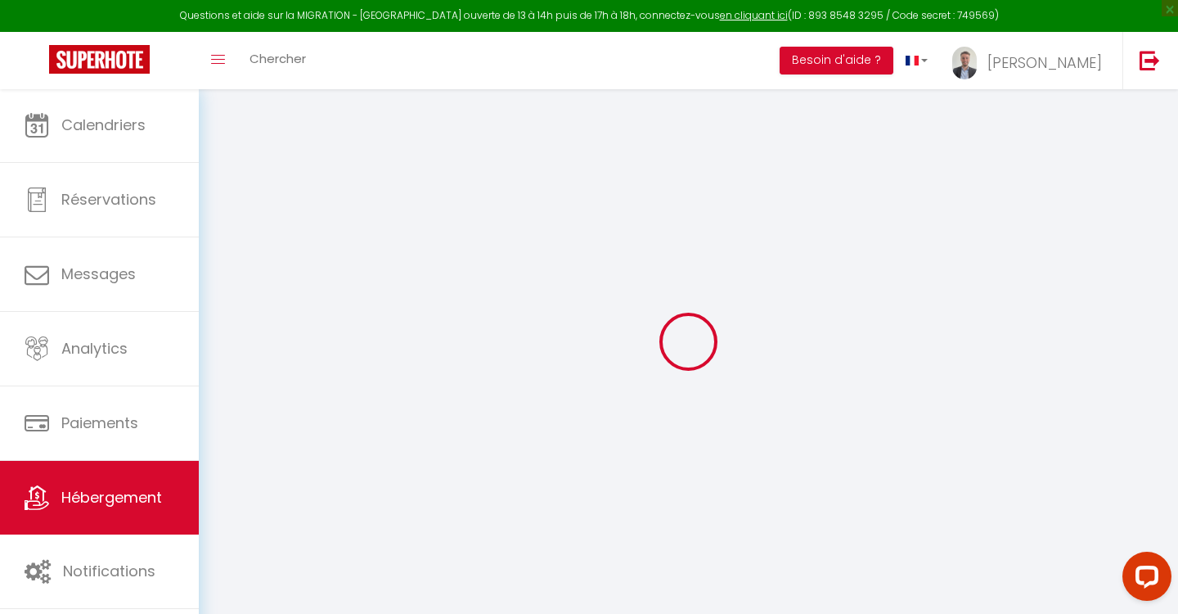
select select
checkbox input "false"
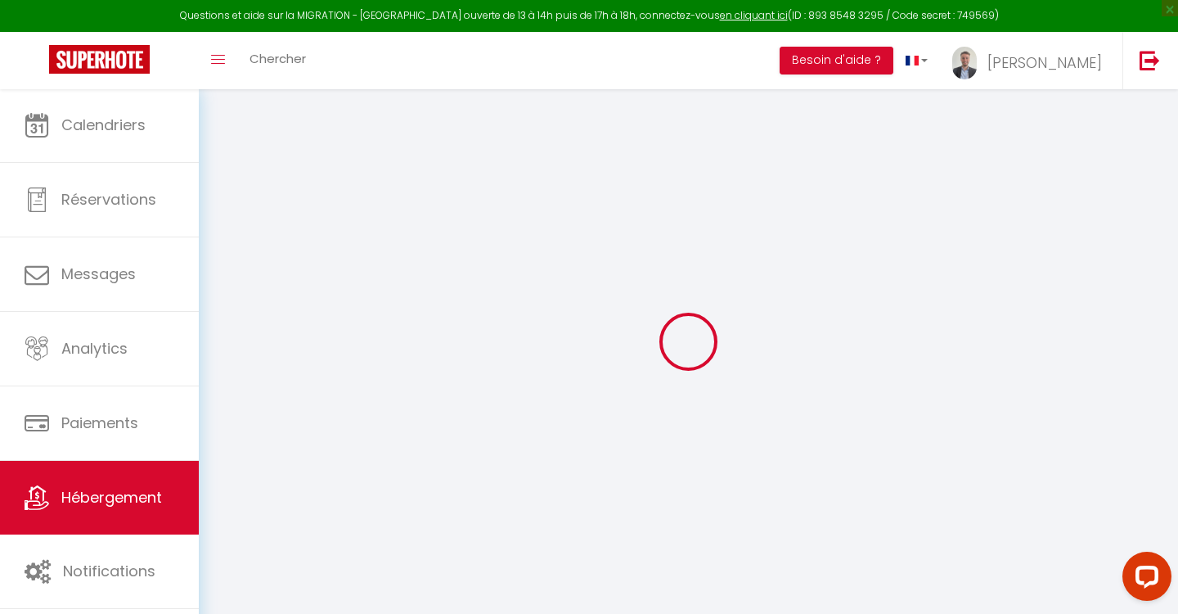
checkbox input "false"
select select
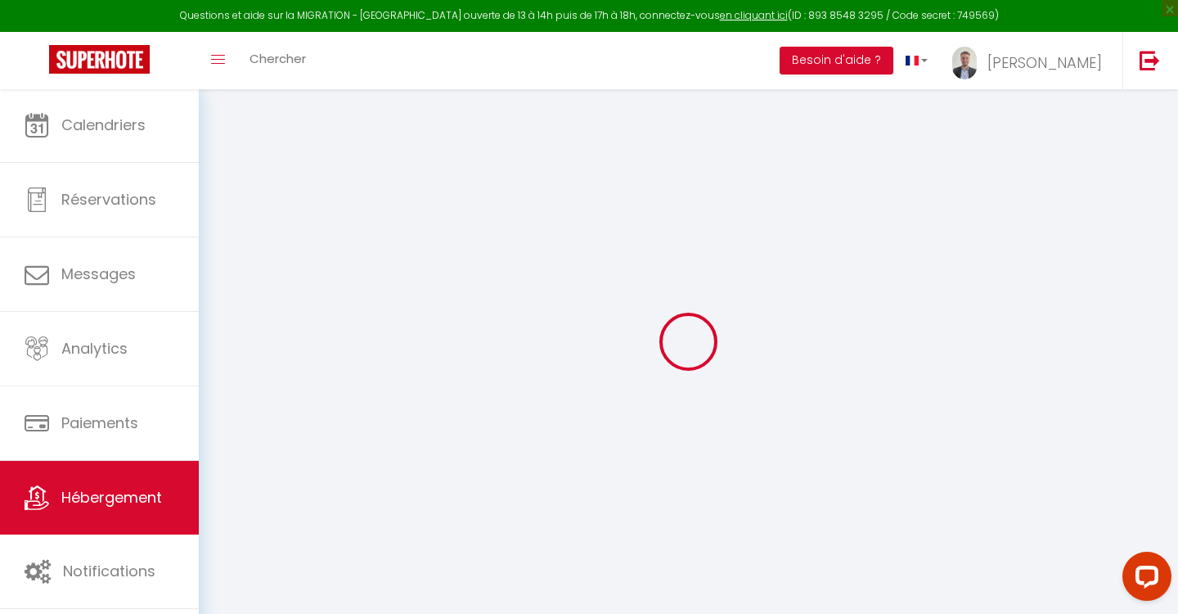
type input "Studio la Loire · Centre-ville ~ [GEOGRAPHIC_DATA] ~ Netflix ~ [GEOGRAPHIC_DATA]"
type input "[PERSON_NAME]"
type input "GUILLEMOT"
type input "[STREET_ADDRESS]"
type input "44720"
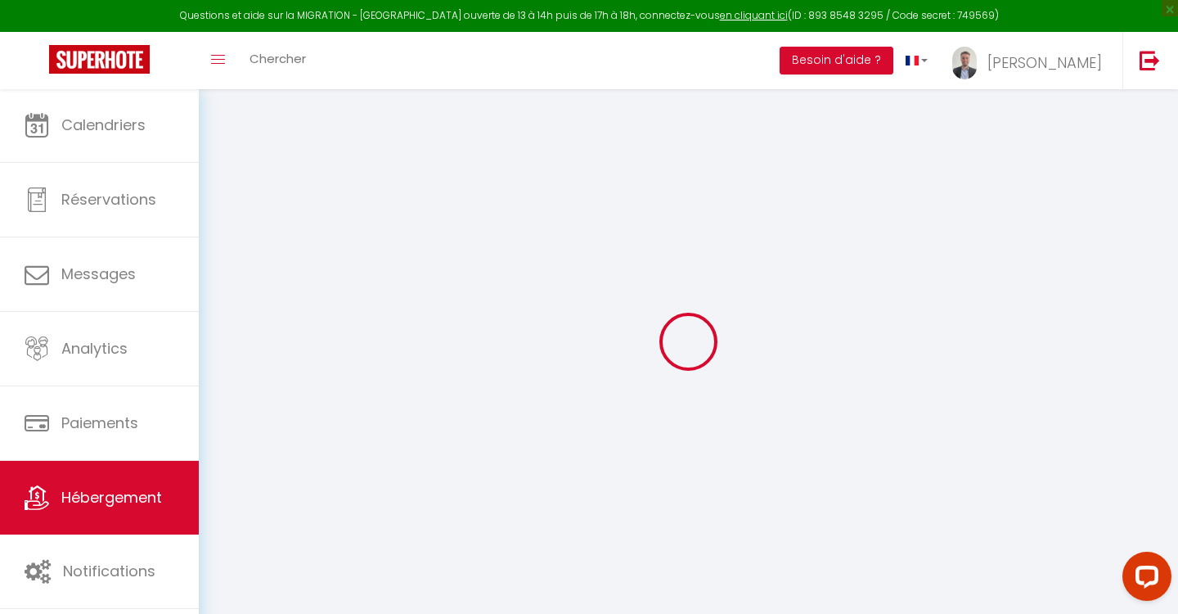
type input "SAINT-JOACHIM"
select select "2"
select select "0"
type input "45"
type input "25"
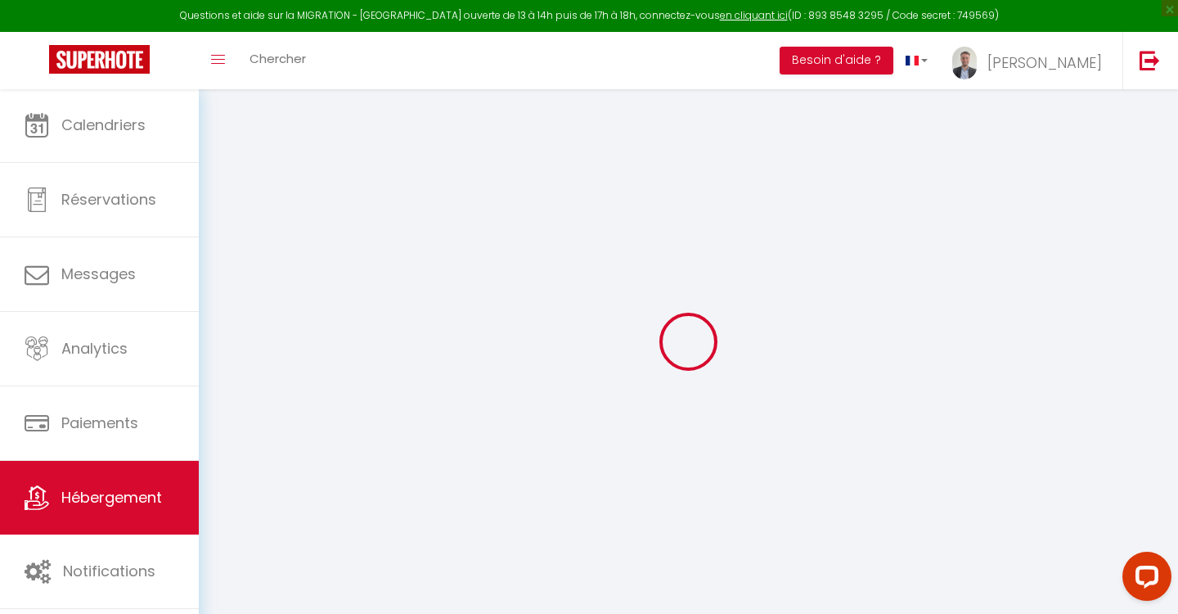
type input "1.00"
type input "100"
select select
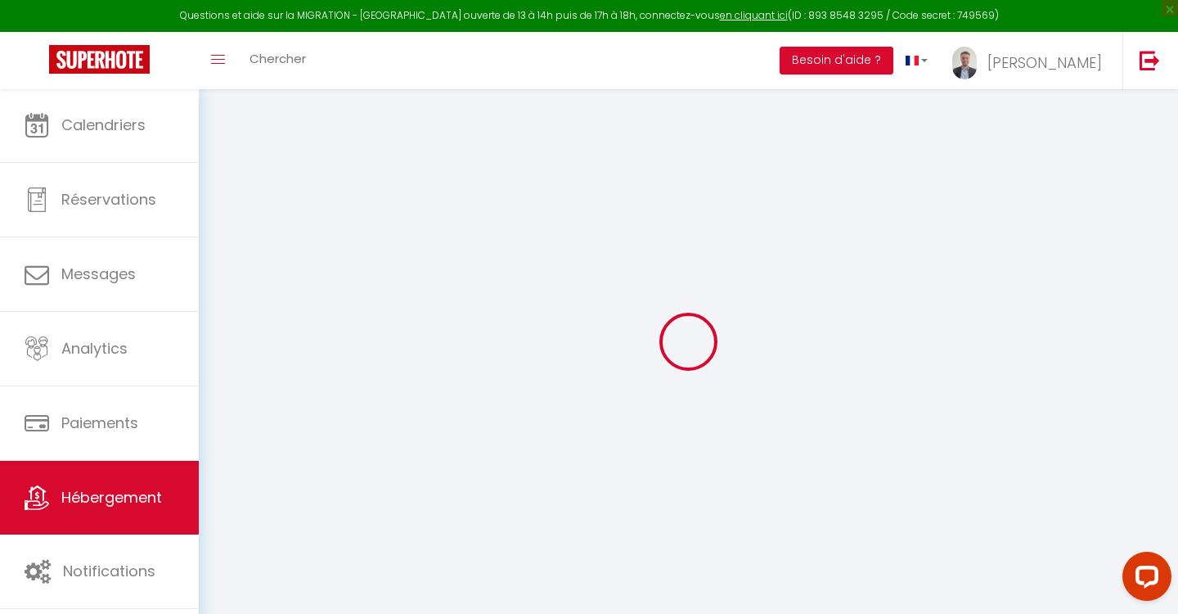
select select
type input "[STREET_ADDRESS]"
type input "44260"
type input "Savenay"
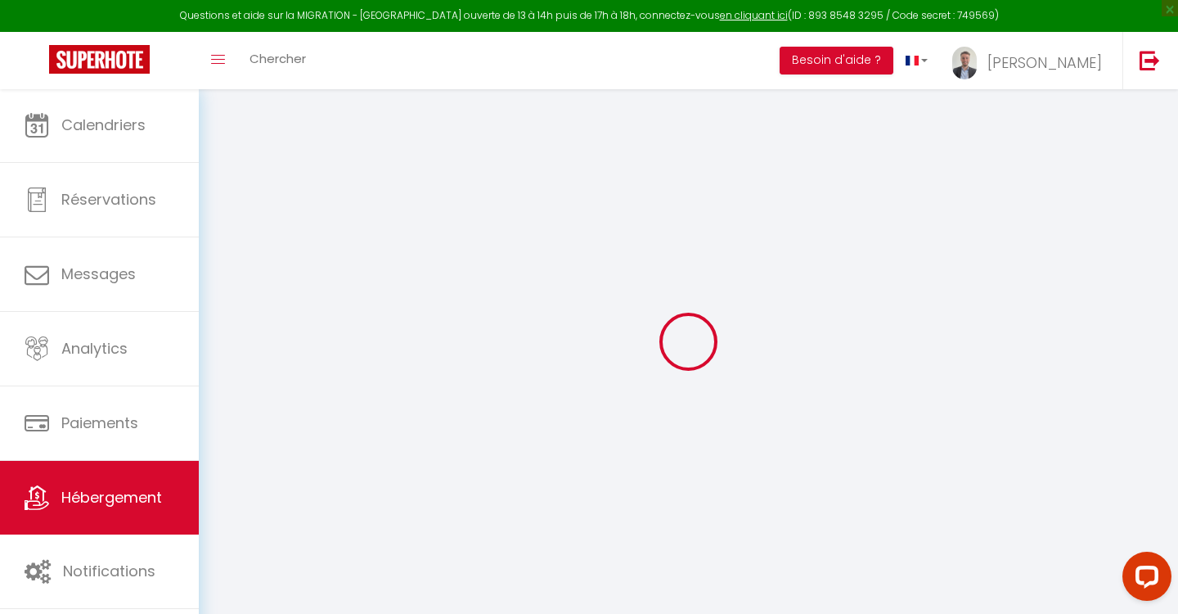
type input "[EMAIL_ADDRESS][DOMAIN_NAME]"
select select
checkbox input "false"
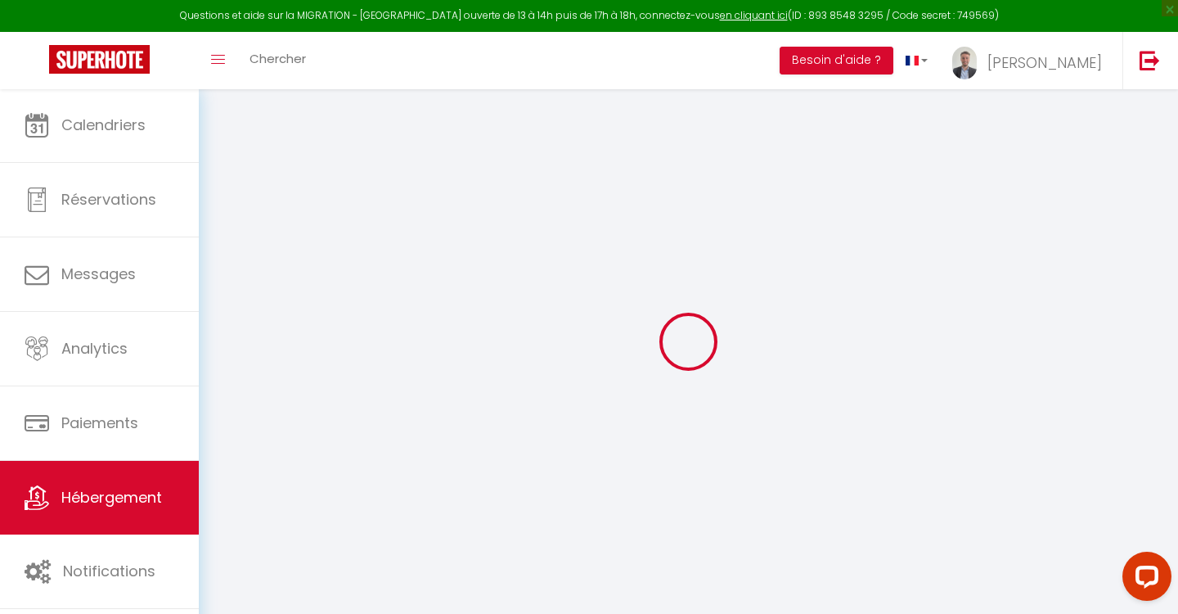
checkbox input "false"
type input "0"
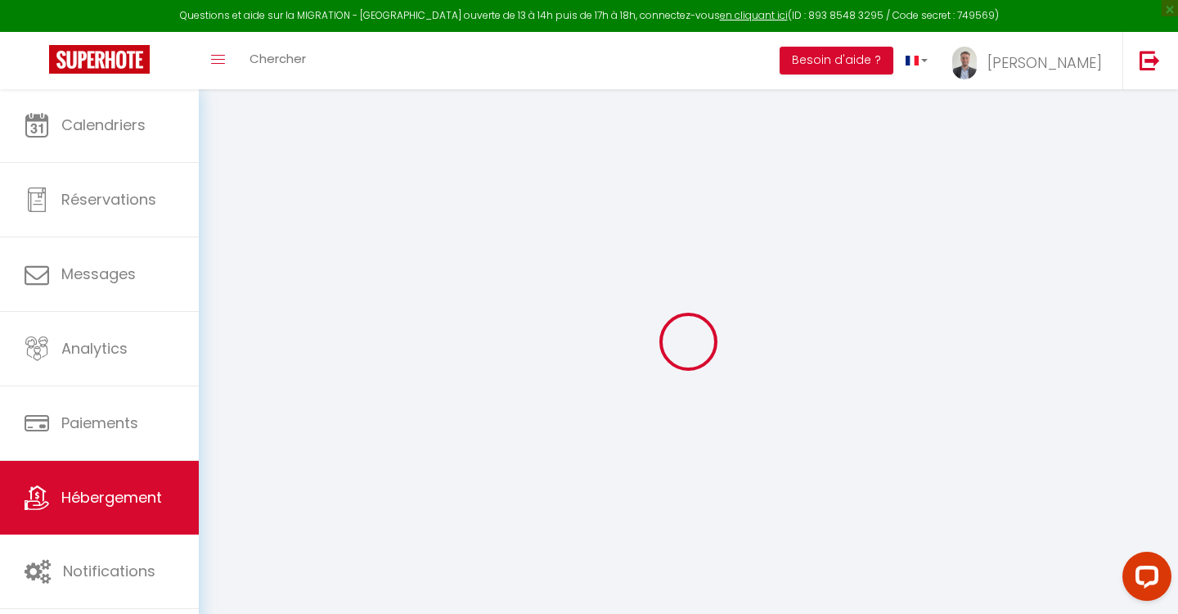
select select
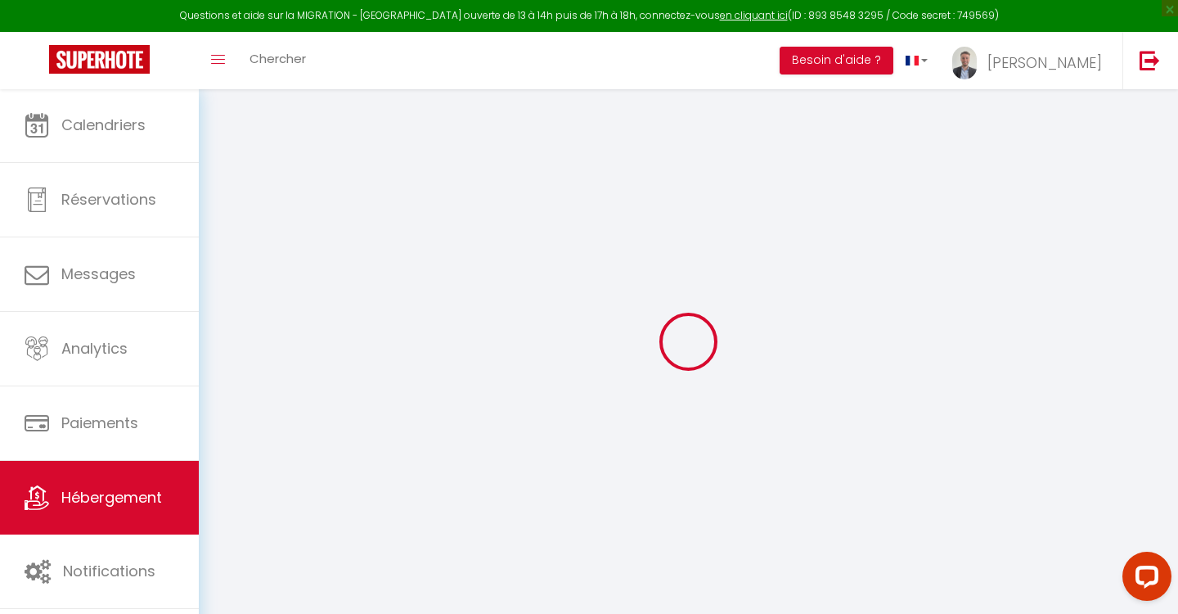
select select
checkbox input "false"
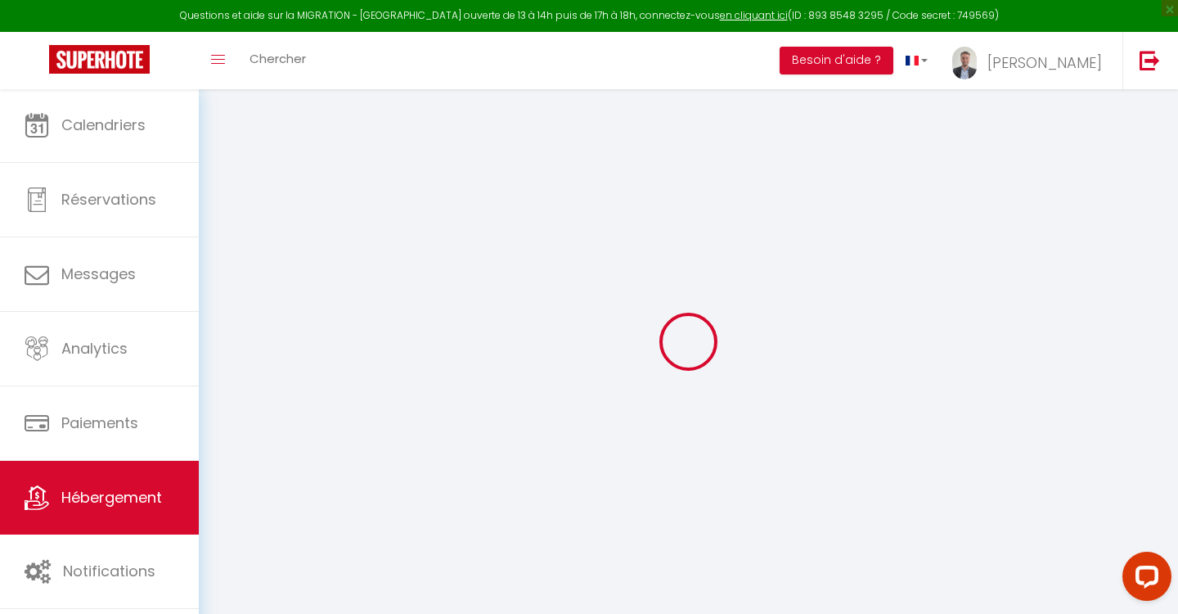
select select
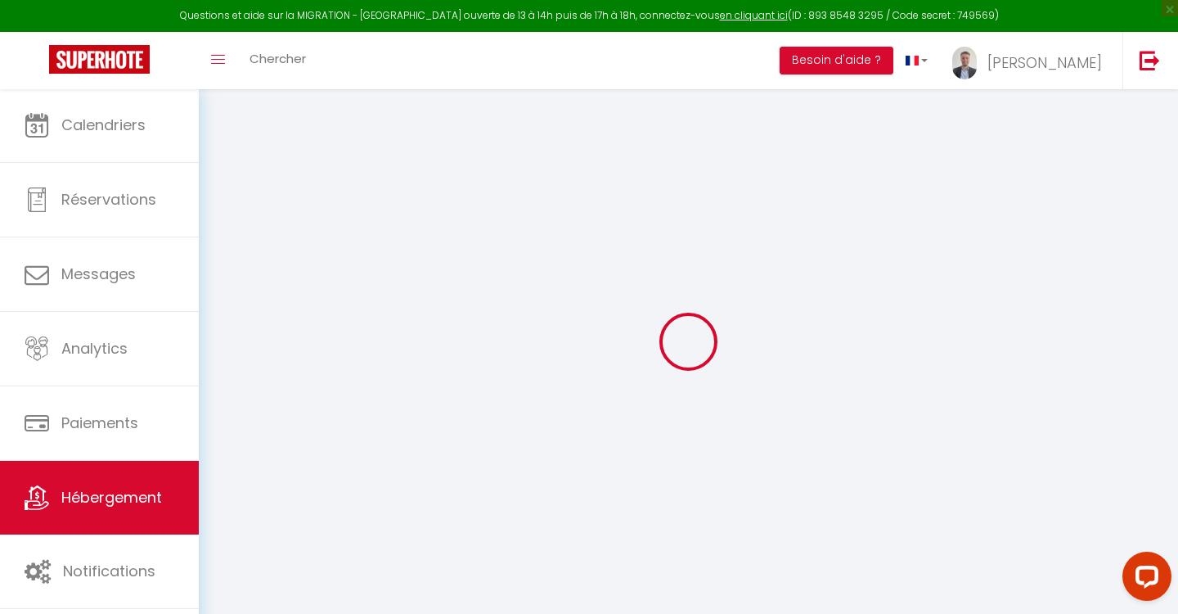
select select
checkbox input "false"
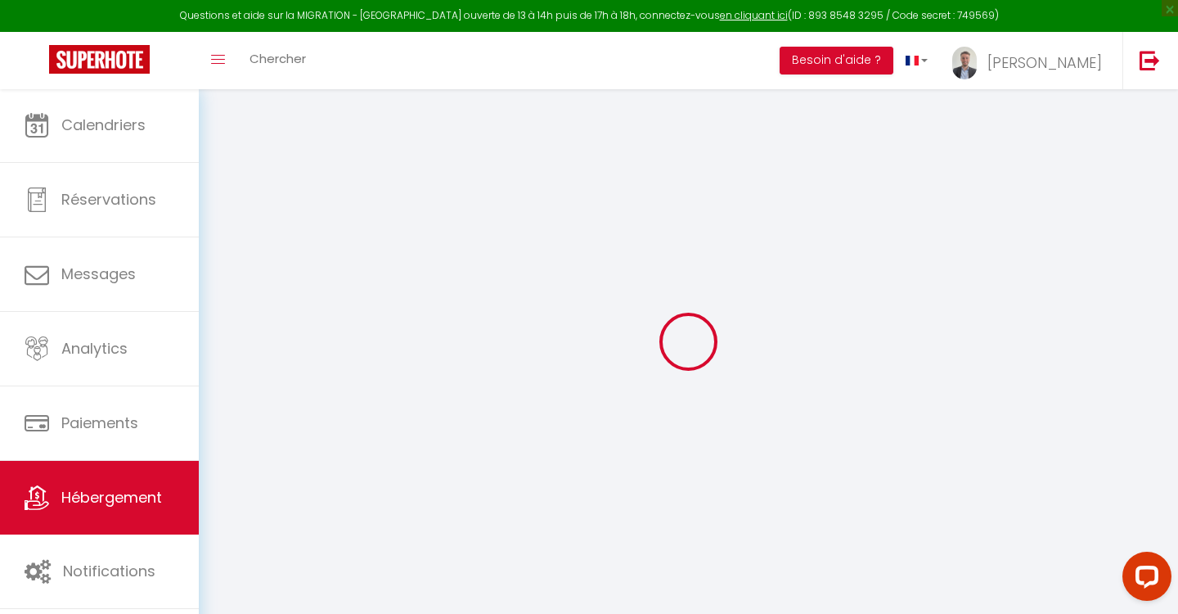
select select "43549"
select select "16:00"
select select "23:45"
select select "12:00"
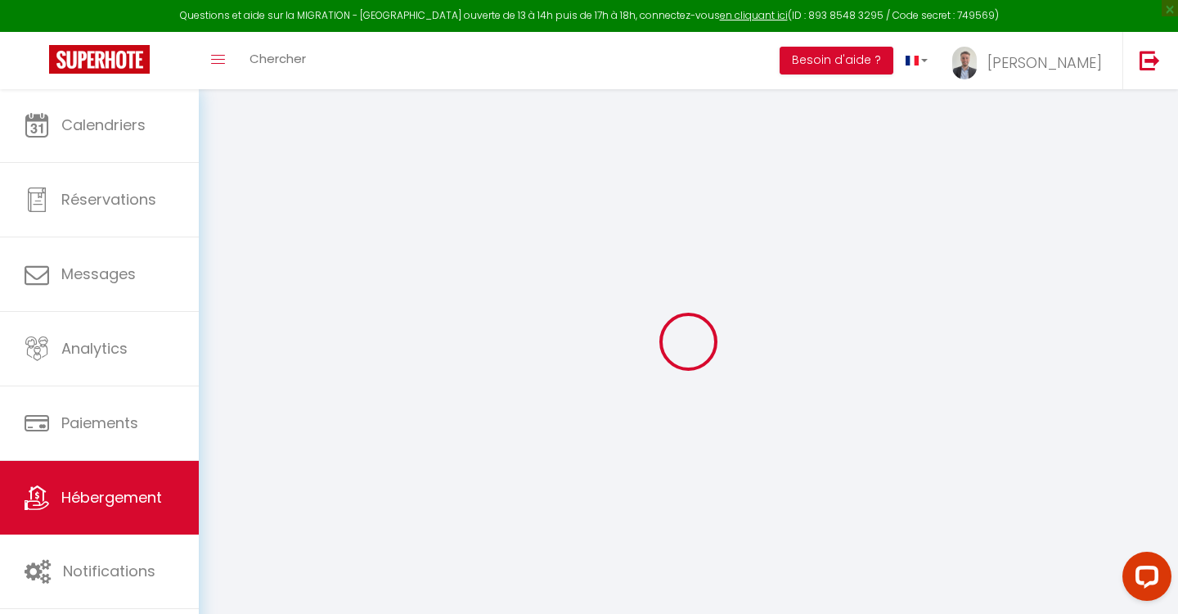
select select "30"
select select "120"
select select
checkbox input "false"
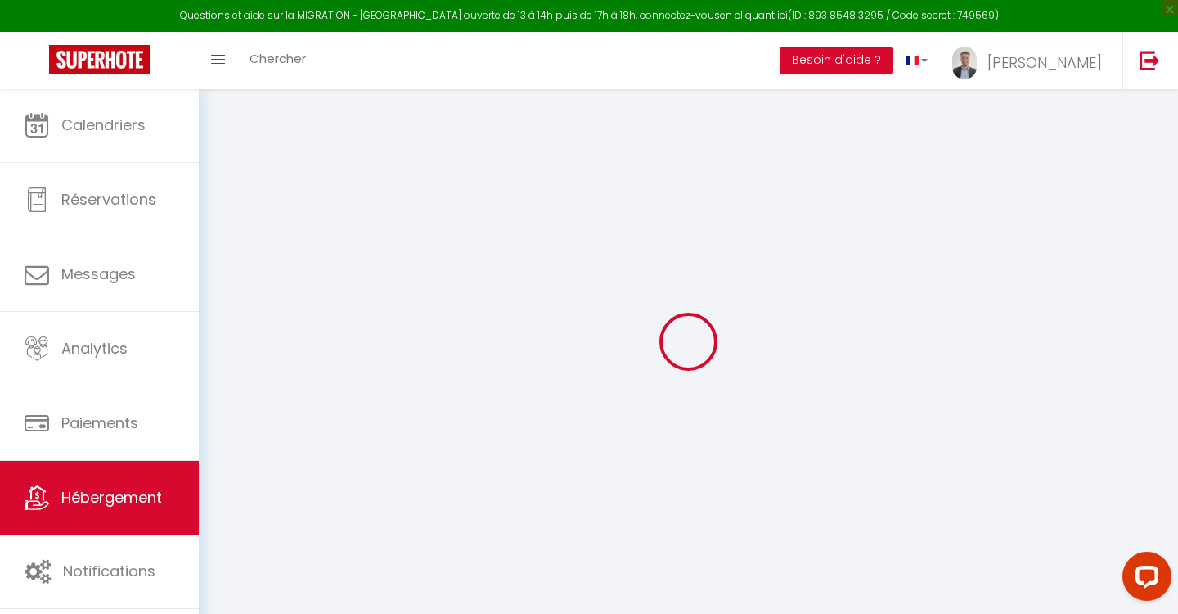
checkbox input "false"
select select
checkbox input "false"
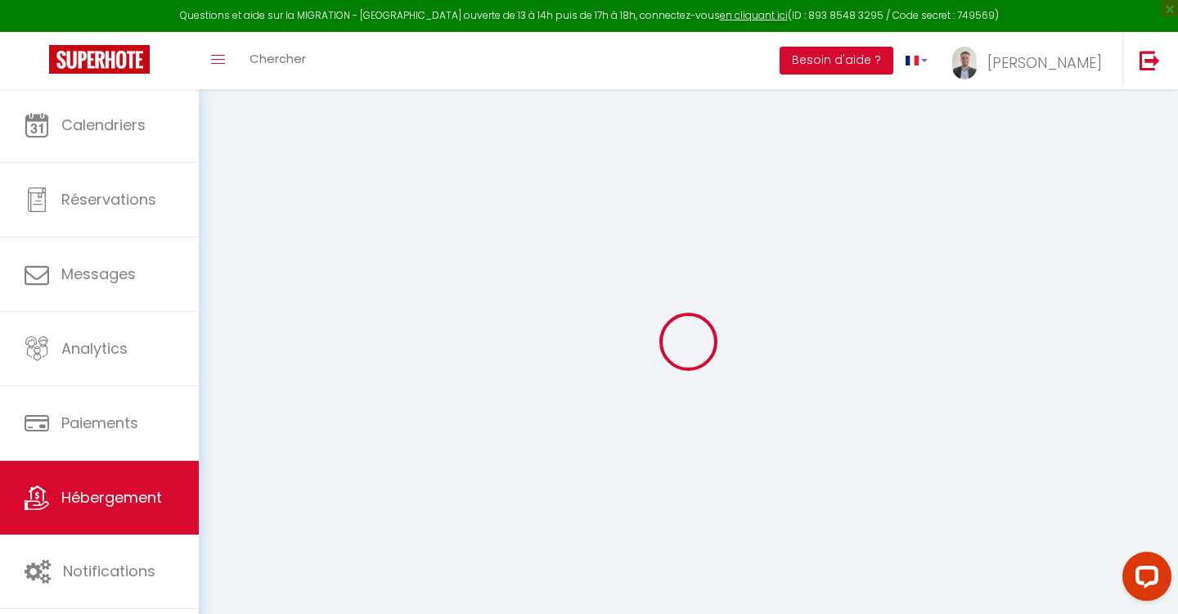
checkbox input "false"
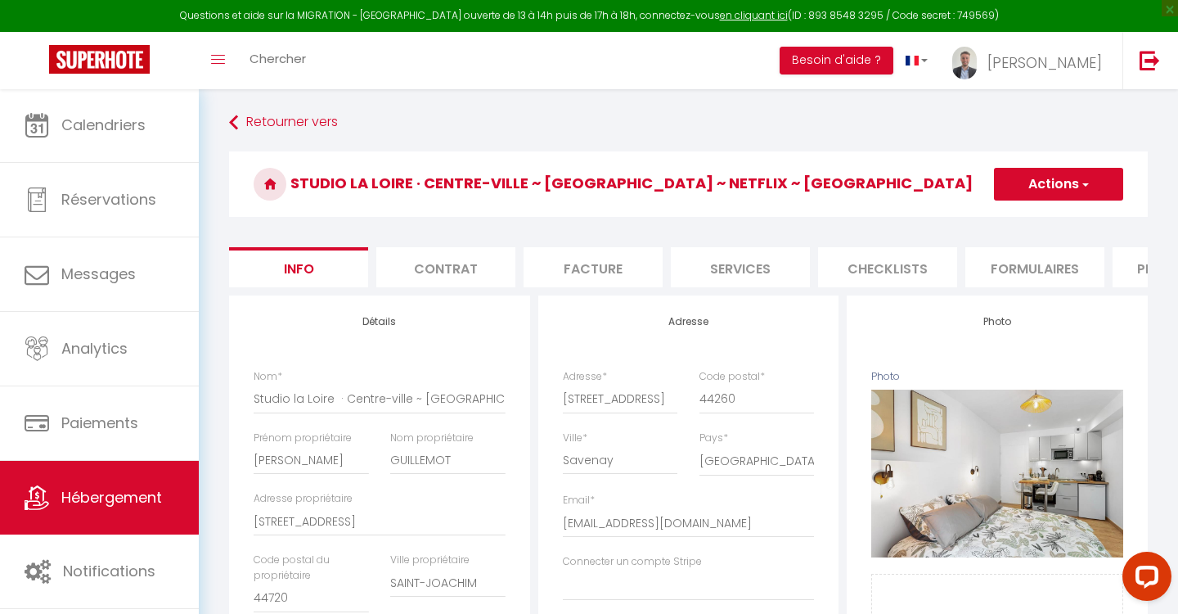
click at [467, 283] on li "Contrat" at bounding box center [445, 267] width 139 height 40
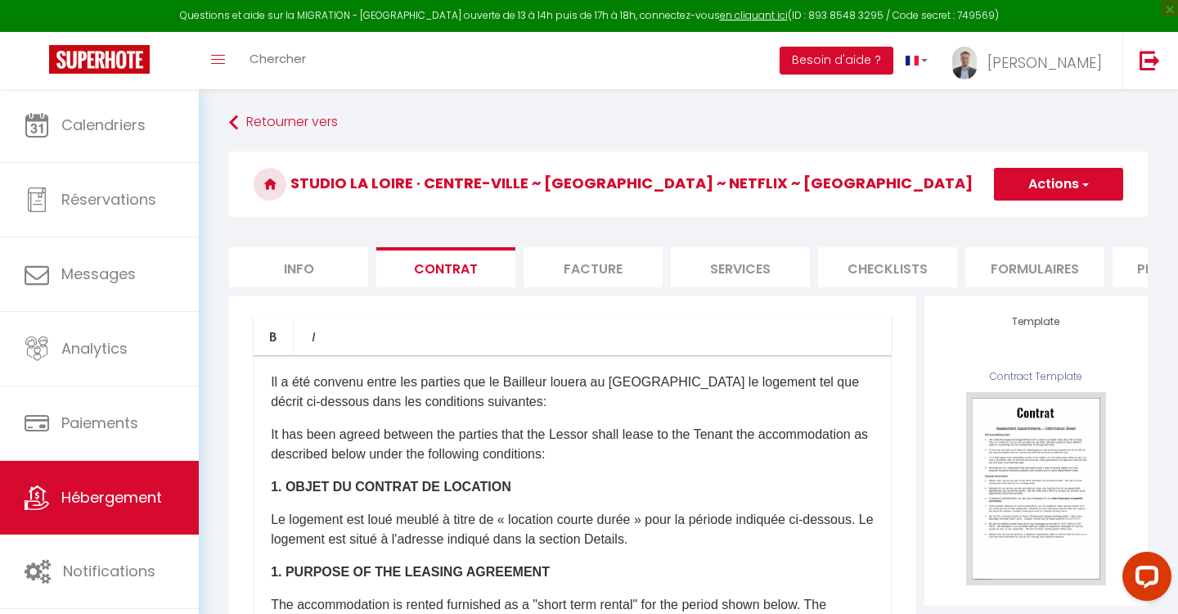
scroll to position [25, 0]
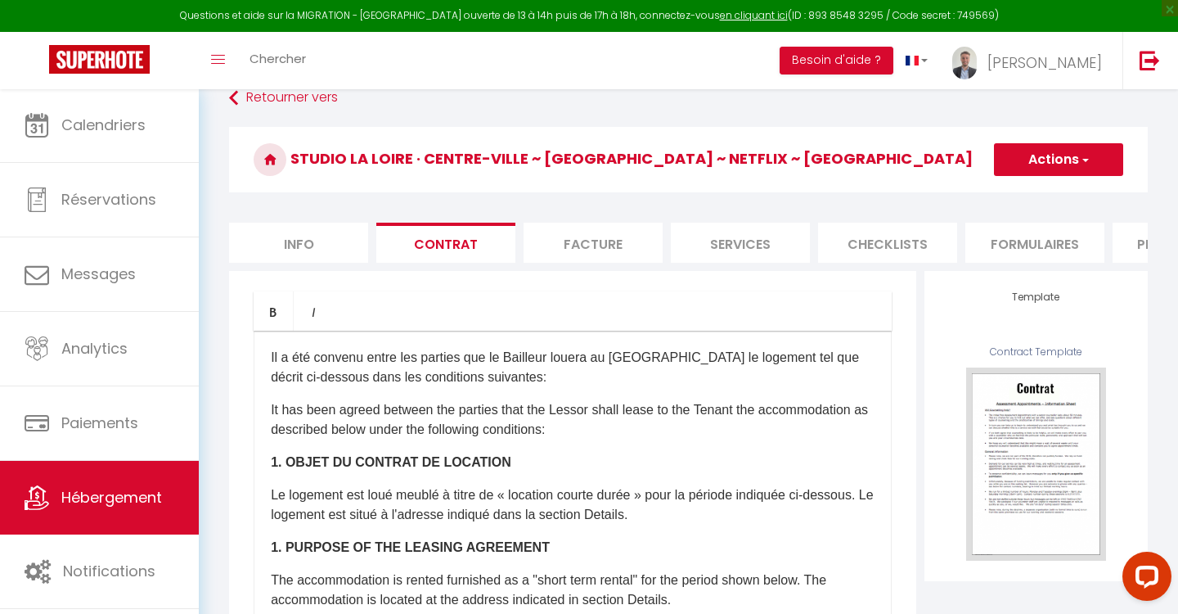
click at [529, 252] on li "Facture" at bounding box center [593, 243] width 139 height 40
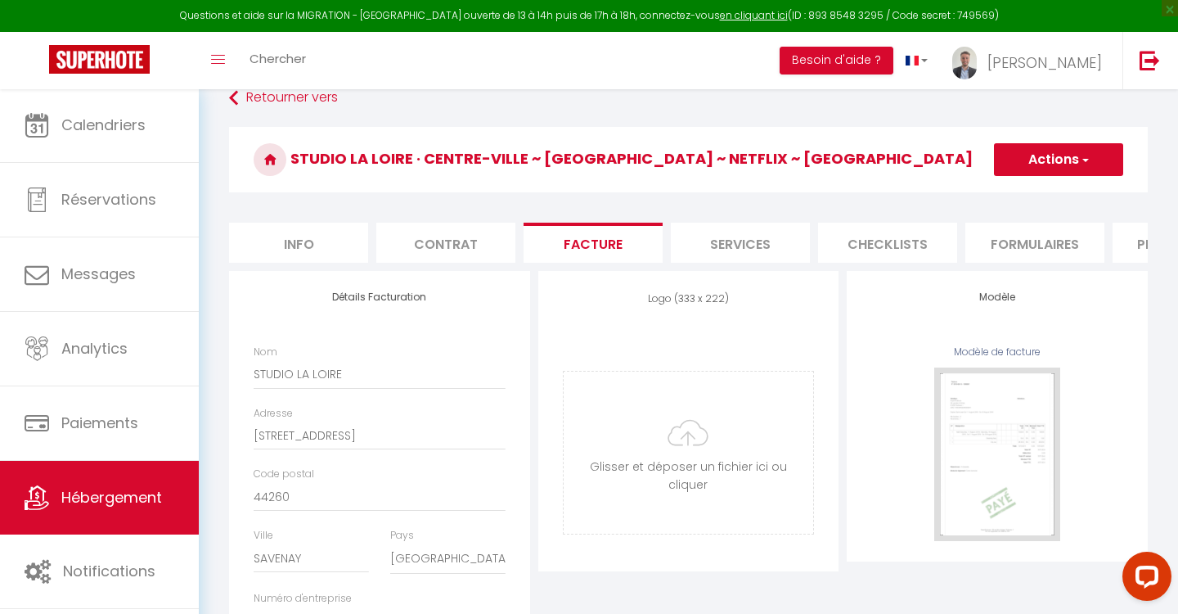
click at [698, 241] on li "Services" at bounding box center [740, 243] width 139 height 40
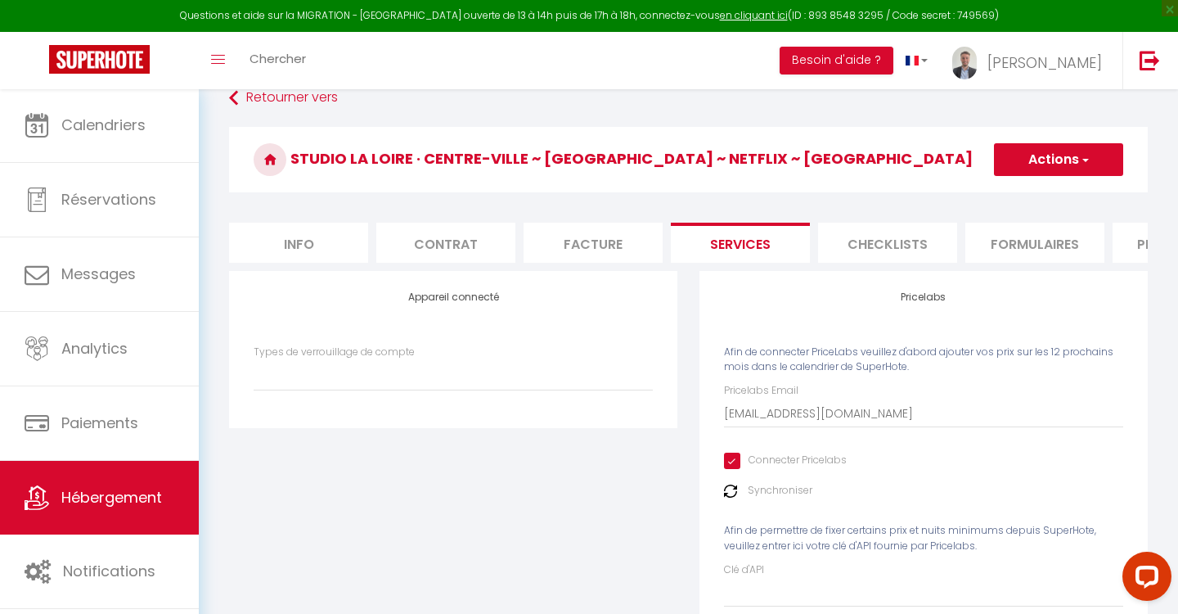
select select
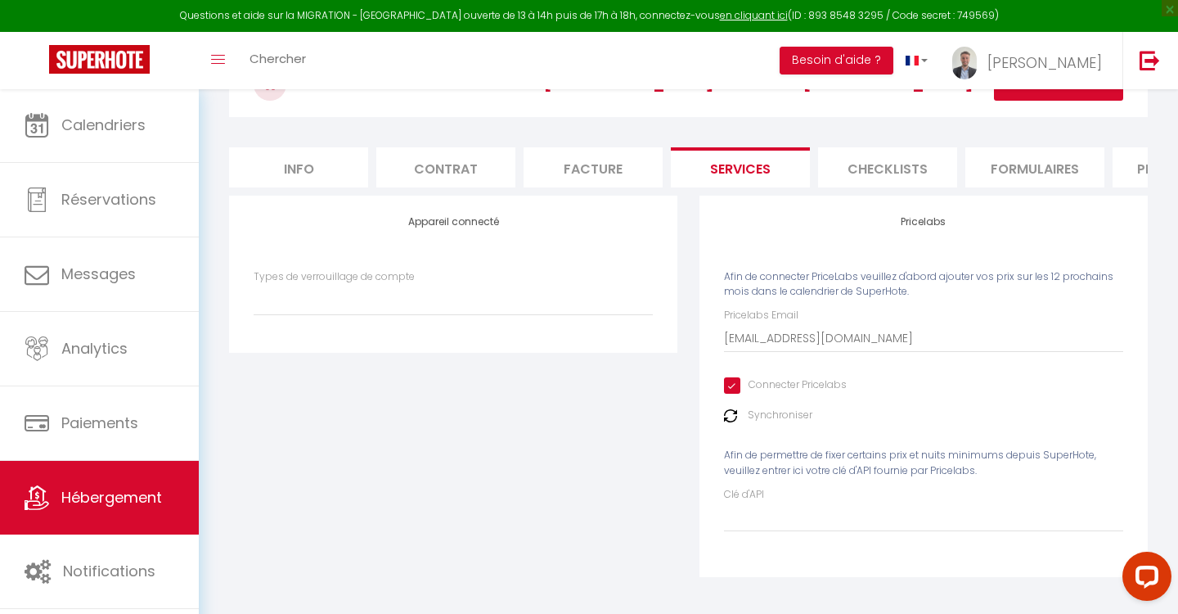
scroll to position [99, 0]
click at [872, 173] on li "Checklists" at bounding box center [887, 168] width 139 height 40
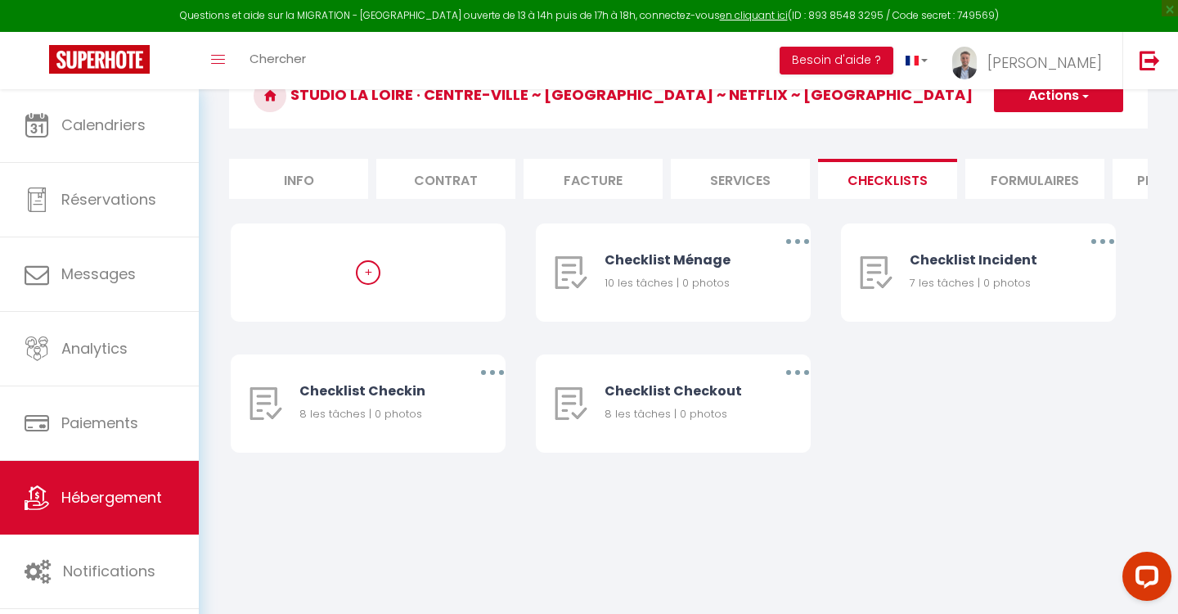
scroll to position [88, 0]
click at [1008, 167] on li "Formulaires" at bounding box center [1034, 179] width 139 height 40
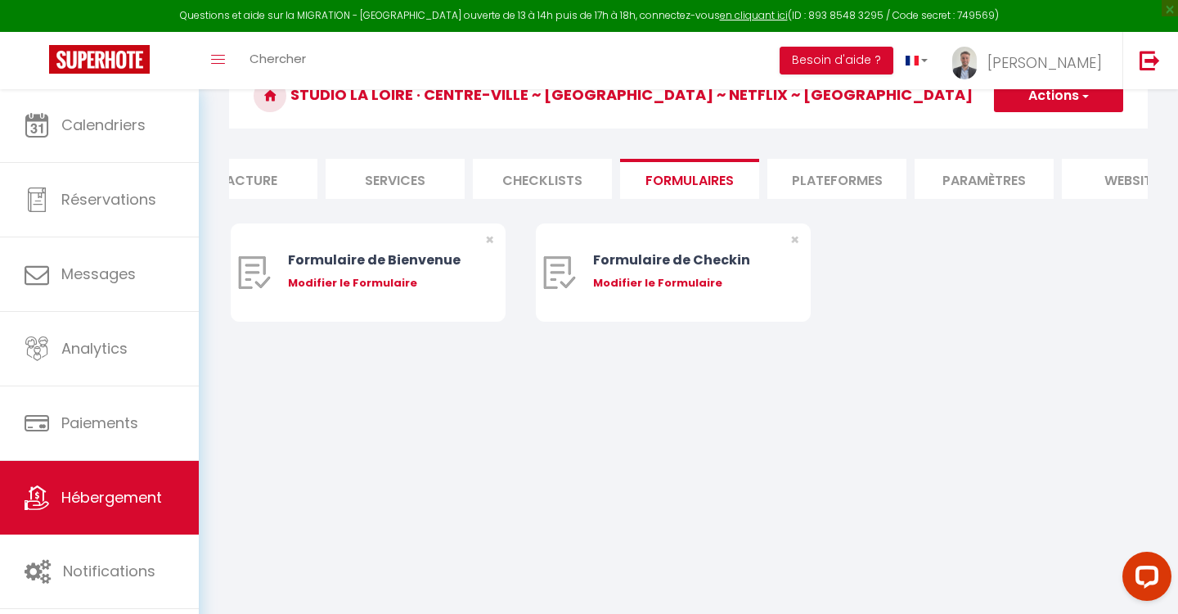
scroll to position [0, 364]
click at [847, 175] on li "Plateformes" at bounding box center [818, 179] width 139 height 40
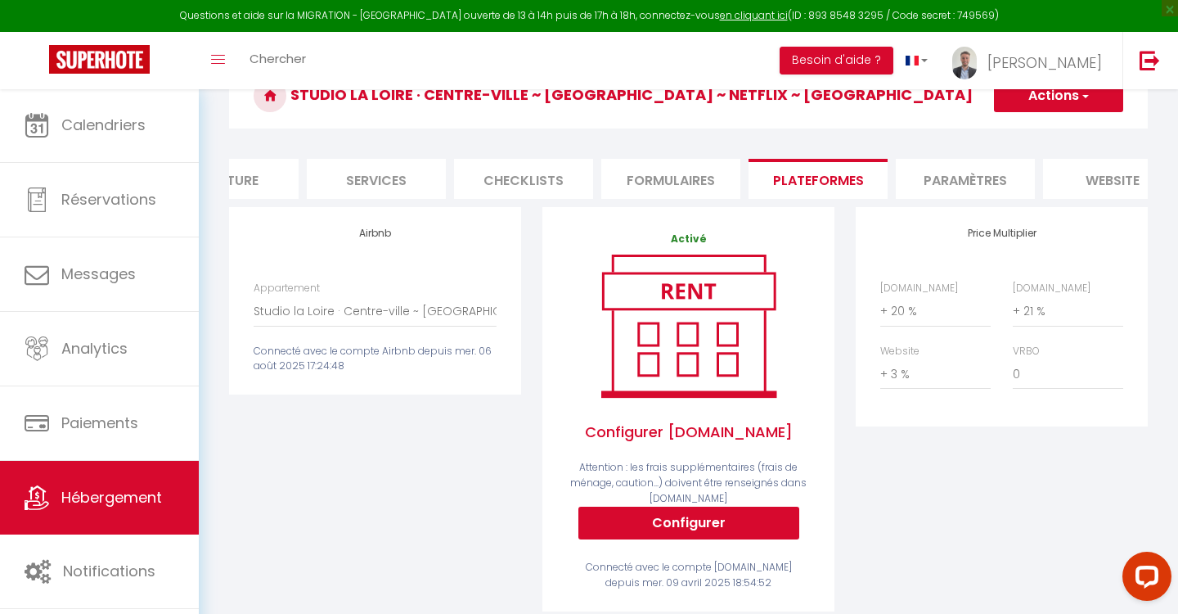
click at [948, 182] on li "Paramètres" at bounding box center [965, 179] width 139 height 40
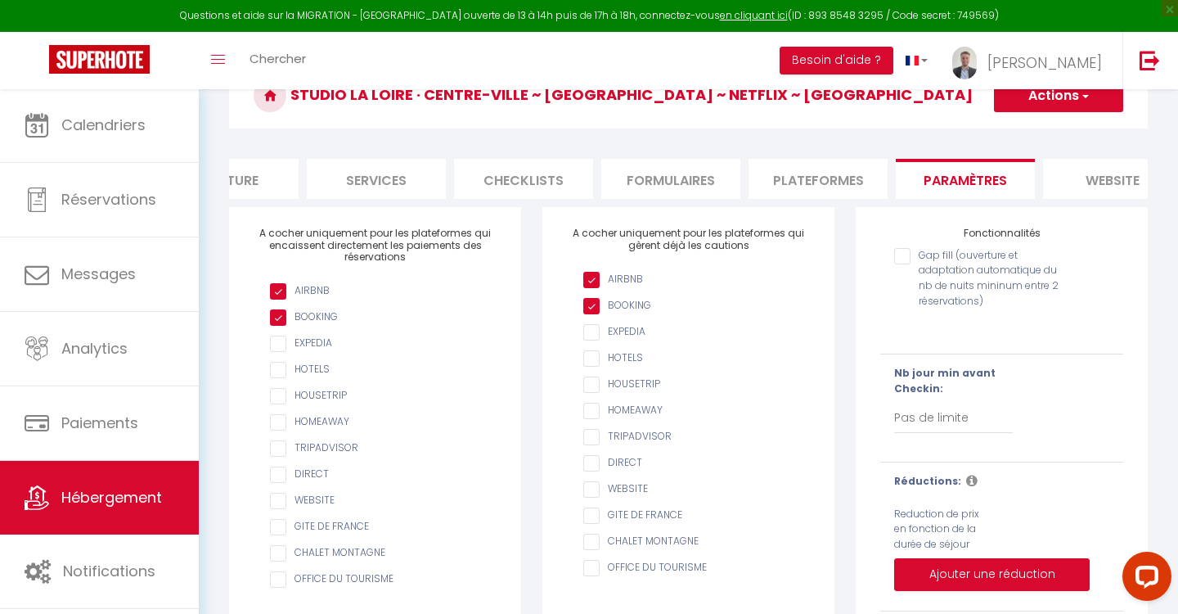
click at [1079, 183] on li "website" at bounding box center [1112, 179] width 139 height 40
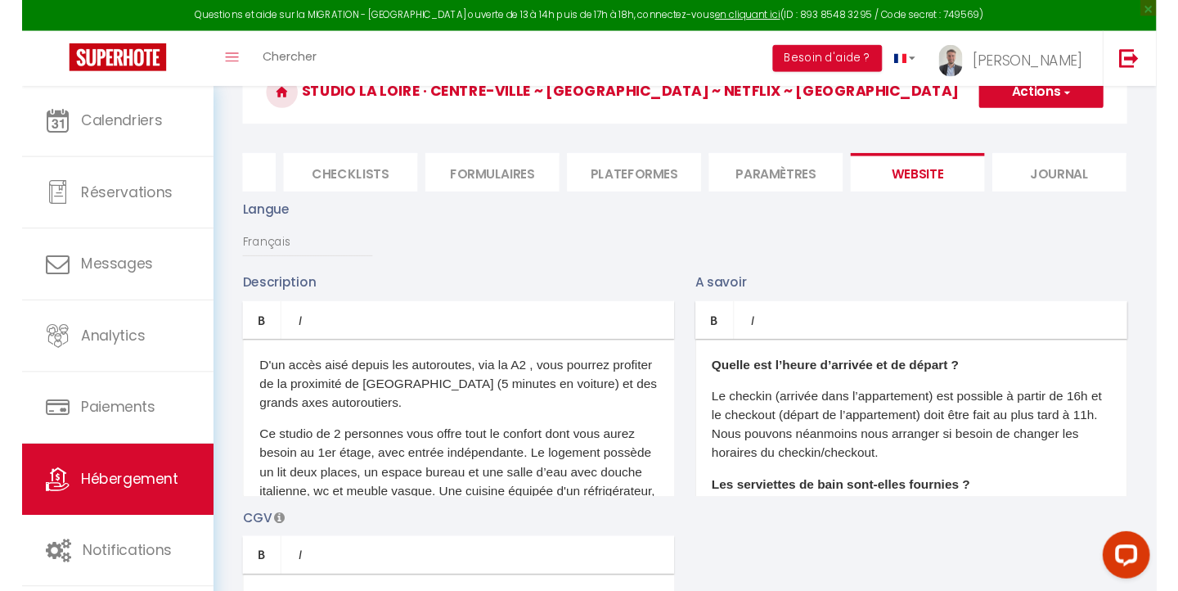
scroll to position [0, 546]
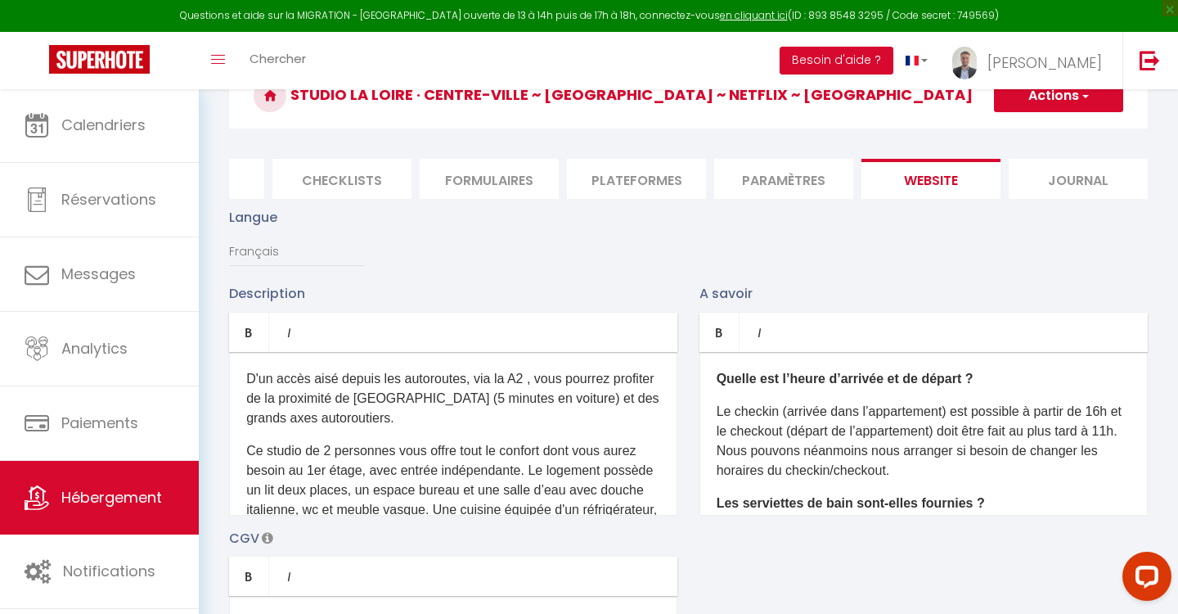
click at [1079, 183] on li "Journal" at bounding box center [1078, 179] width 139 height 40
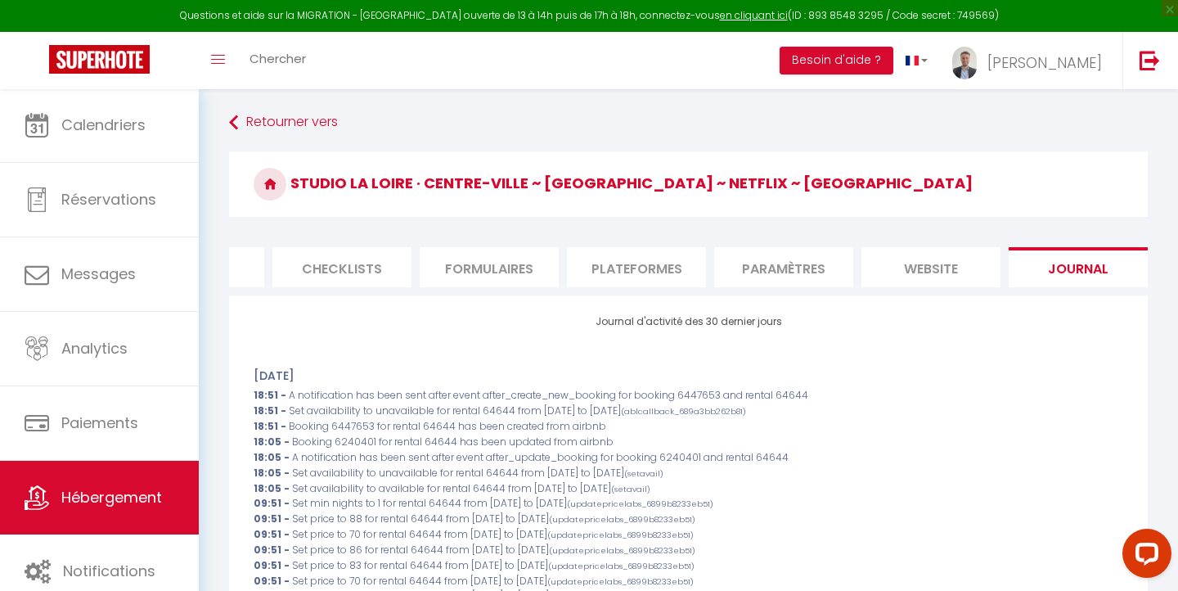
click at [911, 265] on li "website" at bounding box center [930, 267] width 139 height 40
click at [803, 270] on li "Paramètres" at bounding box center [783, 267] width 139 height 40
